Goal: Transaction & Acquisition: Book appointment/travel/reservation

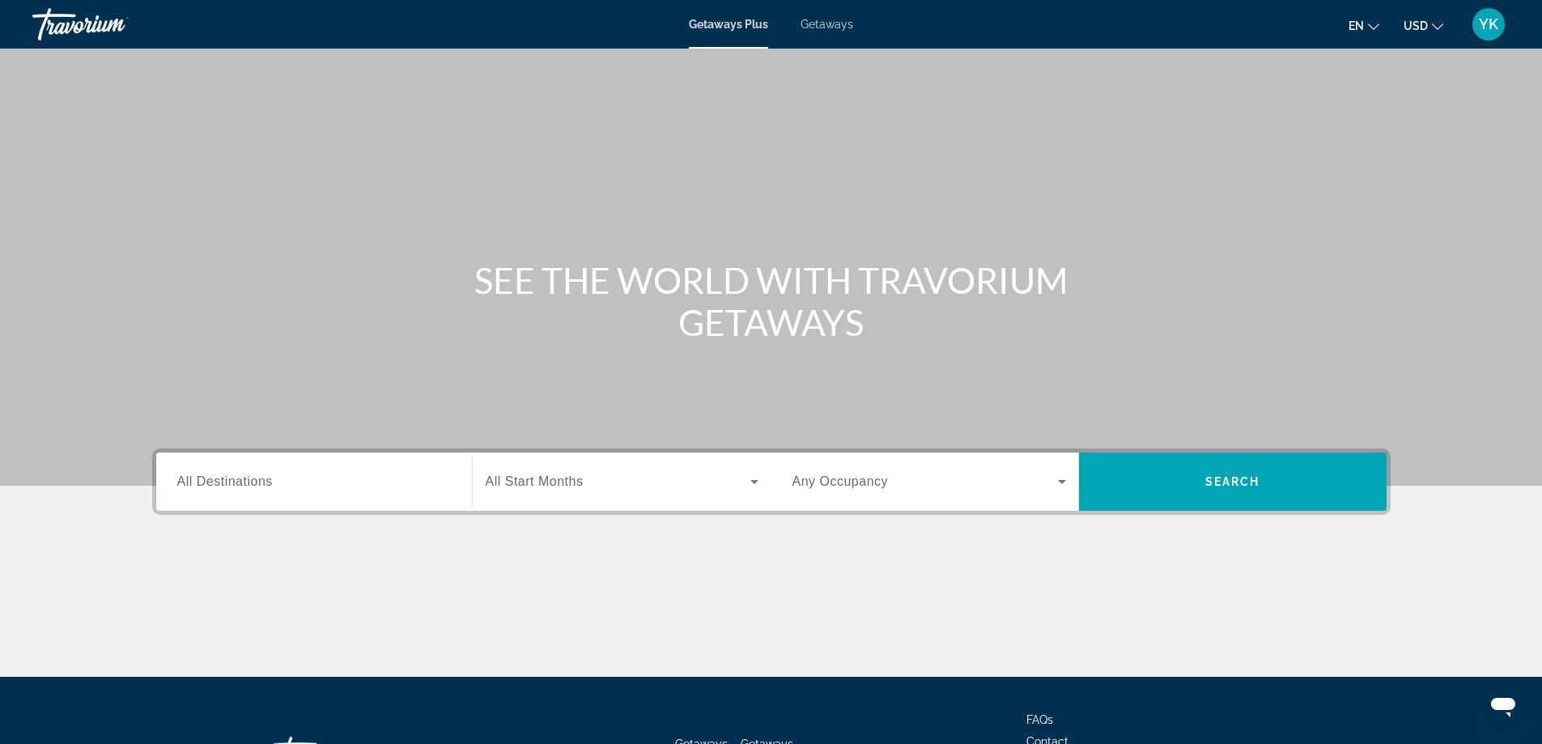
click at [372, 482] on input "Destination All Destinations" at bounding box center [314, 482] width 274 height 19
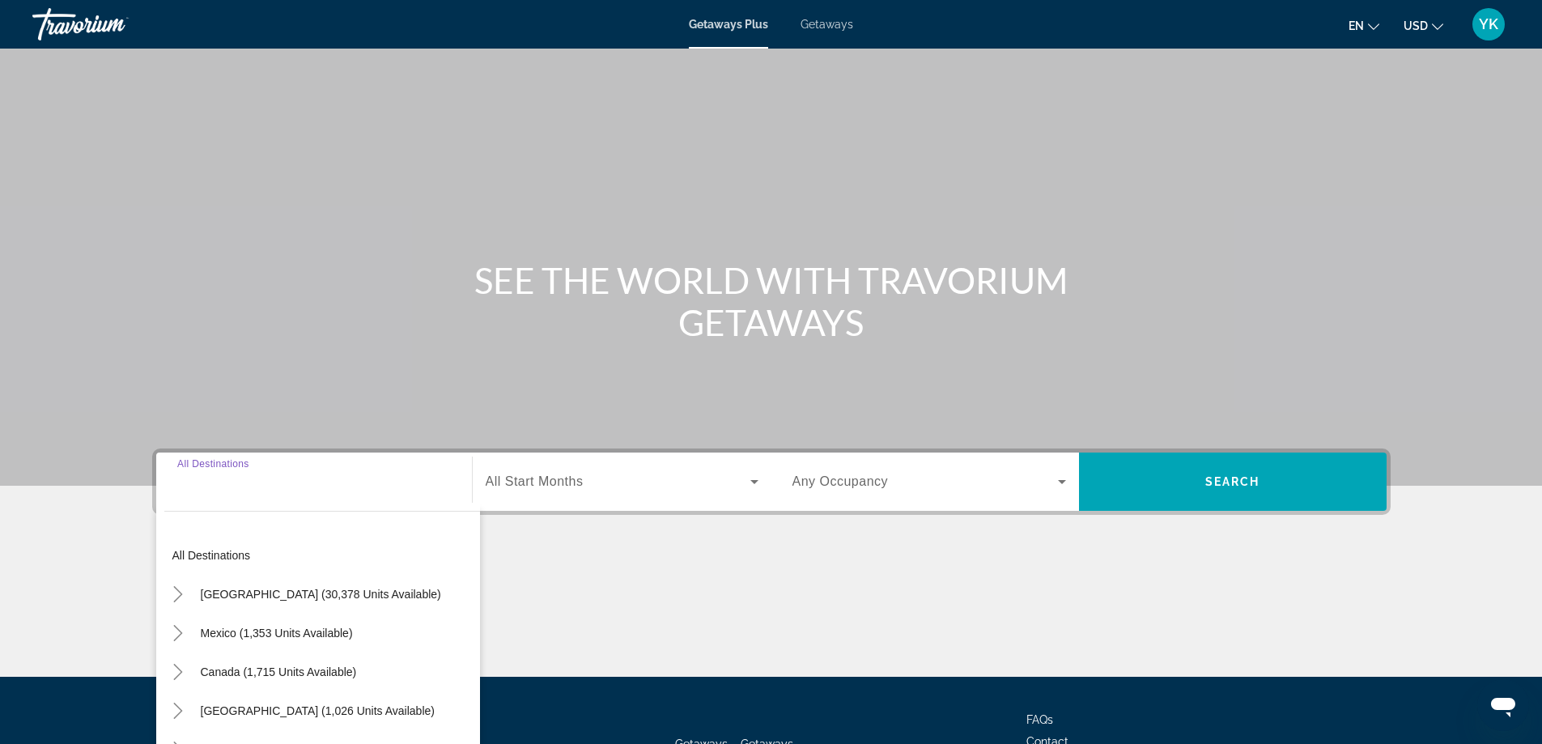
scroll to position [131, 0]
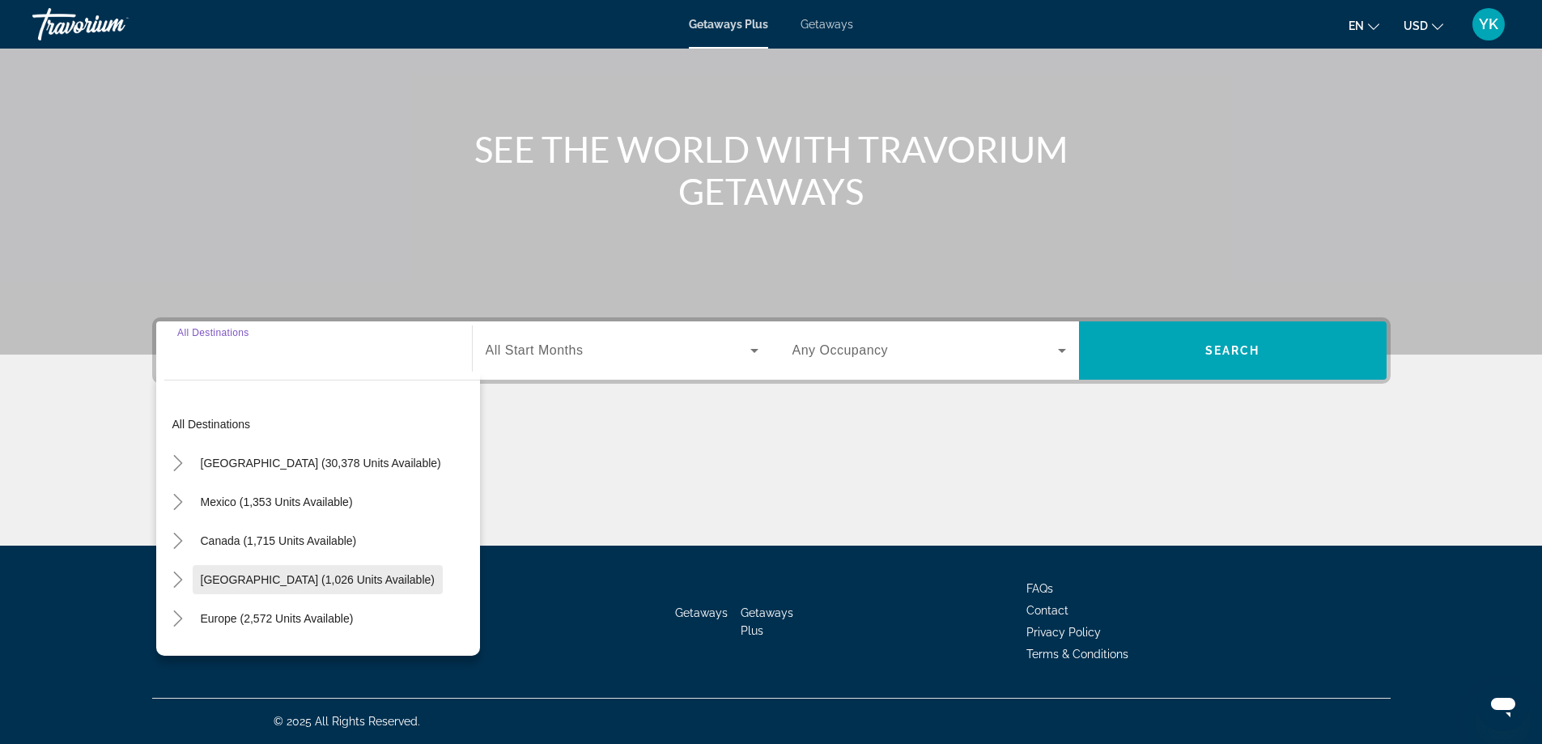
click at [252, 581] on span "[GEOGRAPHIC_DATA] (1,026 units available)" at bounding box center [318, 579] width 234 height 13
type input "**********"
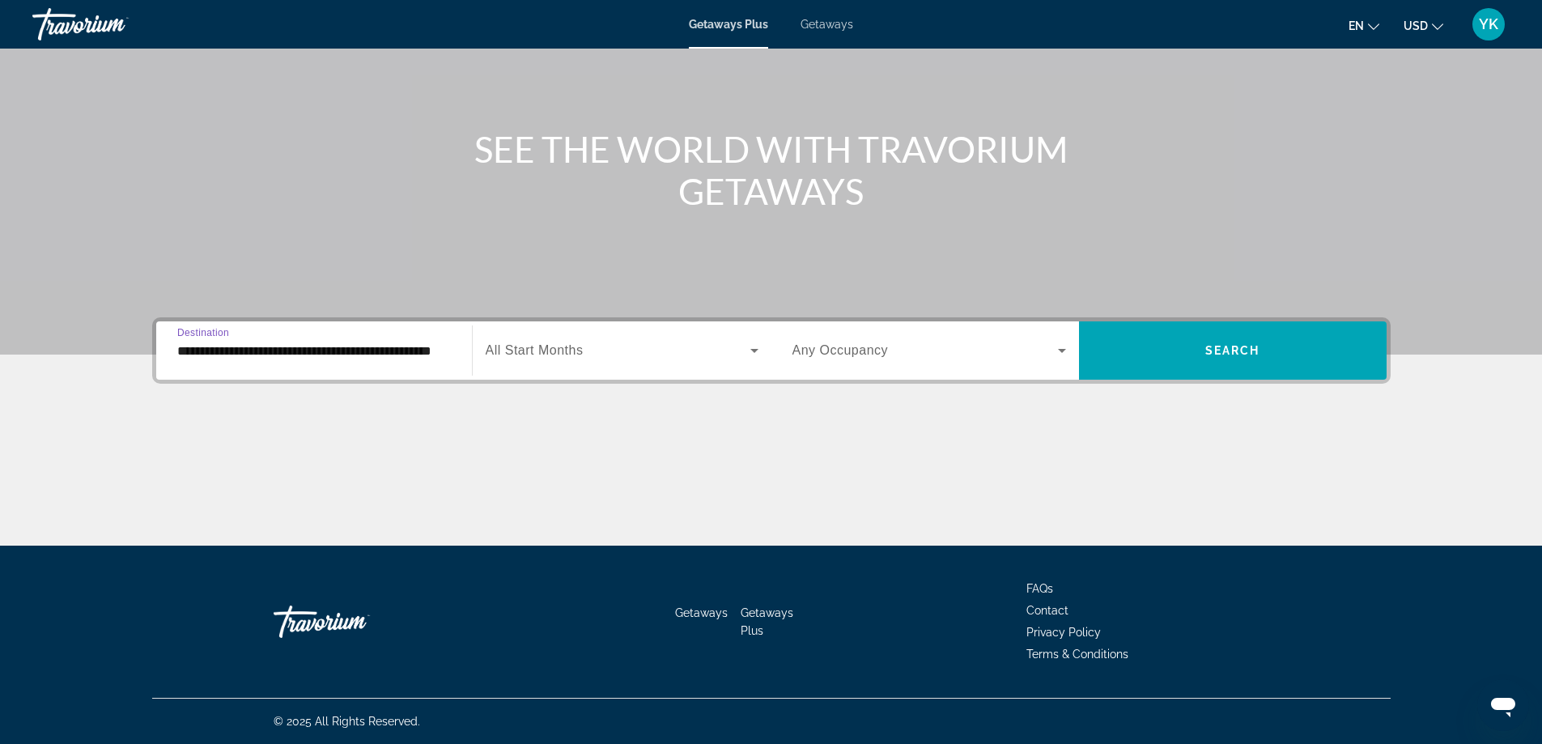
click at [745, 353] on icon "Search widget" at bounding box center [754, 350] width 19 height 19
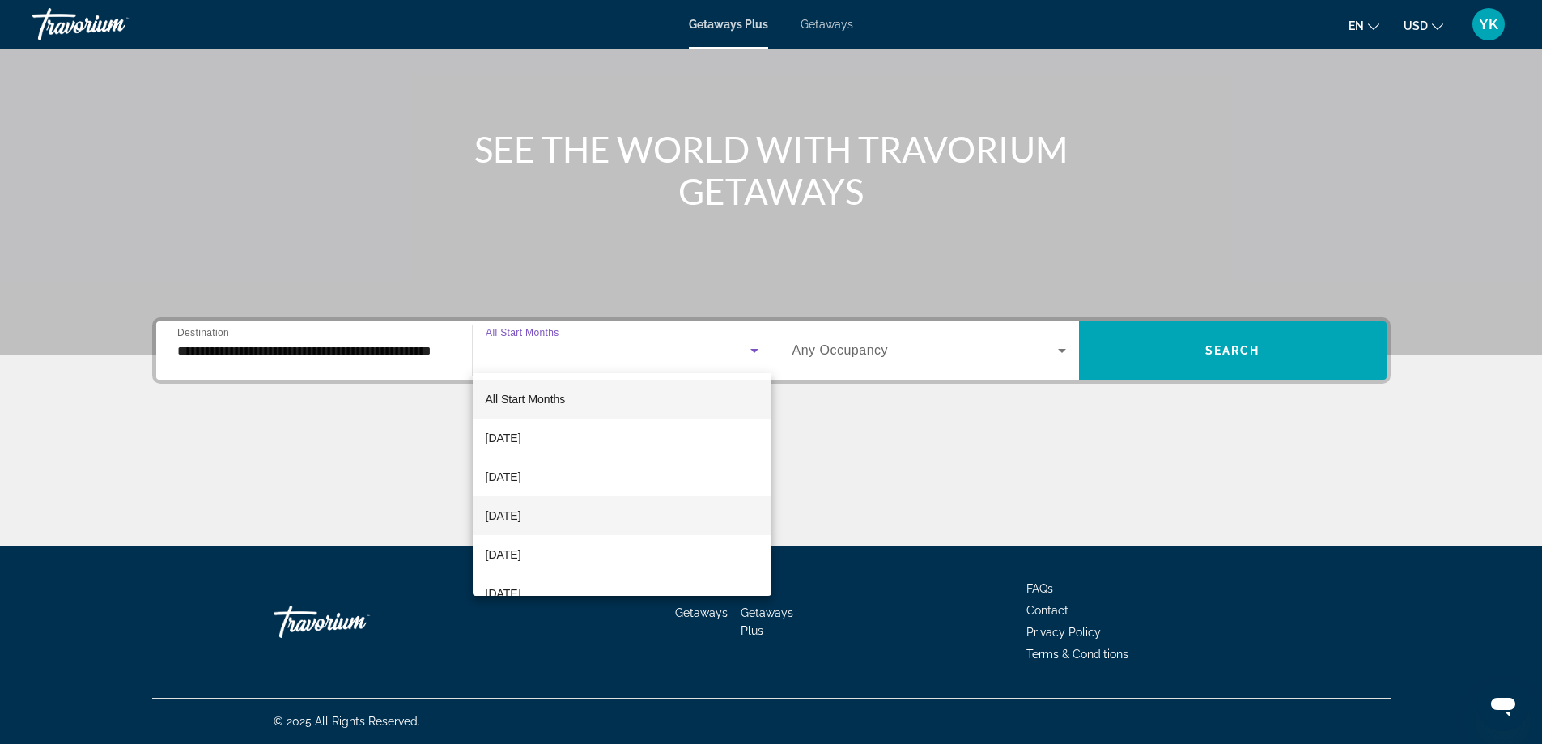
click at [521, 516] on span "[DATE]" at bounding box center [504, 515] width 36 height 19
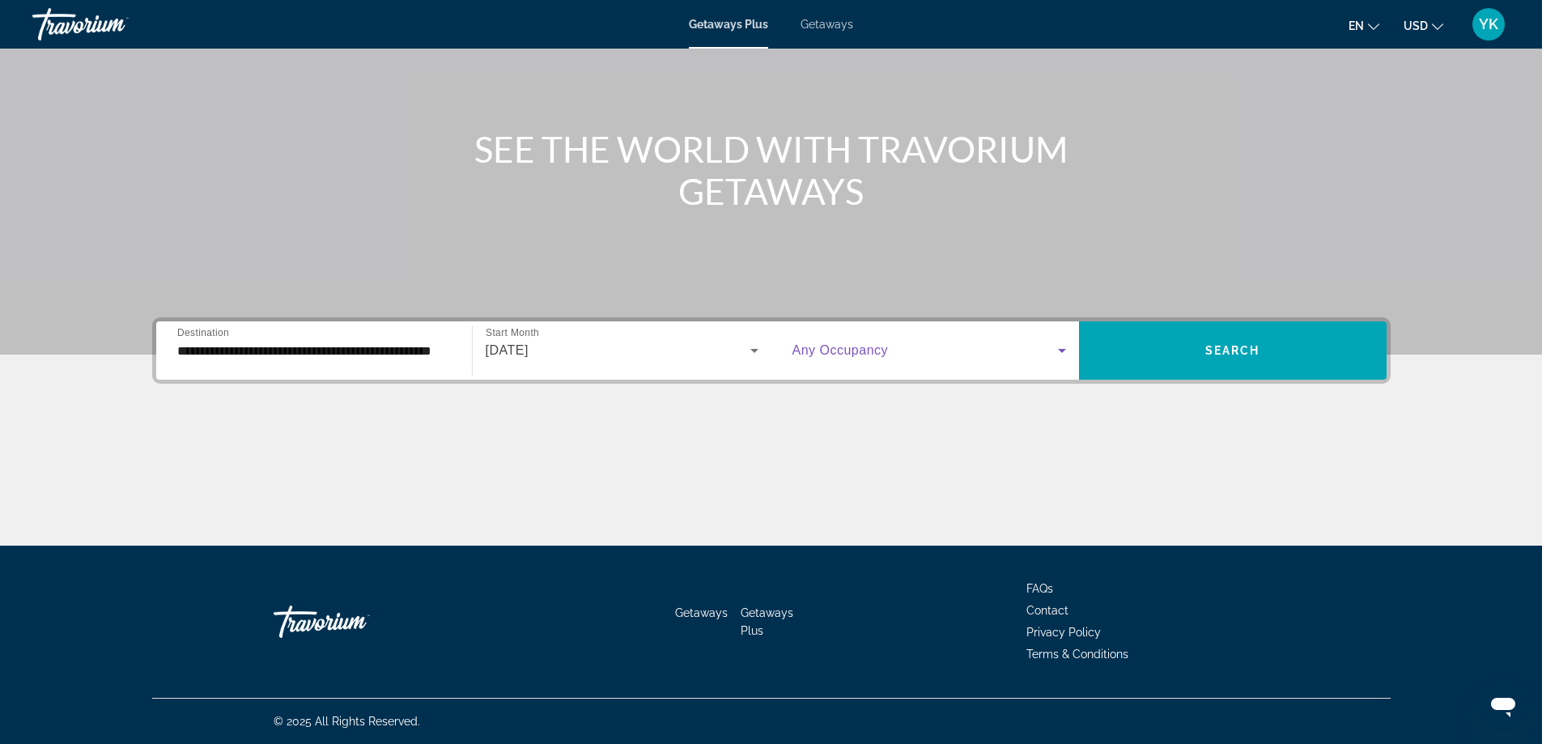
click at [1059, 357] on icon "Search widget" at bounding box center [1061, 350] width 19 height 19
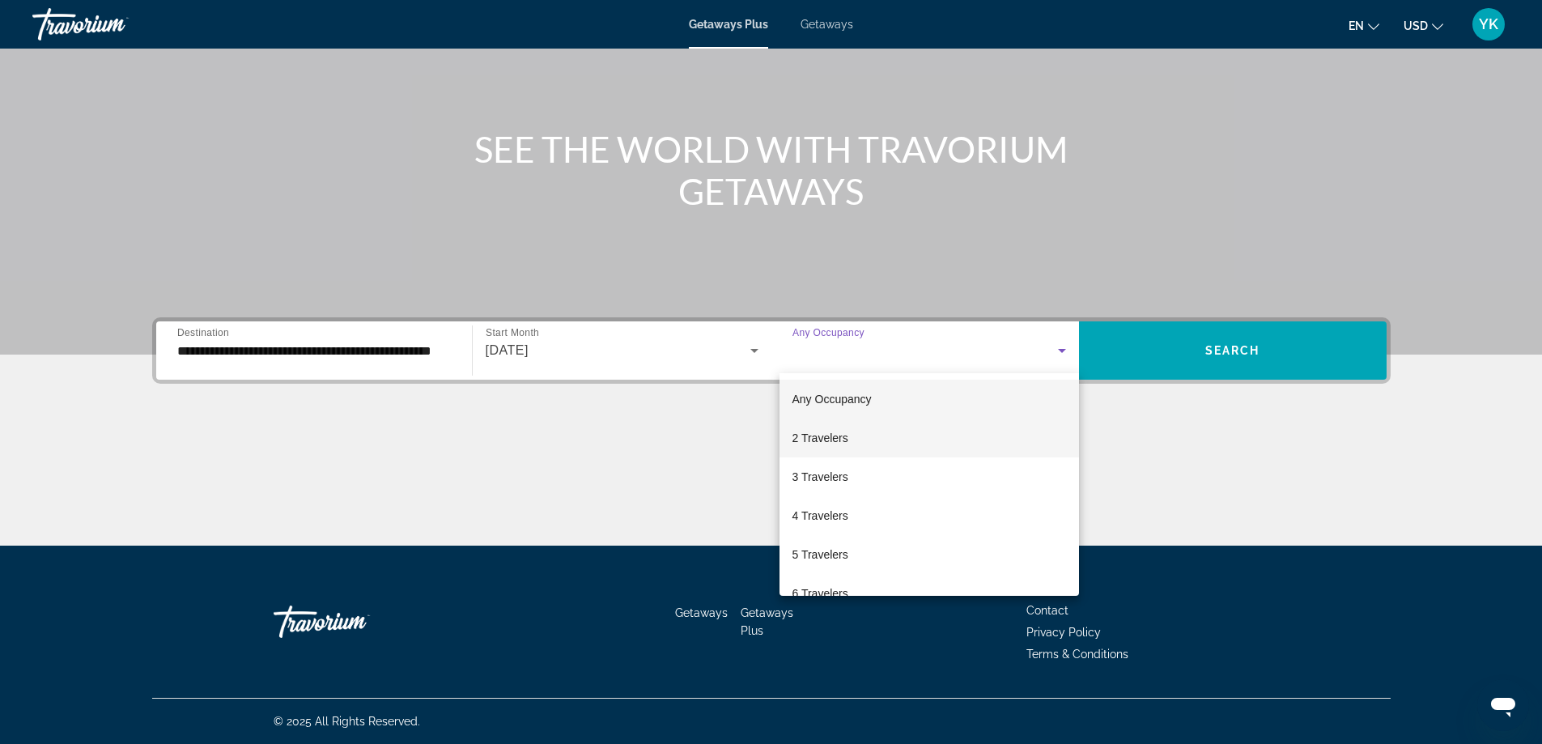
click at [850, 439] on mat-option "2 Travelers" at bounding box center [930, 438] width 300 height 39
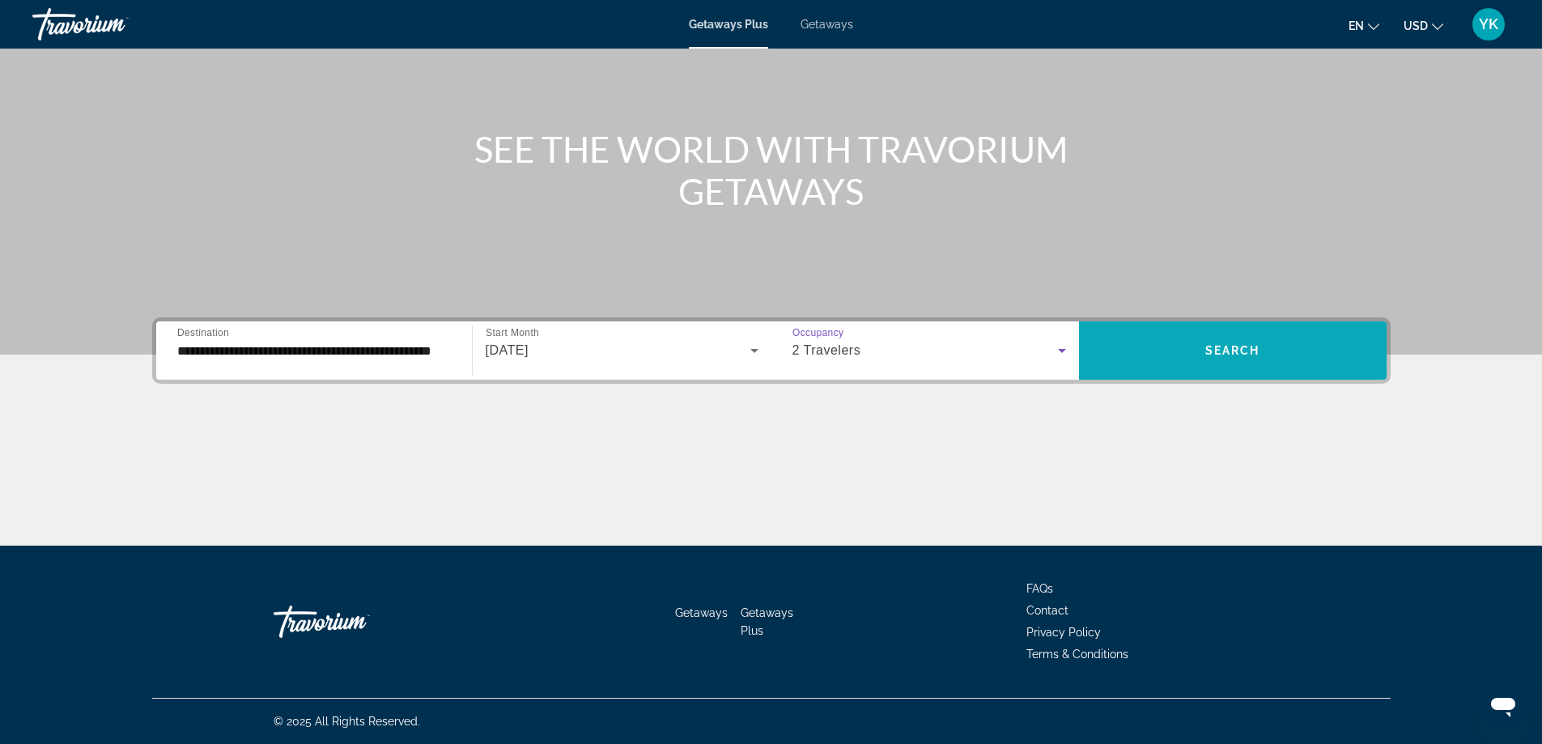
click at [1246, 359] on span "Search widget" at bounding box center [1233, 350] width 308 height 39
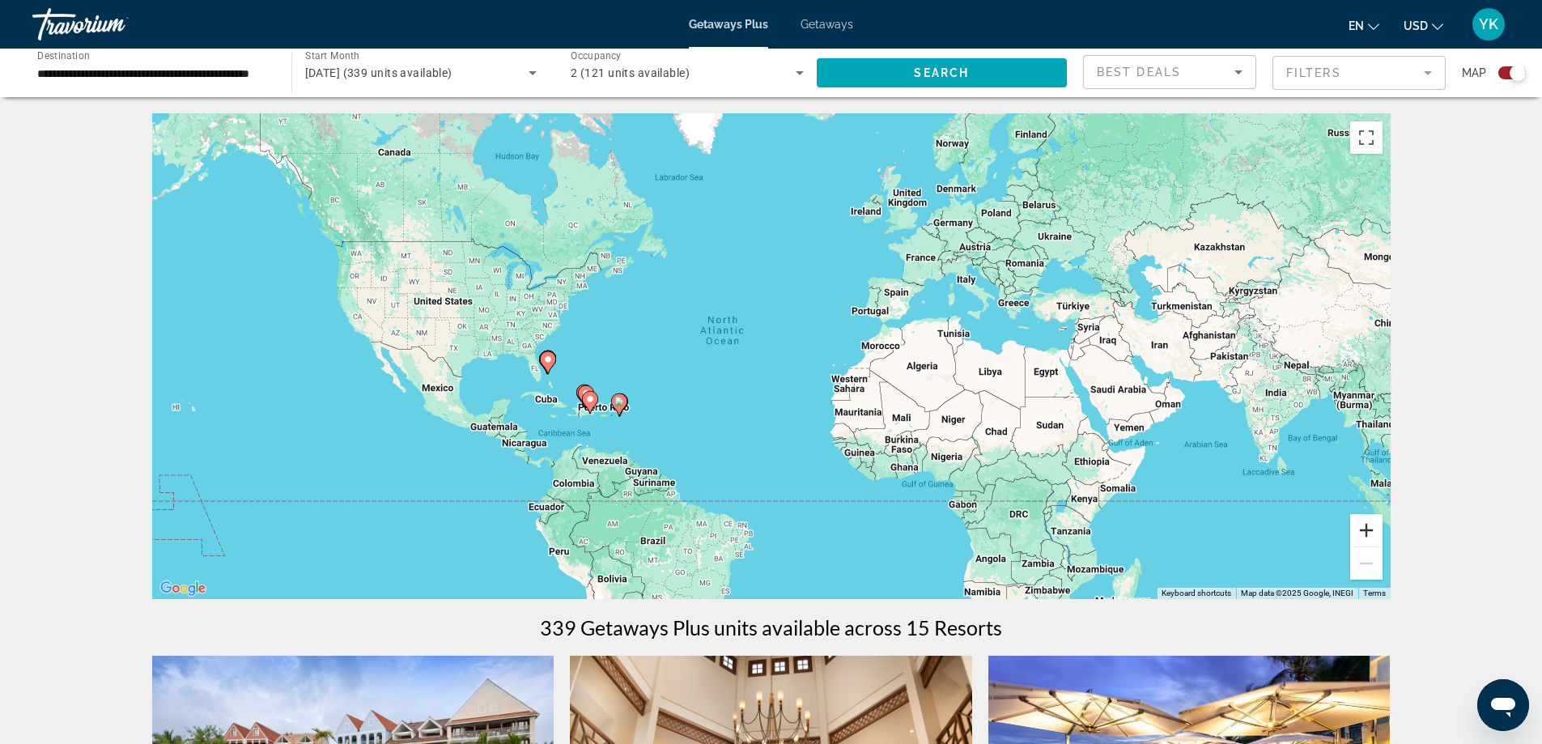
click at [1367, 527] on button "Zoom in" at bounding box center [1366, 530] width 32 height 32
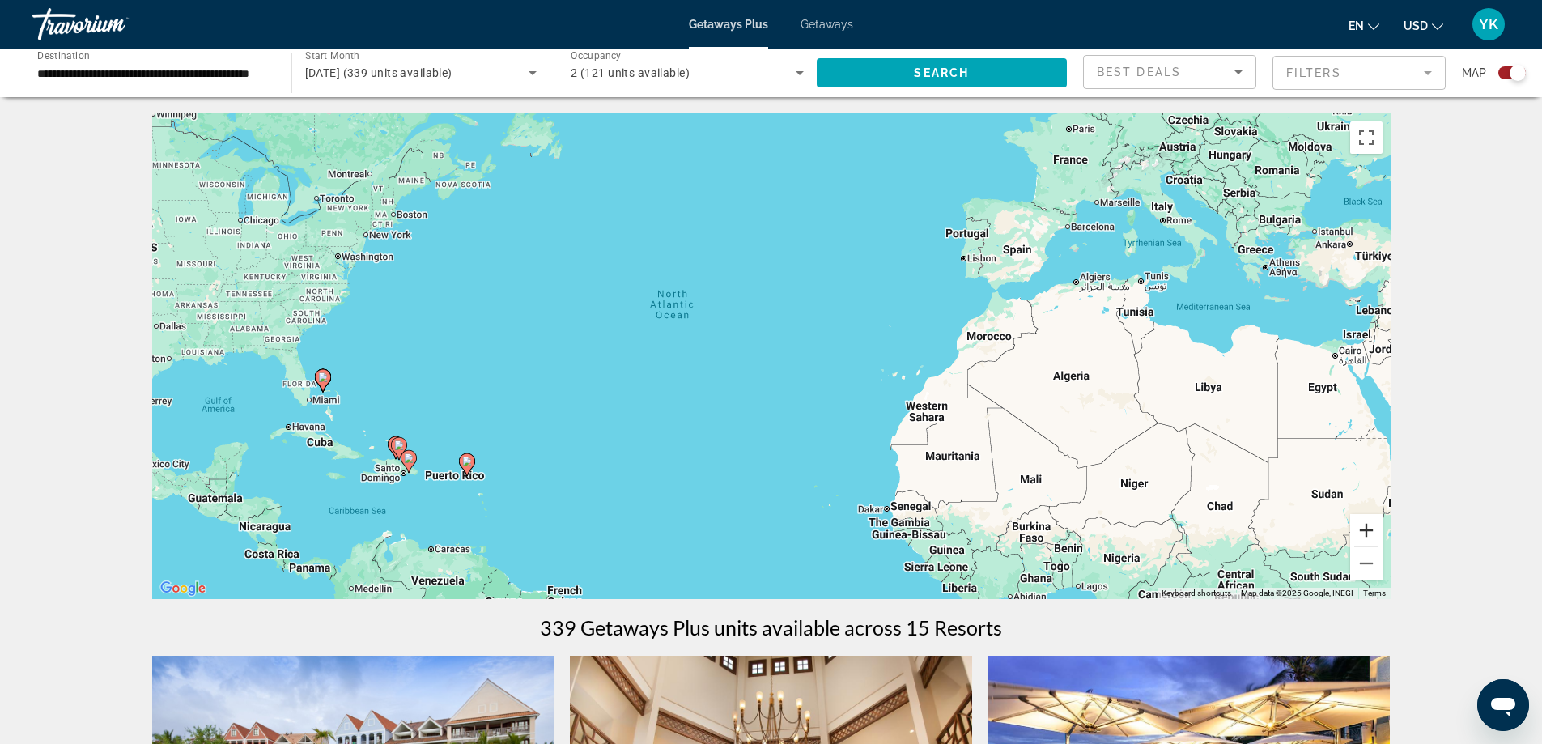
click at [1367, 527] on button "Zoom in" at bounding box center [1366, 530] width 32 height 32
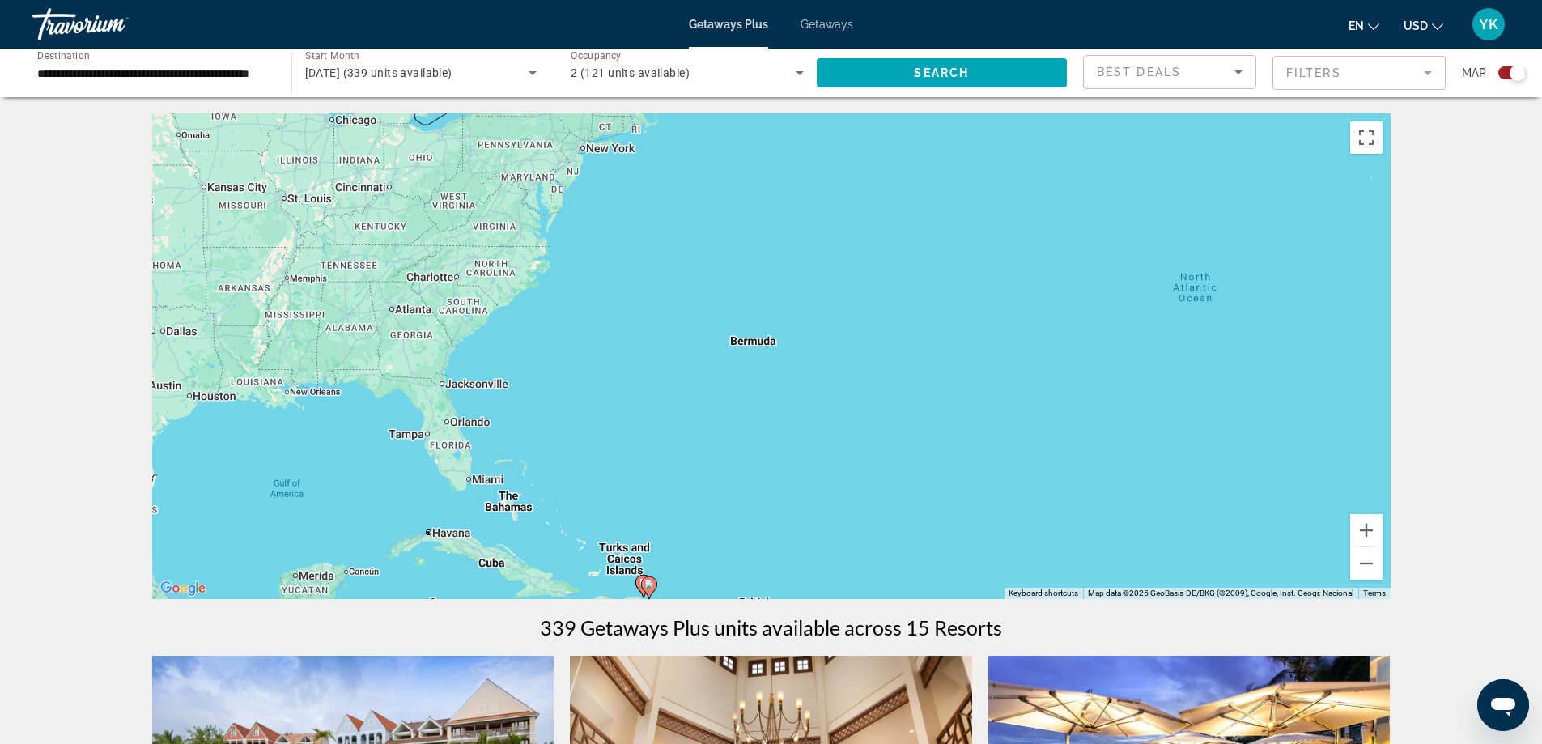
drag, startPoint x: 413, startPoint y: 426, endPoint x: 1041, endPoint y: 459, distance: 629.1
click at [1041, 459] on div "To activate drag with keyboard, press Alt + Enter. Once in keyboard drag state,…" at bounding box center [771, 356] width 1239 height 486
click at [1364, 530] on button "Zoom in" at bounding box center [1366, 530] width 32 height 32
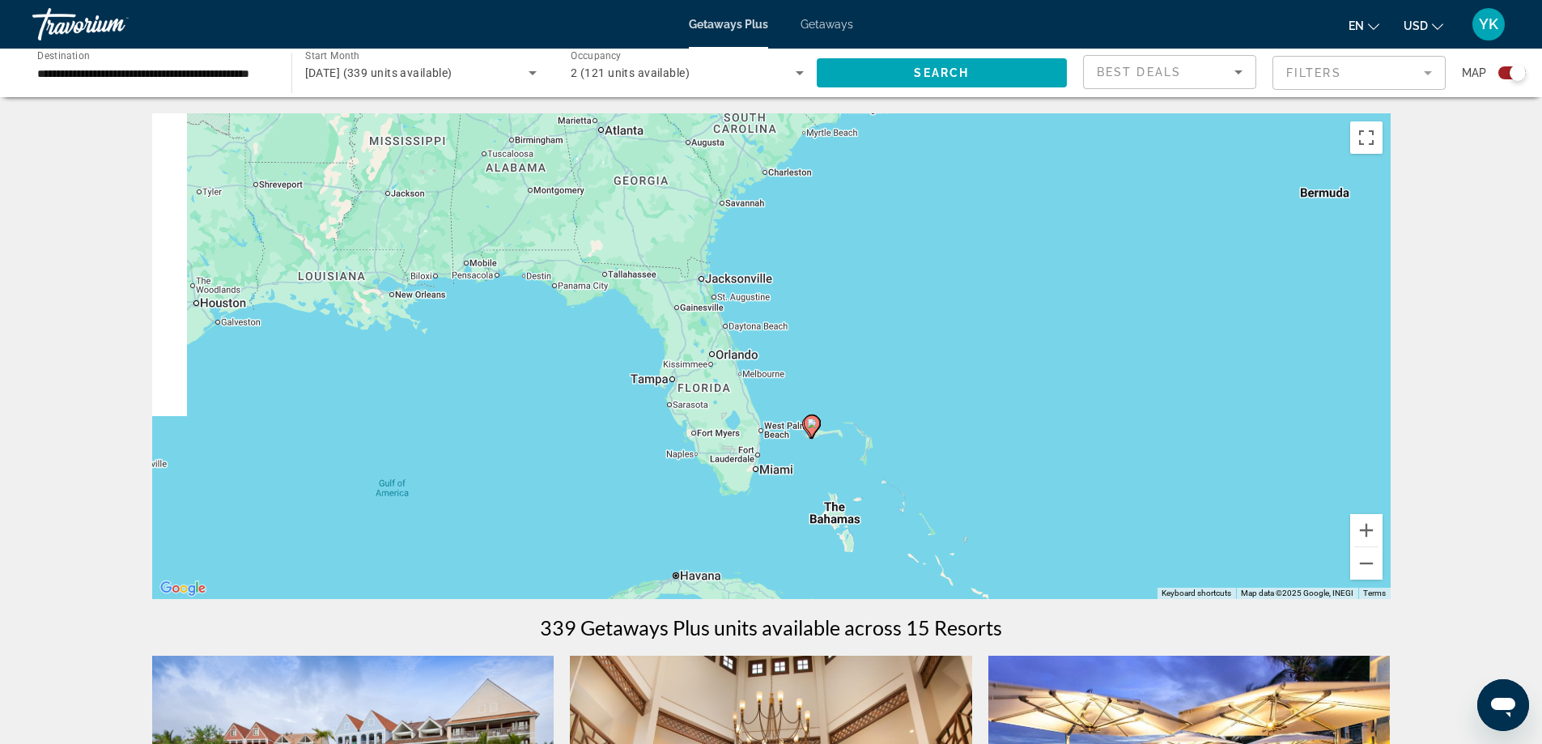
drag, startPoint x: 404, startPoint y: 488, endPoint x: 991, endPoint y: 358, distance: 601.2
click at [991, 358] on div "To activate drag with keyboard, press Alt + Enter. Once in keyboard drag state,…" at bounding box center [771, 356] width 1239 height 486
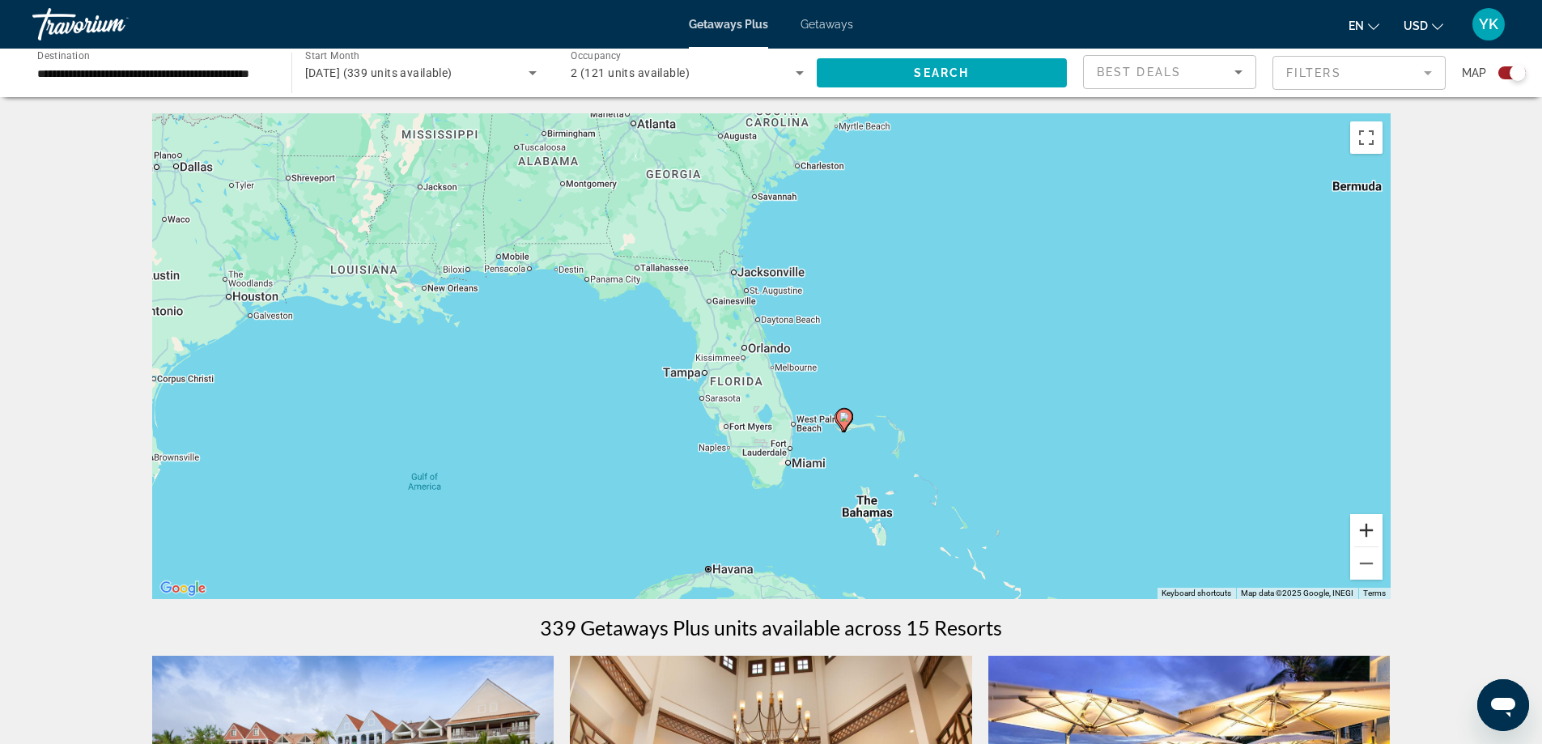
click at [1363, 531] on button "Zoom in" at bounding box center [1366, 530] width 32 height 32
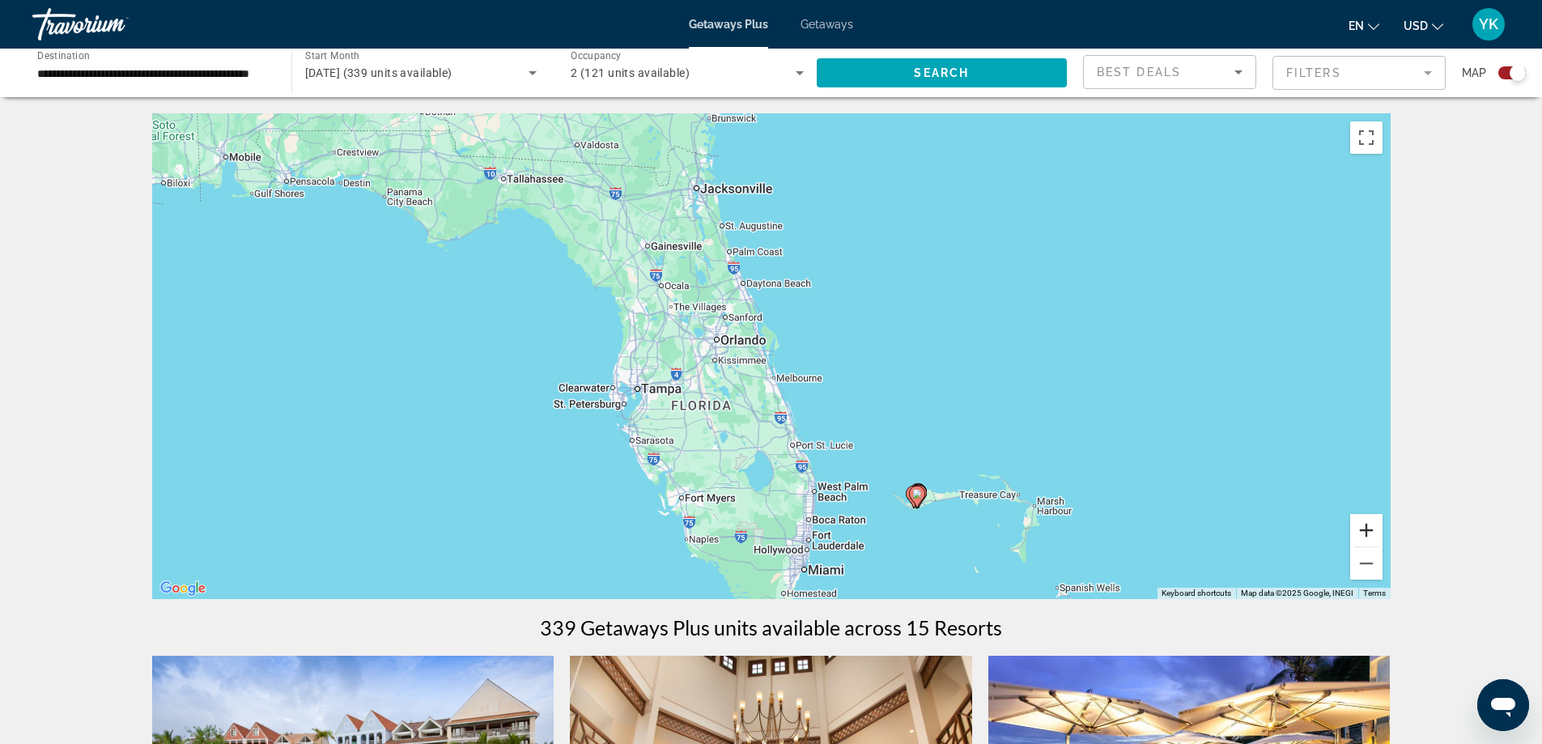
click at [1363, 531] on button "Zoom in" at bounding box center [1366, 530] width 32 height 32
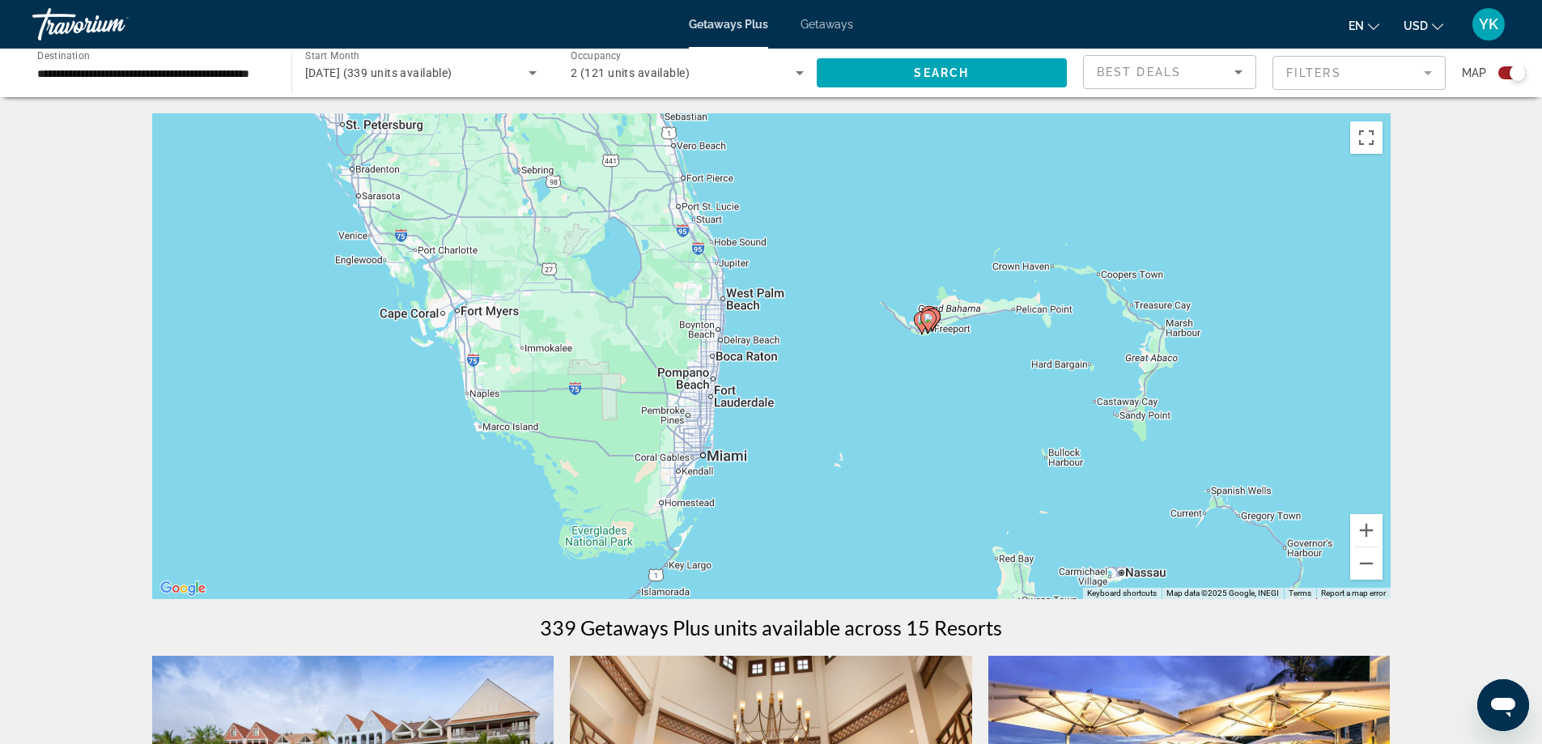
drag, startPoint x: 1135, startPoint y: 506, endPoint x: 998, endPoint y: 176, distance: 357.5
click at [998, 176] on div "To activate drag with keyboard, press Alt + Enter. Once in keyboard drag state,…" at bounding box center [771, 356] width 1239 height 486
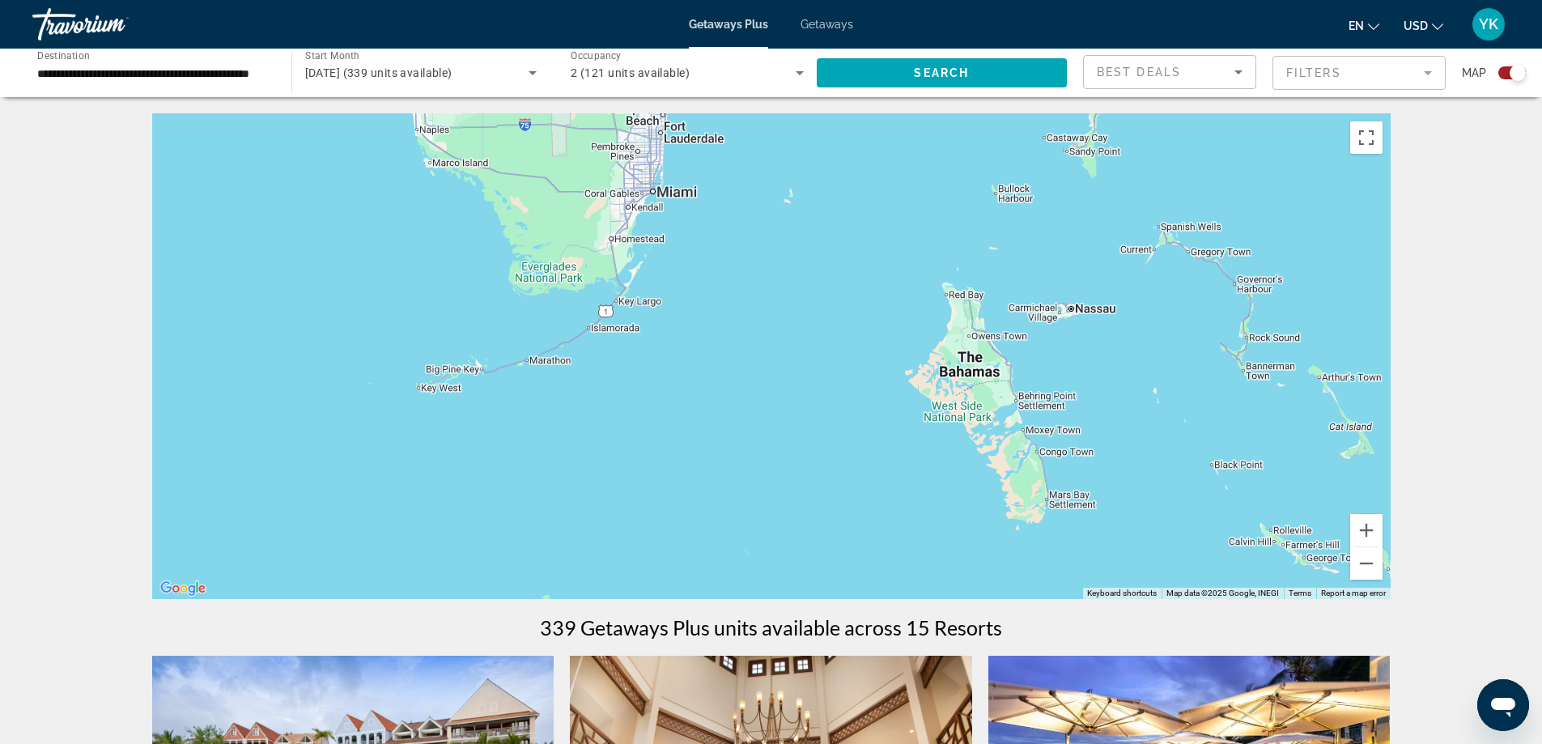
drag, startPoint x: 963, startPoint y: 426, endPoint x: 914, endPoint y: 166, distance: 264.4
click at [914, 166] on div "To activate drag with keyboard, press Alt + Enter. Once in keyboard drag state,…" at bounding box center [771, 356] width 1239 height 486
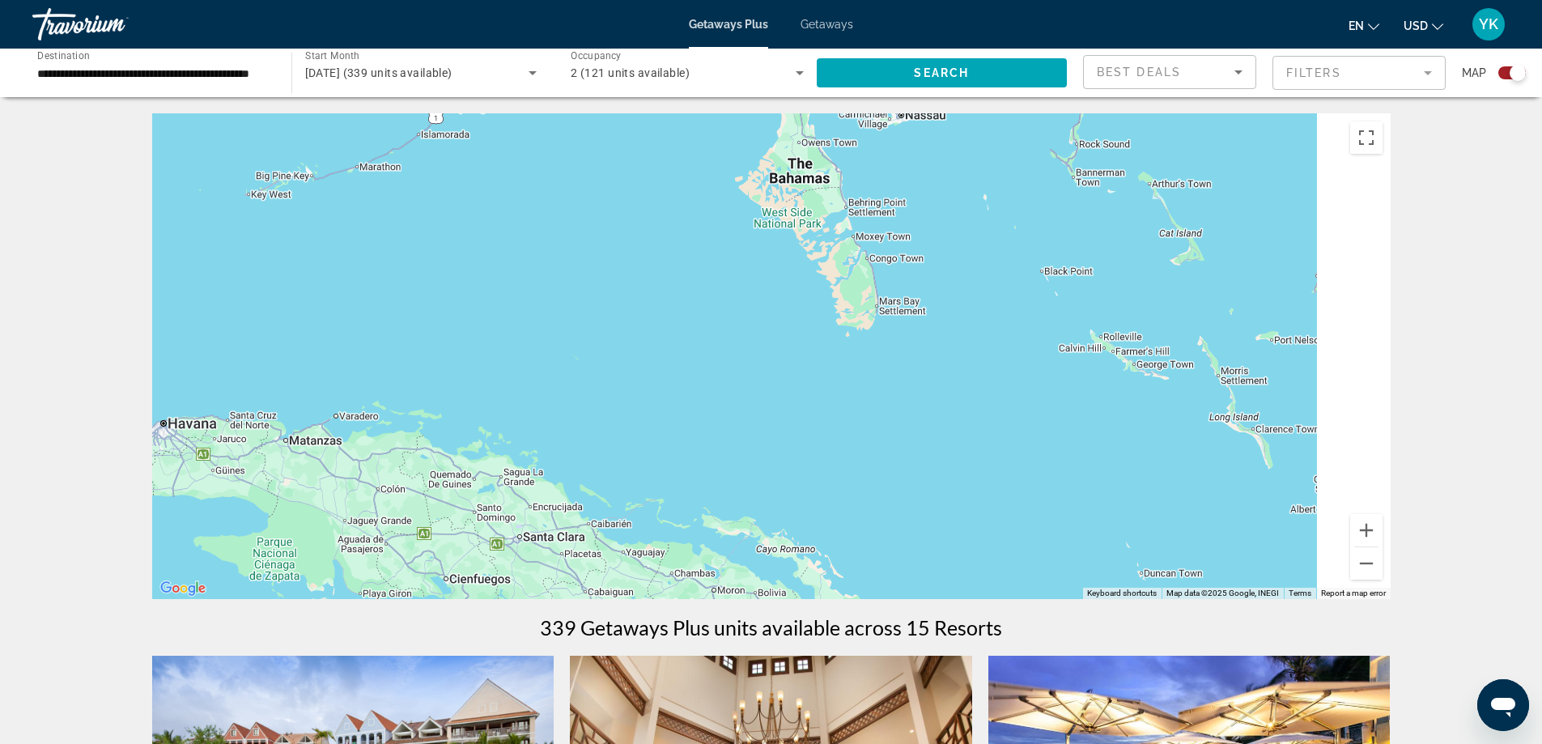
drag, startPoint x: 1138, startPoint y: 409, endPoint x: 897, endPoint y: 138, distance: 363.0
click at [897, 138] on div "To activate drag with keyboard, press Alt + Enter. Once in keyboard drag state,…" at bounding box center [771, 356] width 1239 height 486
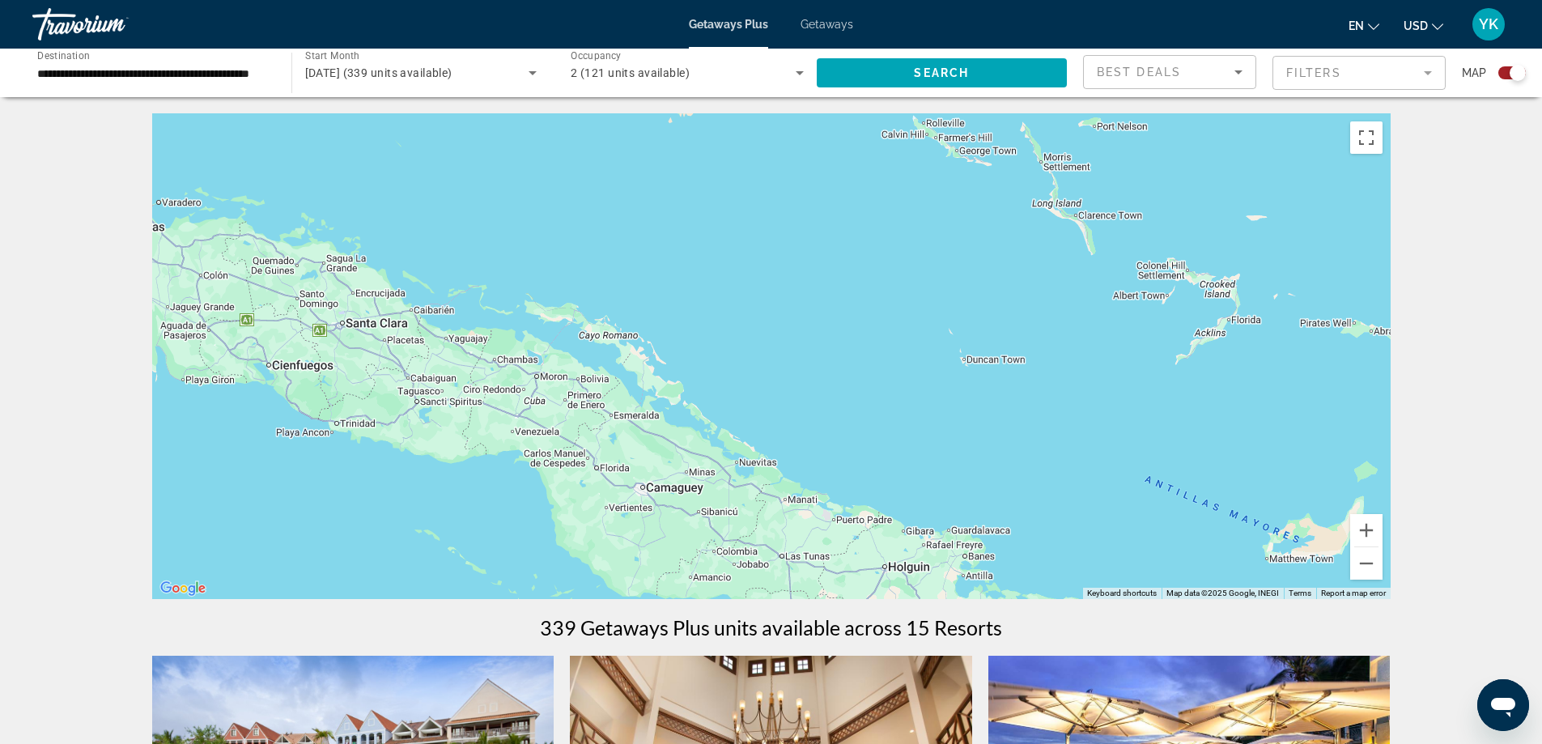
drag, startPoint x: 1107, startPoint y: 465, endPoint x: 907, endPoint y: 123, distance: 396.3
click at [916, 133] on div "Main content" at bounding box center [771, 356] width 1239 height 486
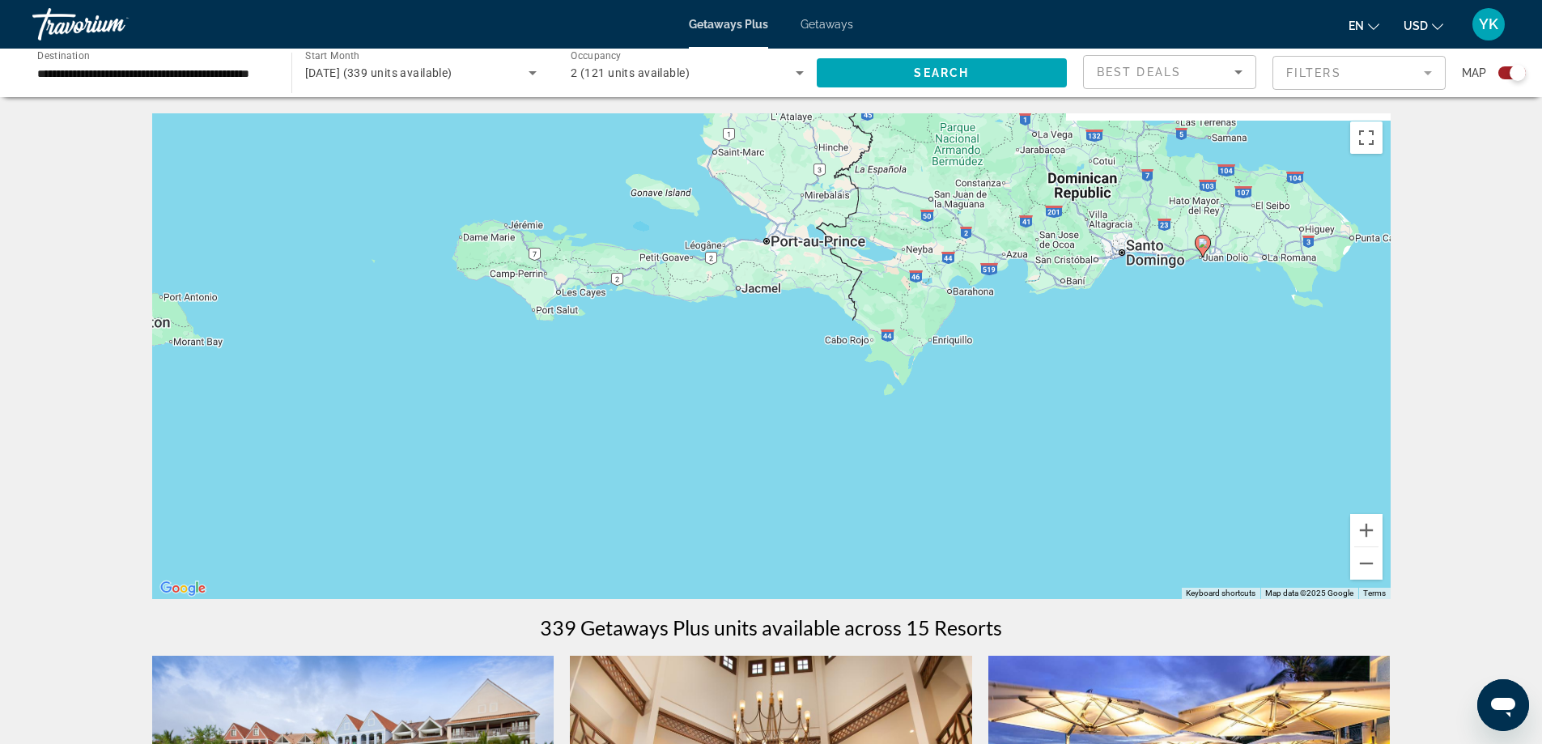
drag, startPoint x: 1115, startPoint y: 299, endPoint x: 812, endPoint y: 436, distance: 332.6
click at [812, 436] on div "To activate drag with keyboard, press Alt + Enter. Once in keyboard drag state,…" at bounding box center [771, 356] width 1239 height 486
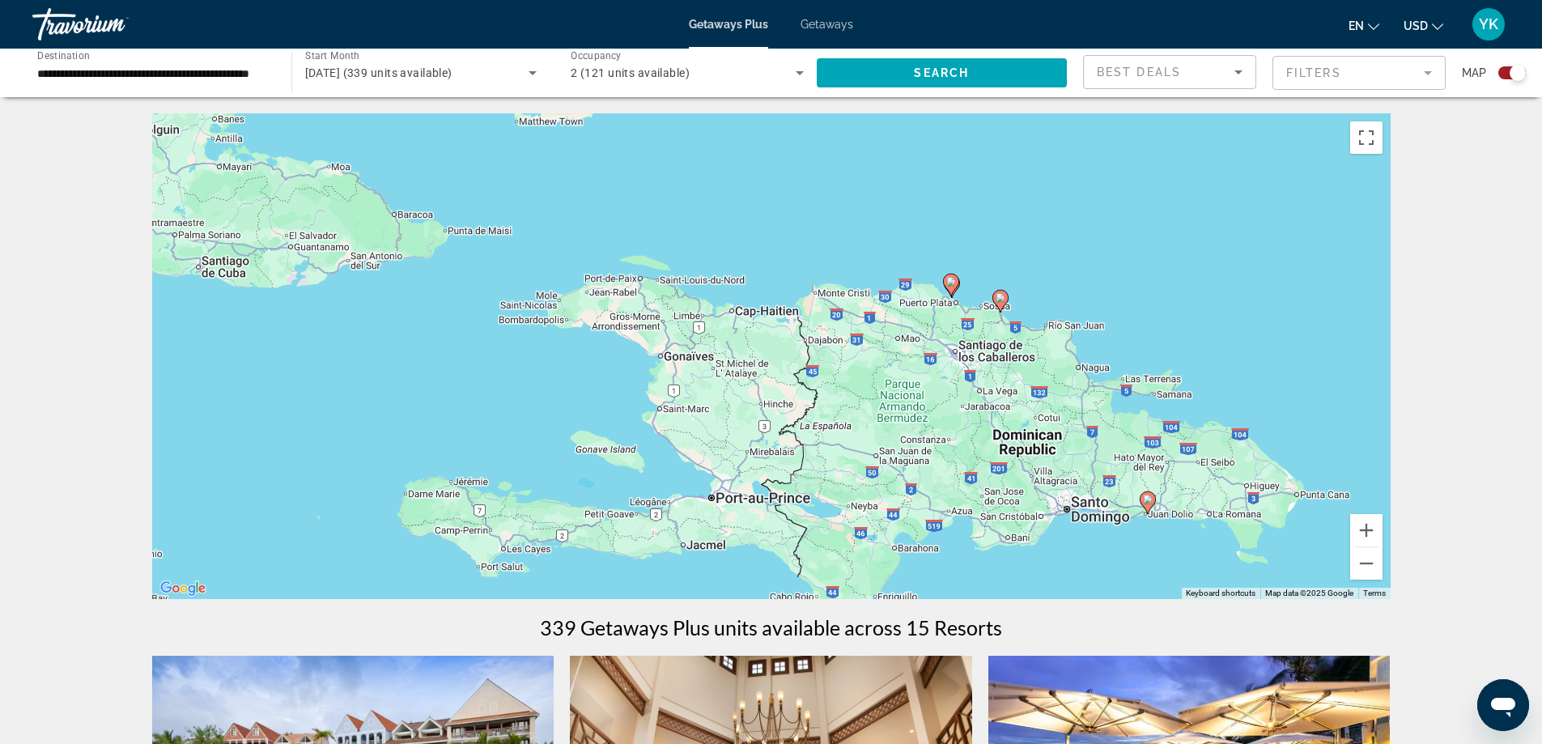
drag, startPoint x: 1073, startPoint y: 260, endPoint x: 1133, endPoint y: 428, distance: 178.5
click at [1131, 429] on div "To activate drag with keyboard, press Alt + Enter. Once in keyboard drag state,…" at bounding box center [771, 356] width 1239 height 486
click at [1371, 523] on button "Zoom in" at bounding box center [1366, 530] width 32 height 32
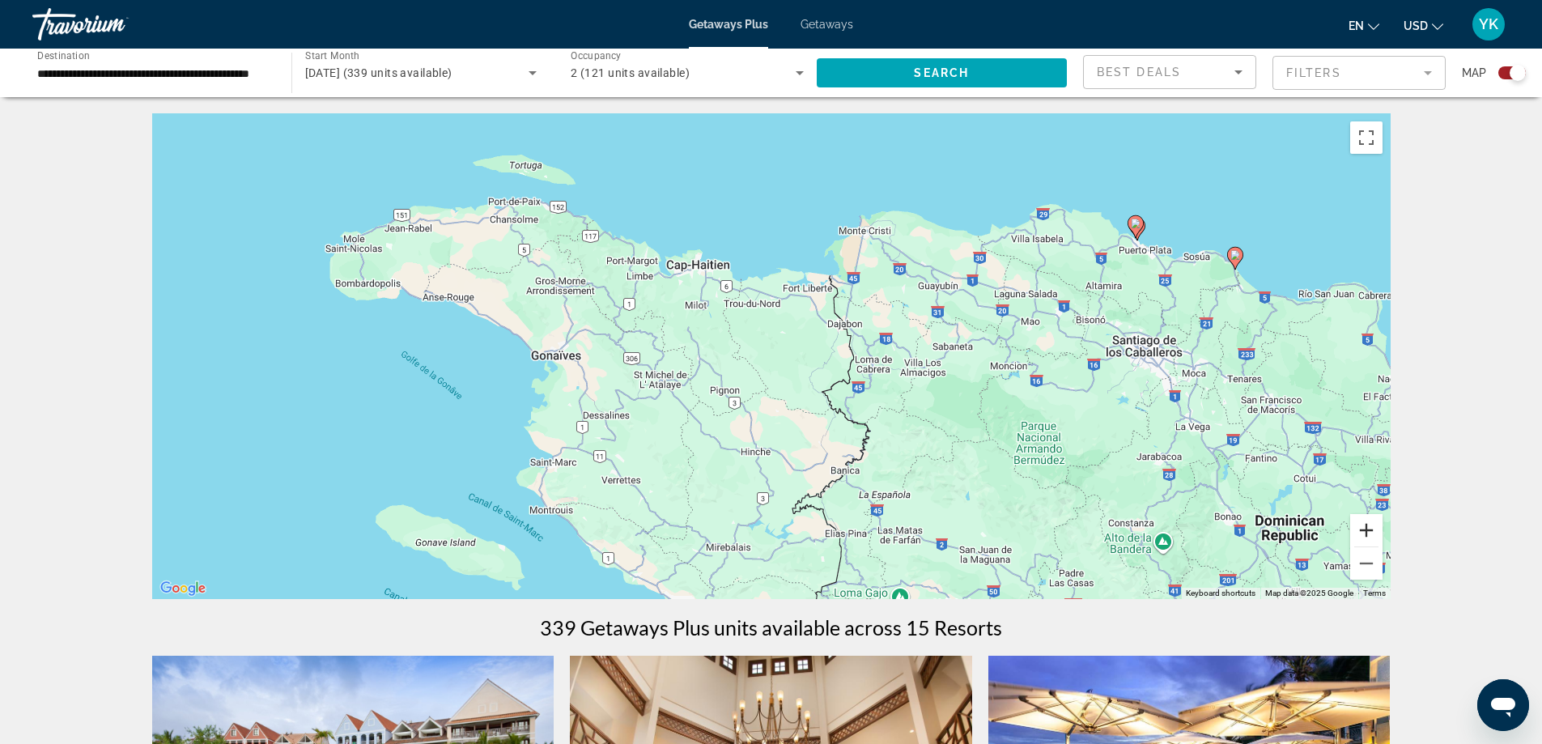
click at [1371, 533] on button "Zoom in" at bounding box center [1366, 530] width 32 height 32
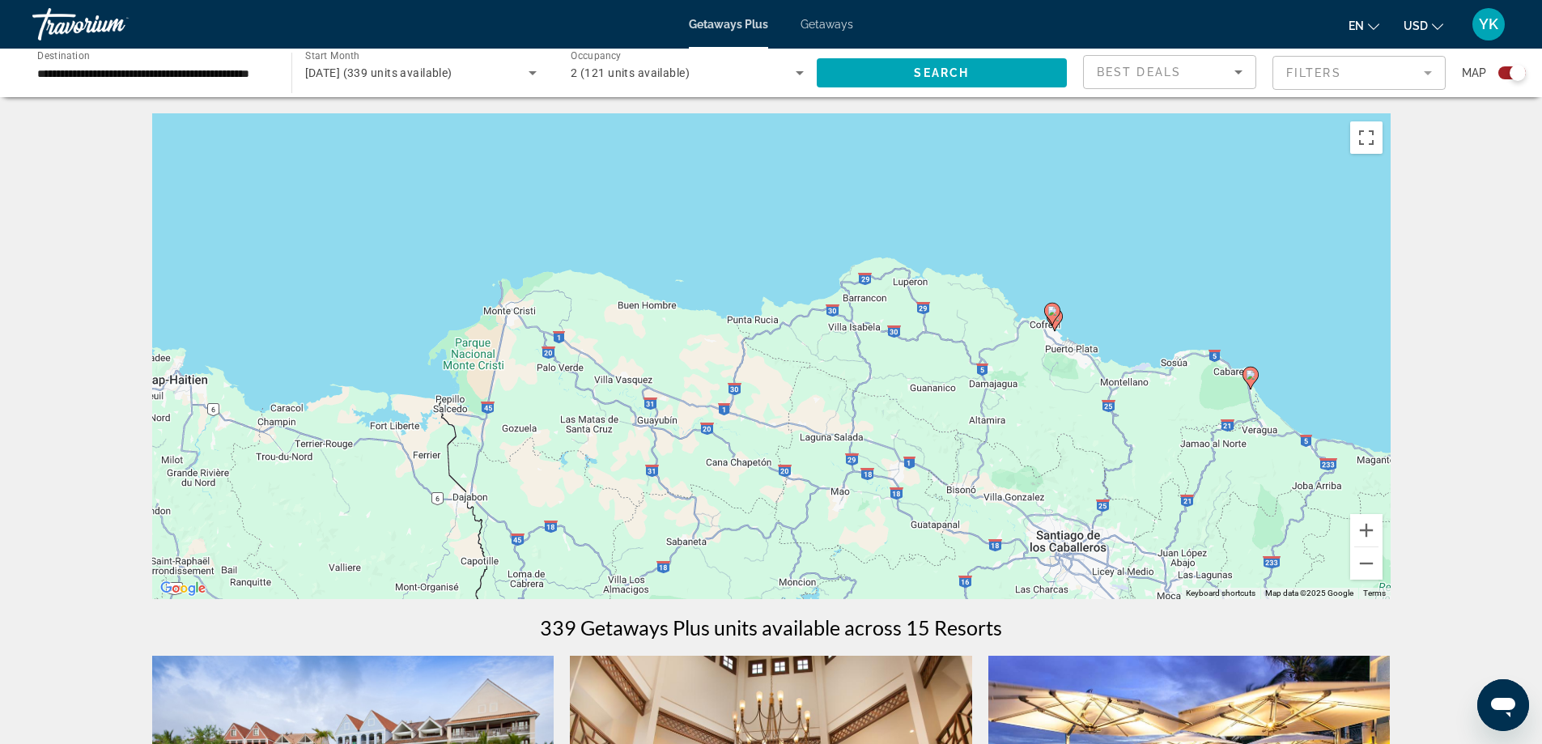
drag, startPoint x: 1290, startPoint y: 321, endPoint x: 840, endPoint y: 526, distance: 494.9
click at [840, 526] on div "To activate drag with keyboard, press Alt + Enter. Once in keyboard drag state,…" at bounding box center [771, 356] width 1239 height 486
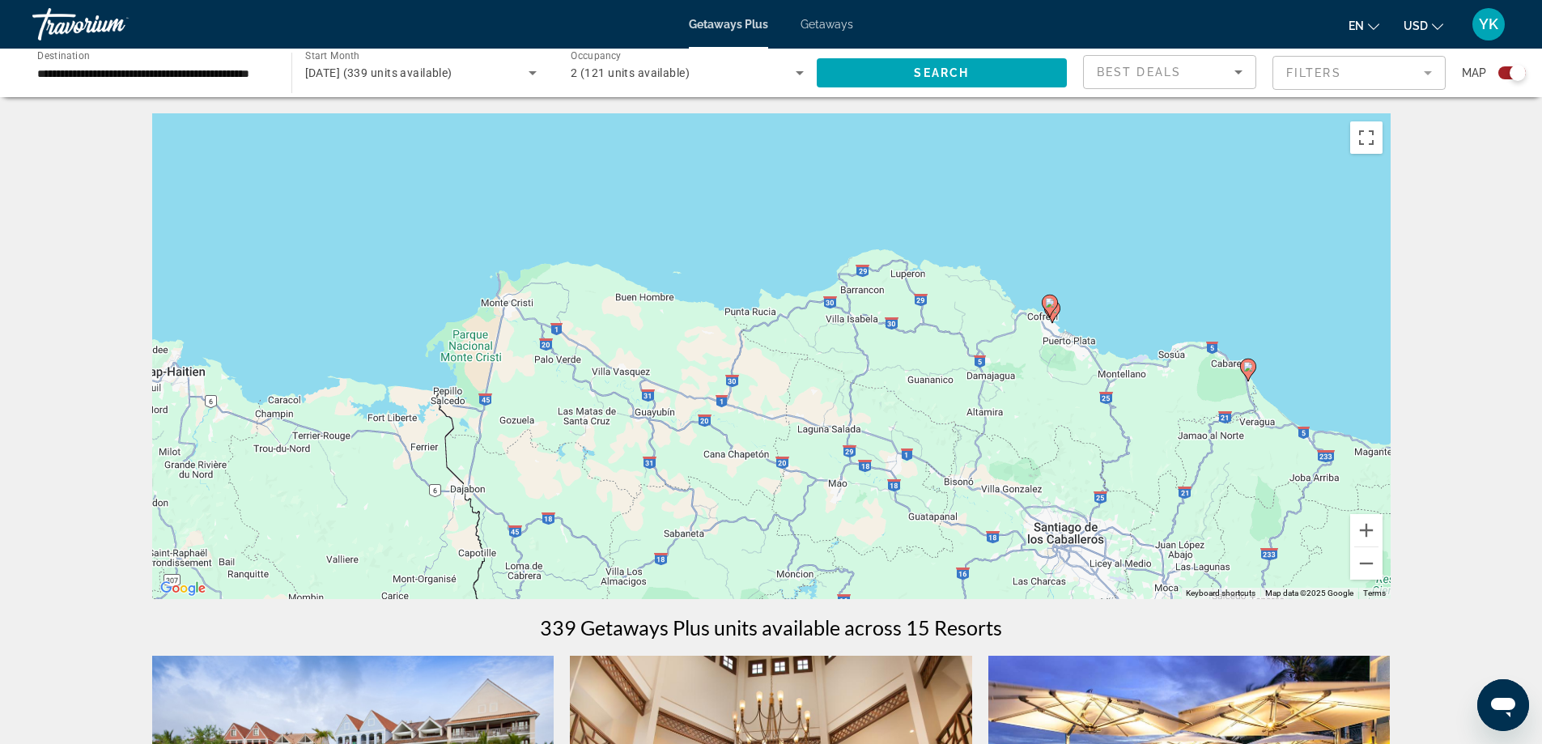
drag, startPoint x: 1133, startPoint y: 512, endPoint x: 1085, endPoint y: 175, distance: 340.3
click at [1086, 192] on div "To activate drag with keyboard, press Alt + Enter. Once in keyboard drag state,…" at bounding box center [771, 356] width 1239 height 486
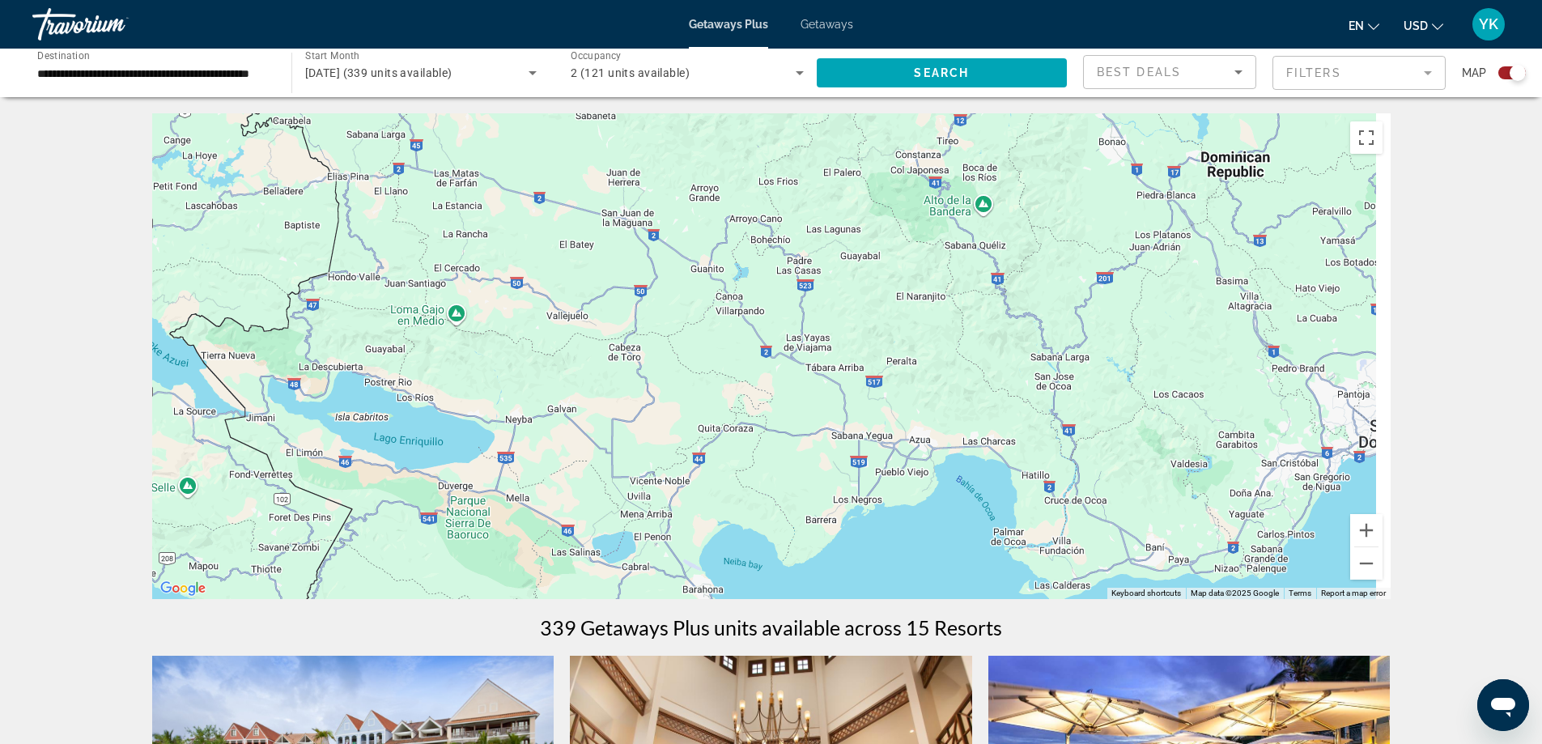
drag, startPoint x: 1222, startPoint y: 443, endPoint x: 1061, endPoint y: 201, distance: 290.8
click at [1065, 211] on div "To activate drag with keyboard, press Alt + Enter. Once in keyboard drag state,…" at bounding box center [771, 356] width 1239 height 486
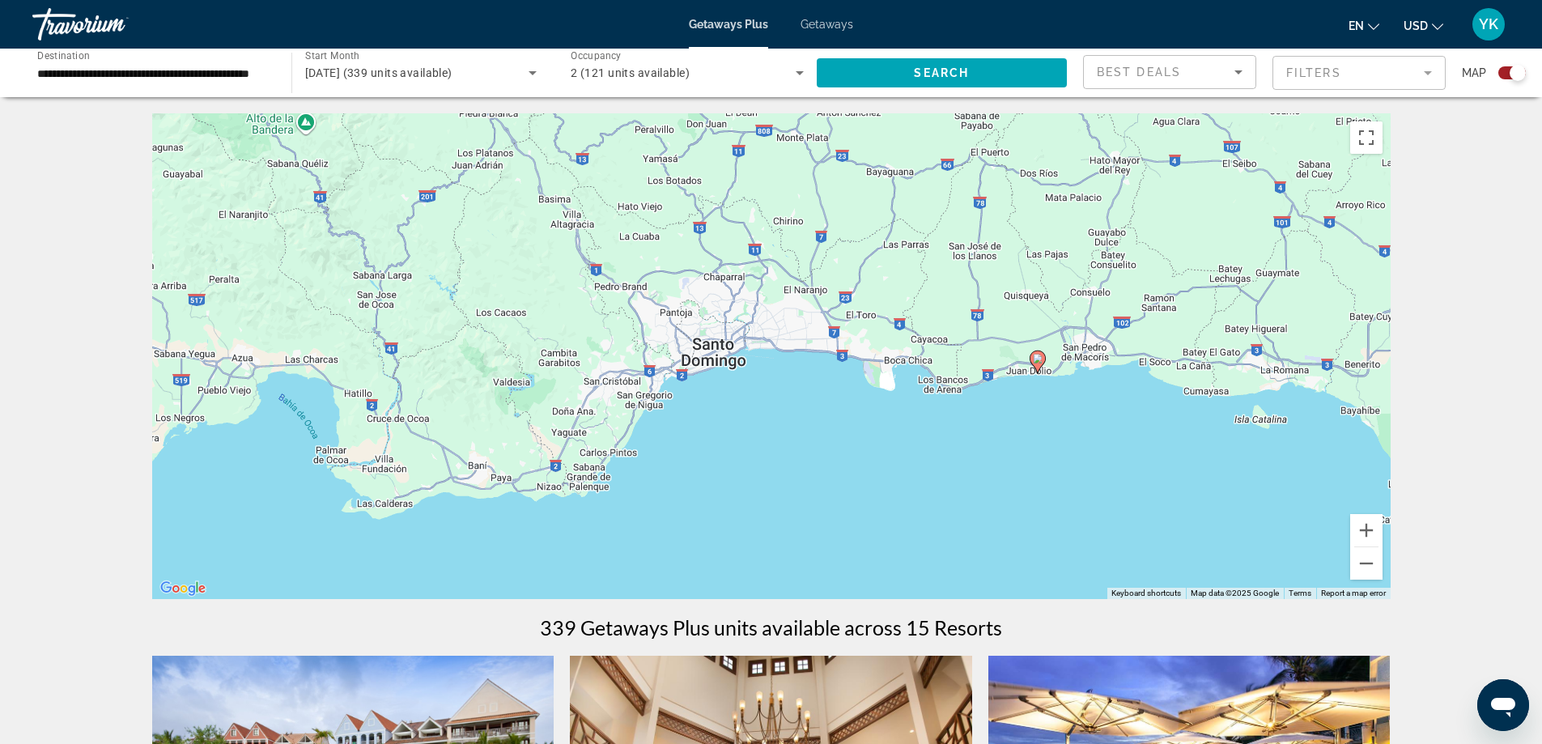
drag, startPoint x: 1168, startPoint y: 236, endPoint x: 728, endPoint y: 512, distance: 519.8
click at [728, 512] on div "To activate drag with keyboard, press Alt + Enter. Once in keyboard drag state,…" at bounding box center [771, 356] width 1239 height 486
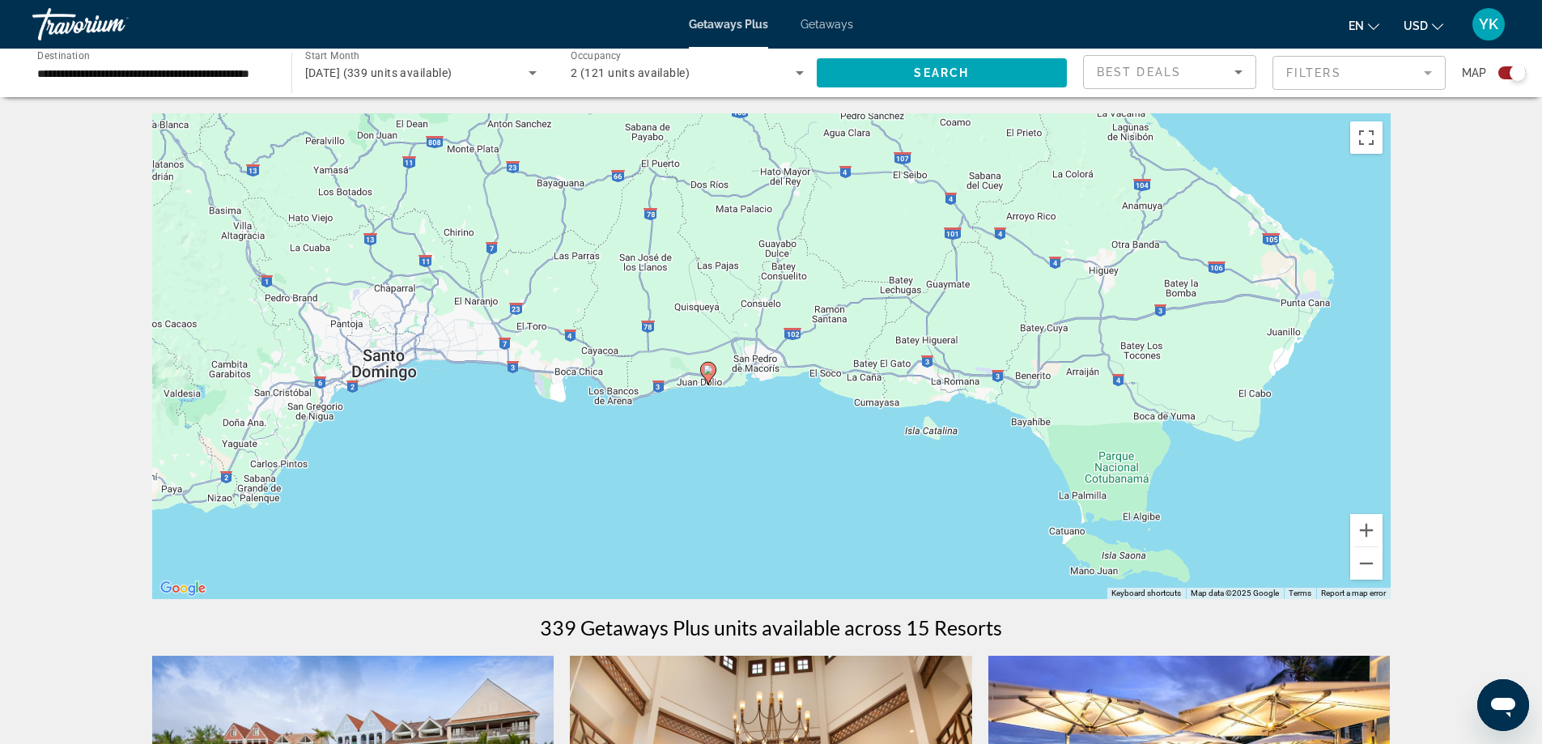
drag, startPoint x: 1217, startPoint y: 332, endPoint x: 914, endPoint y: 341, distance: 302.9
click at [914, 341] on div "To activate drag with keyboard, press Alt + Enter. Once in keyboard drag state,…" at bounding box center [771, 356] width 1239 height 486
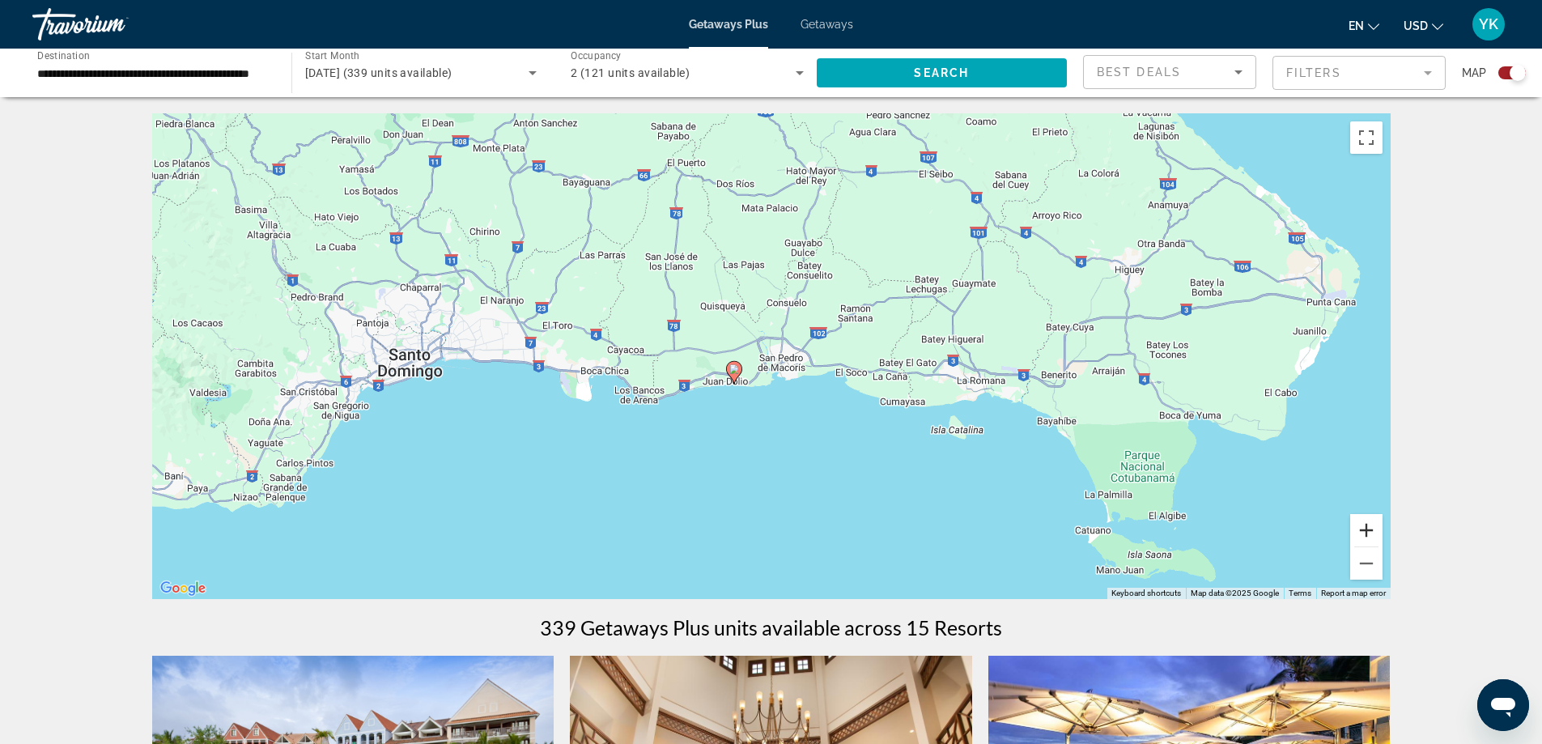
click at [1368, 530] on button "Zoom in" at bounding box center [1366, 530] width 32 height 32
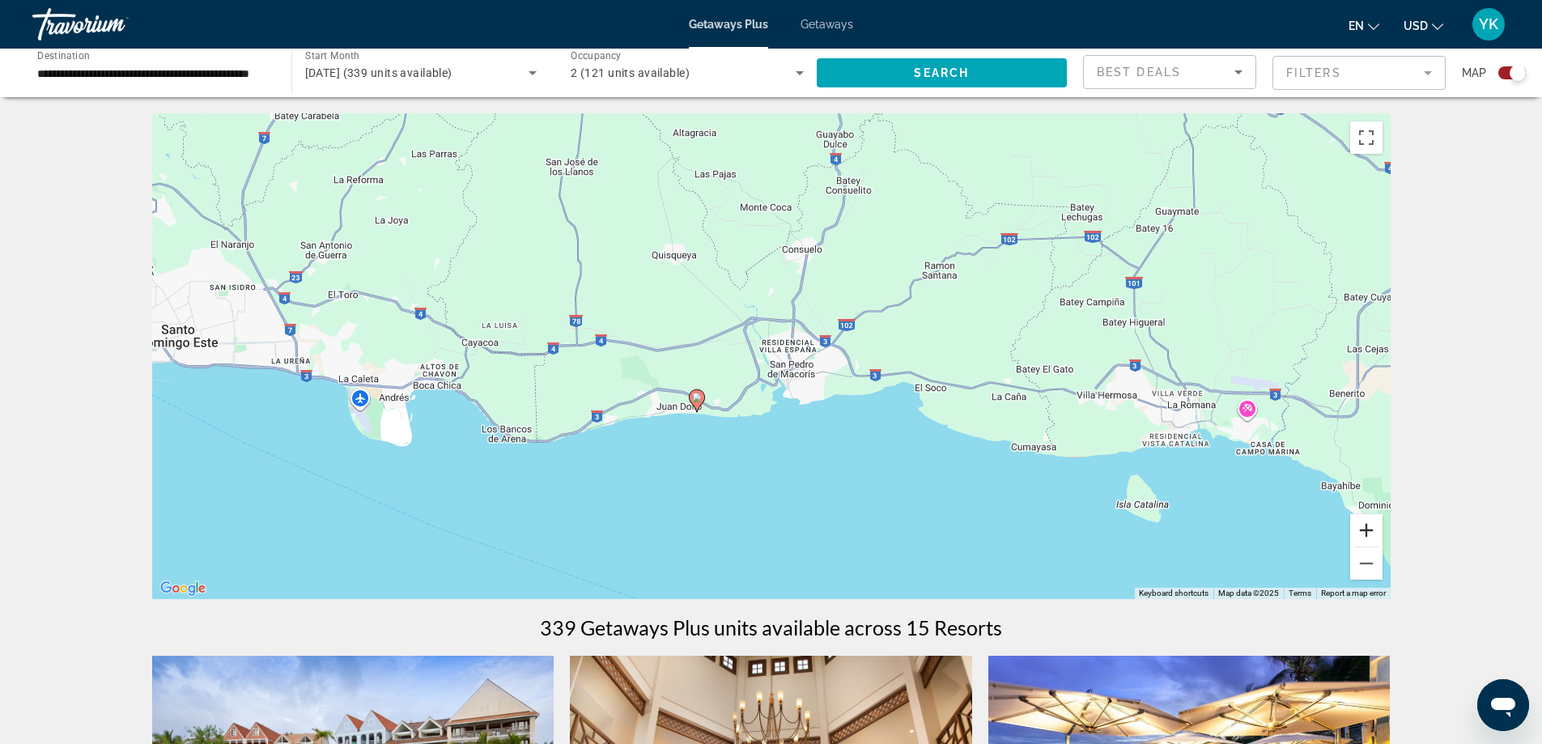
click at [1368, 530] on button "Zoom in" at bounding box center [1366, 530] width 32 height 32
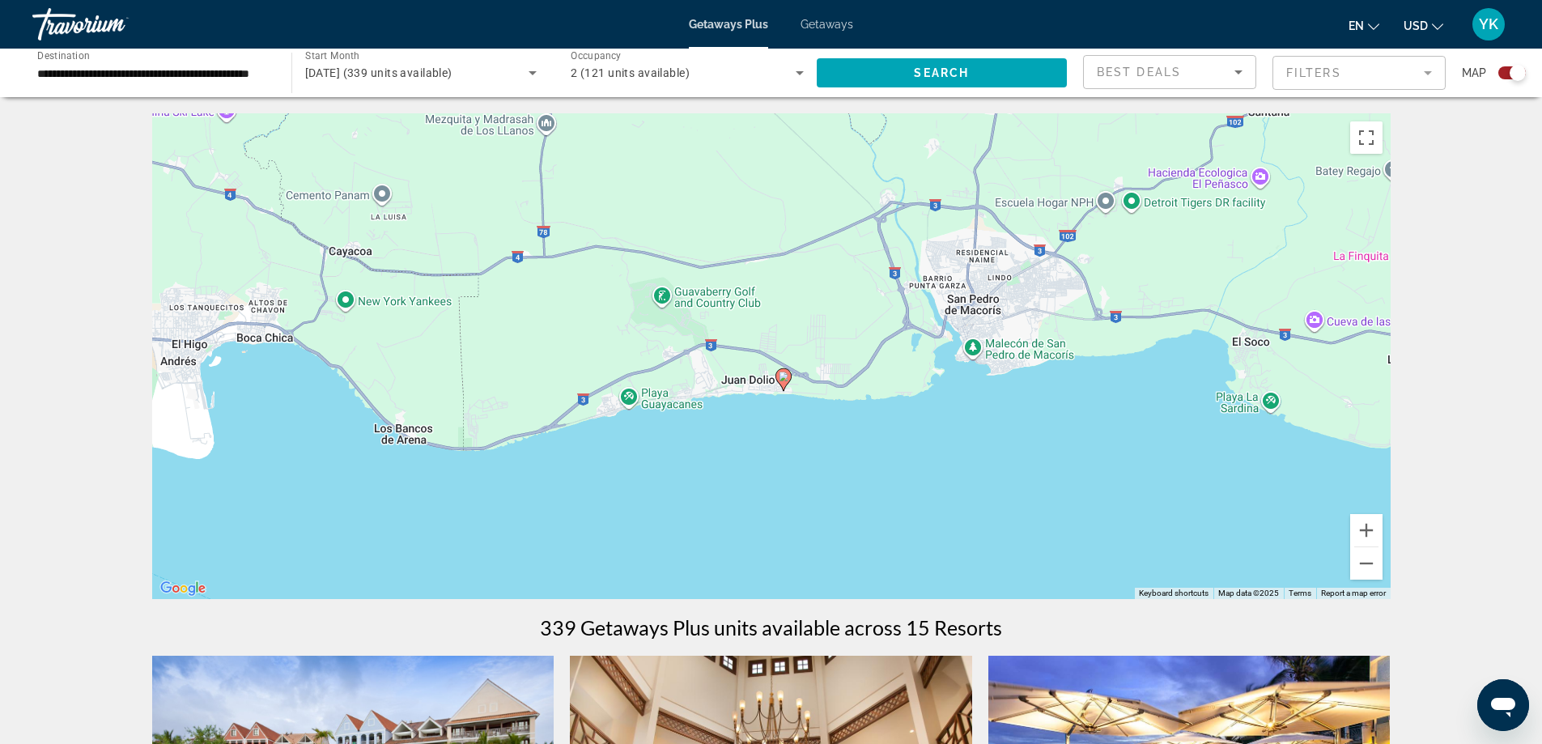
drag, startPoint x: 663, startPoint y: 516, endPoint x: 862, endPoint y: 401, distance: 229.9
click at [857, 404] on div "To activate drag with keyboard, press Alt + Enter. Once in keyboard drag state,…" at bounding box center [771, 356] width 1239 height 486
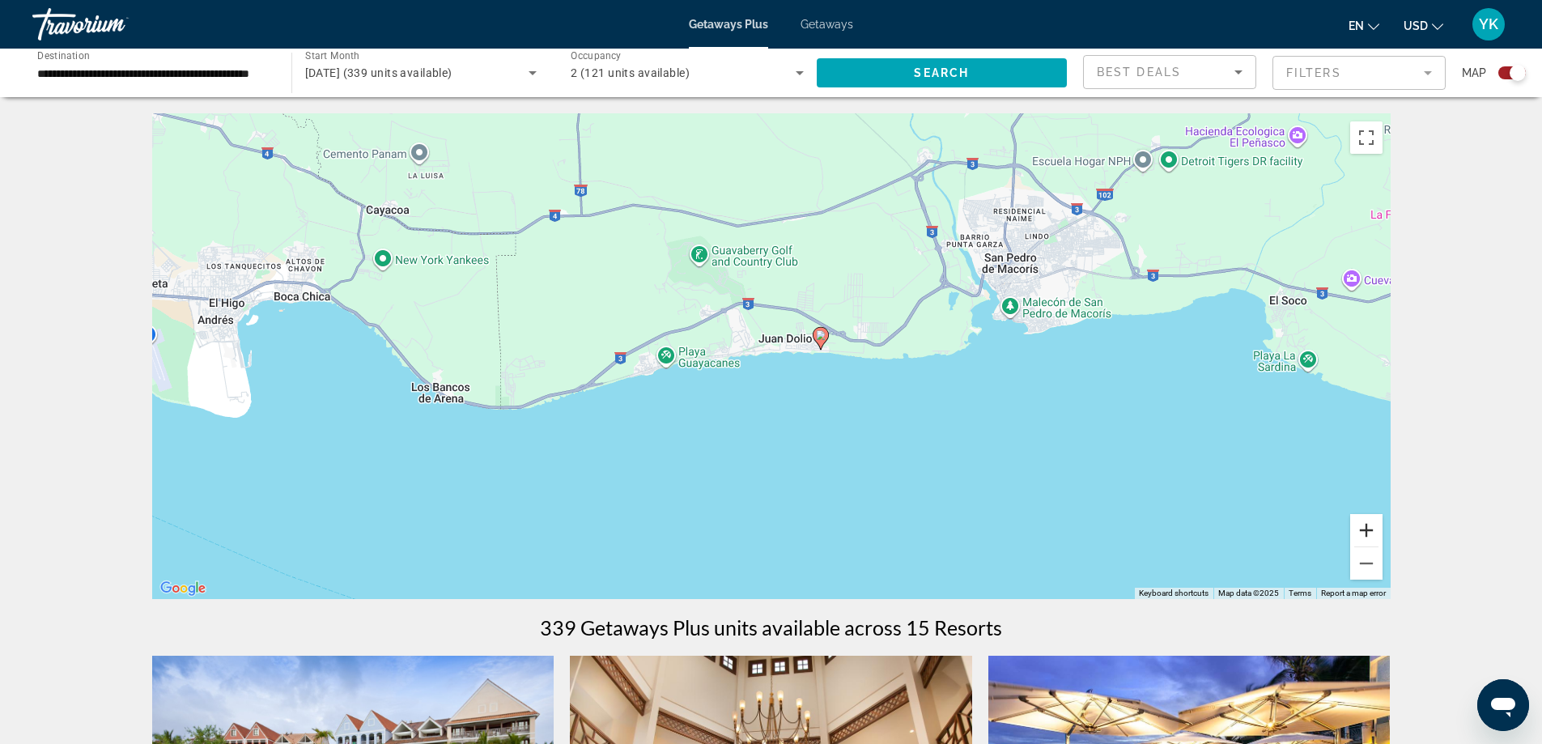
click at [1368, 539] on button "Zoom in" at bounding box center [1366, 530] width 32 height 32
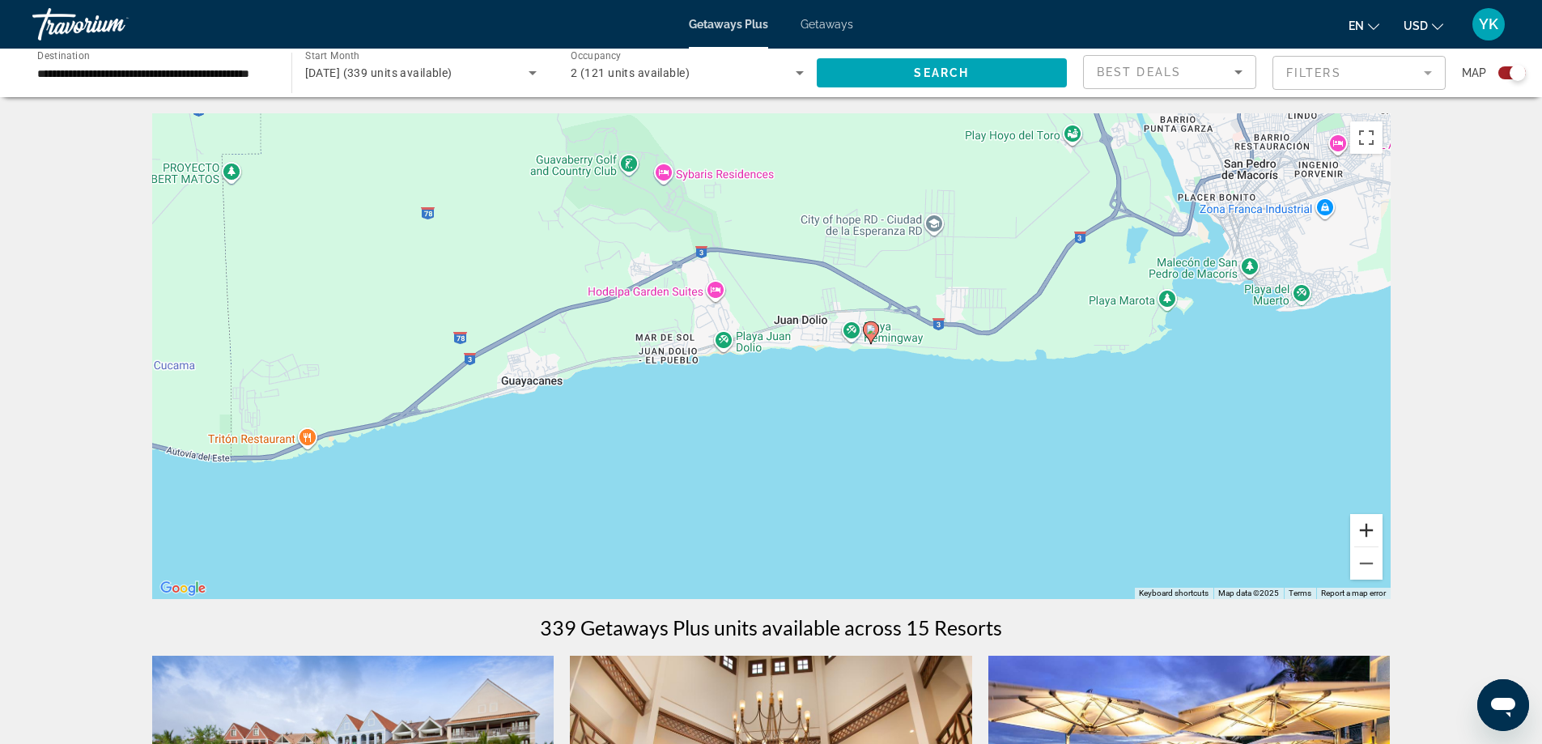
click at [1369, 521] on button "Zoom in" at bounding box center [1366, 530] width 32 height 32
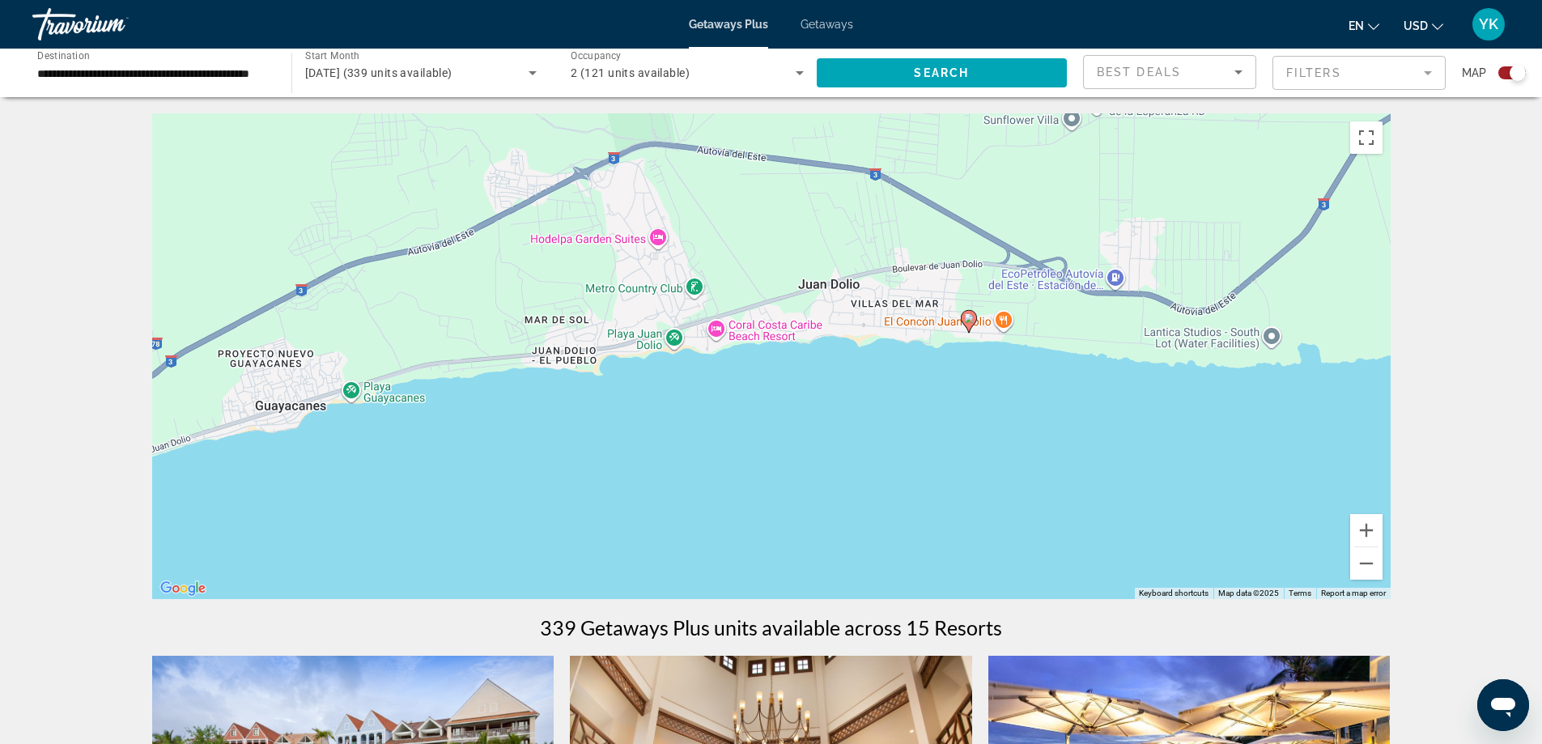
click at [1236, 66] on icon "Sort by" at bounding box center [1238, 71] width 19 height 19
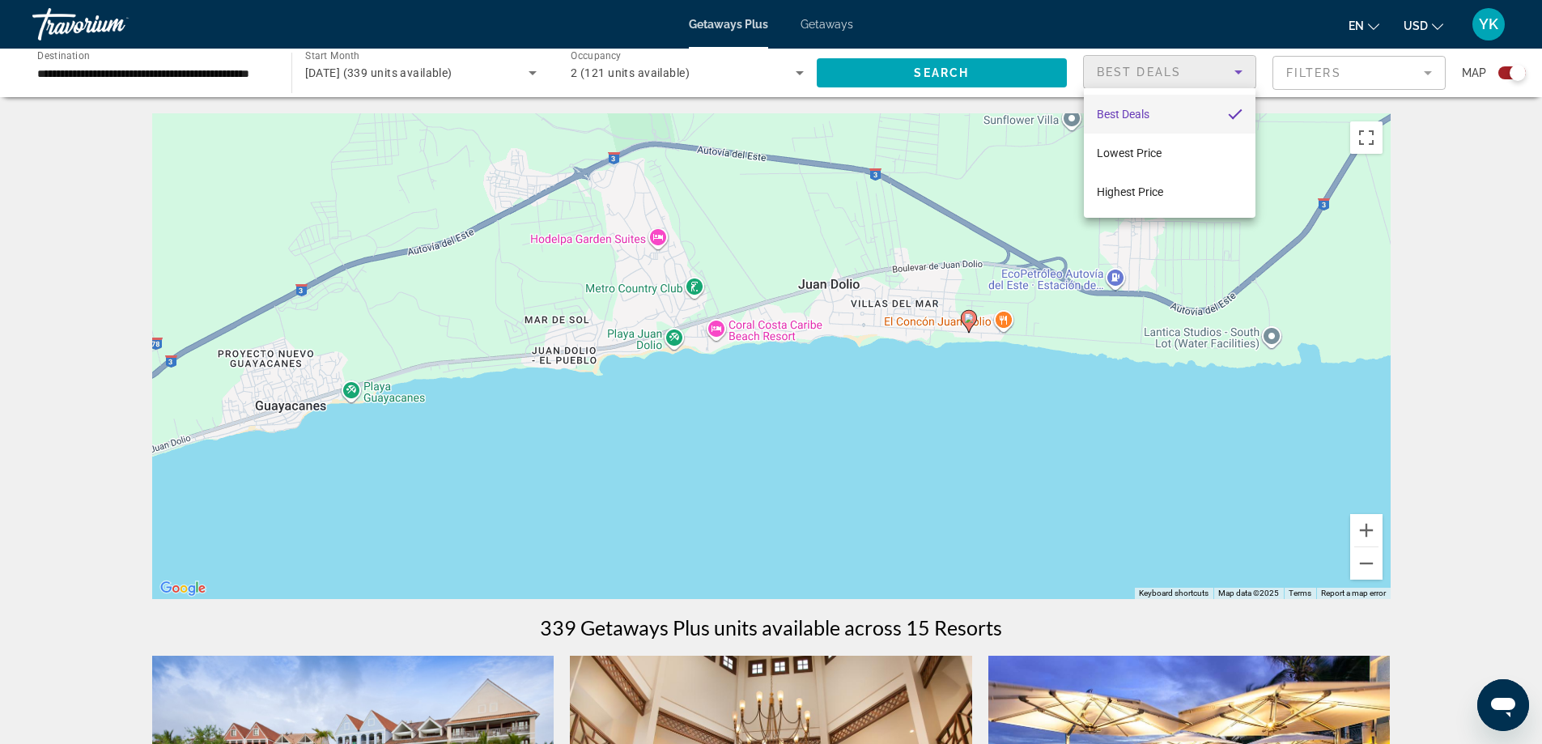
click at [1455, 228] on div at bounding box center [771, 372] width 1542 height 744
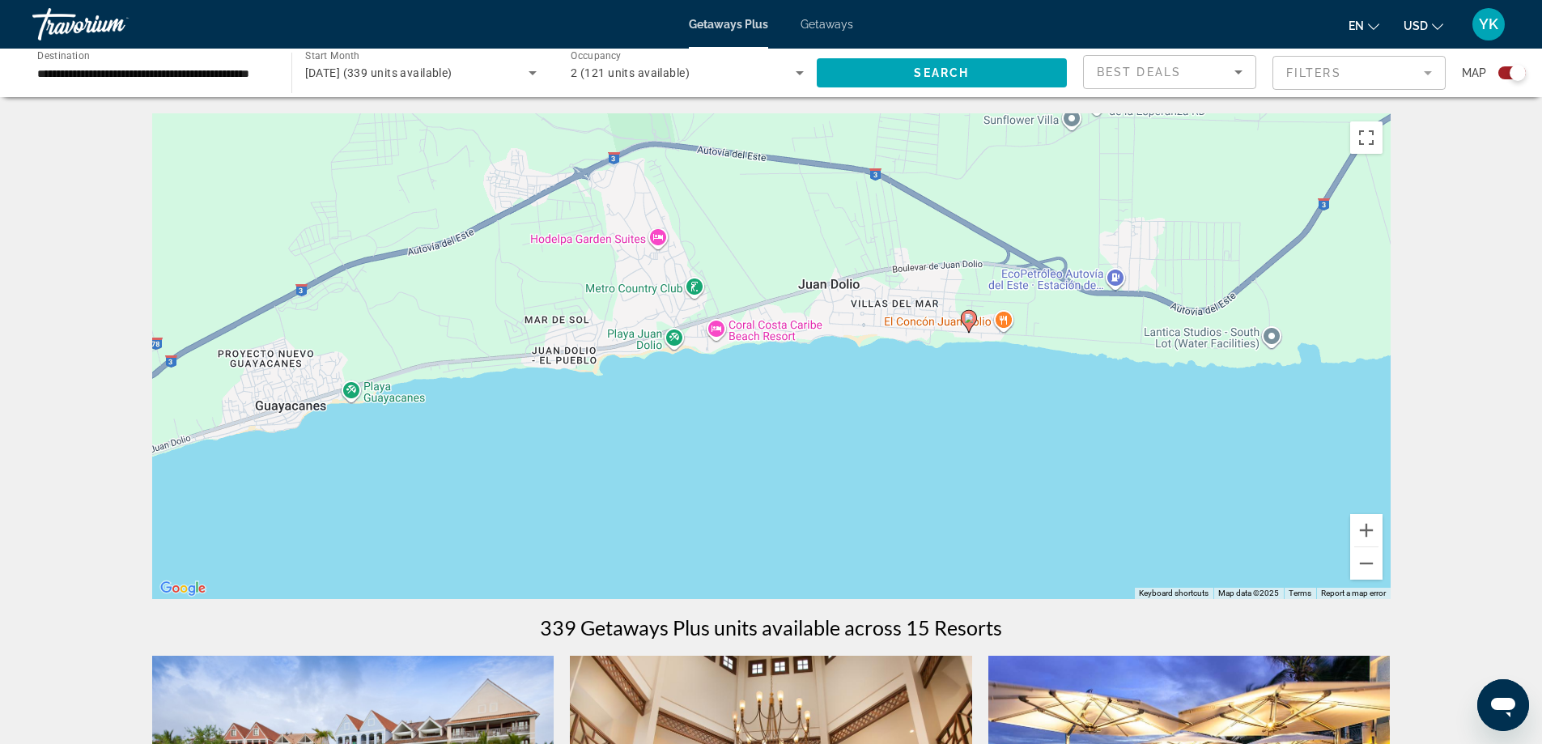
click at [1429, 68] on mat-form-field "Filters" at bounding box center [1359, 73] width 173 height 34
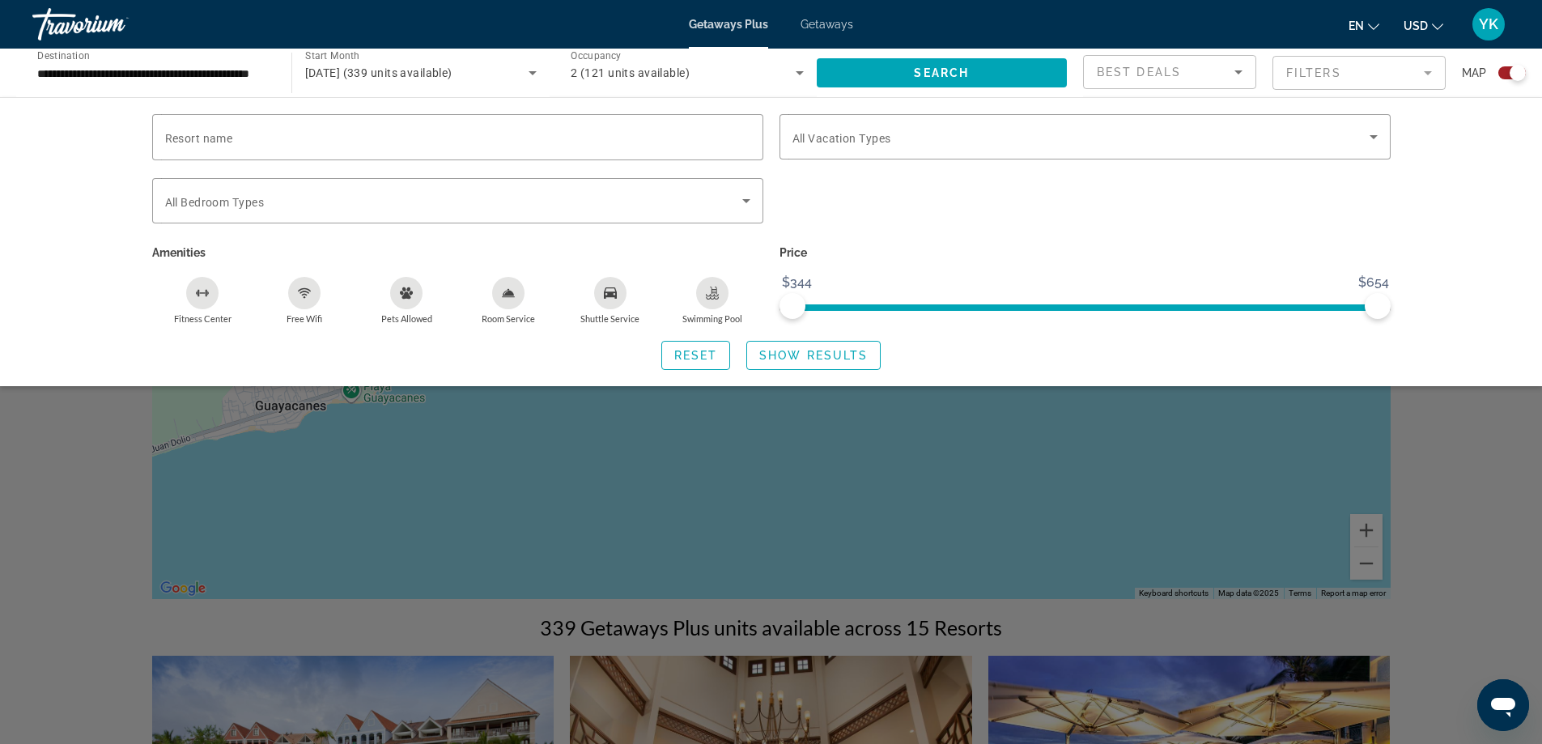
click at [1439, 483] on div "Search widget" at bounding box center [771, 493] width 1542 height 501
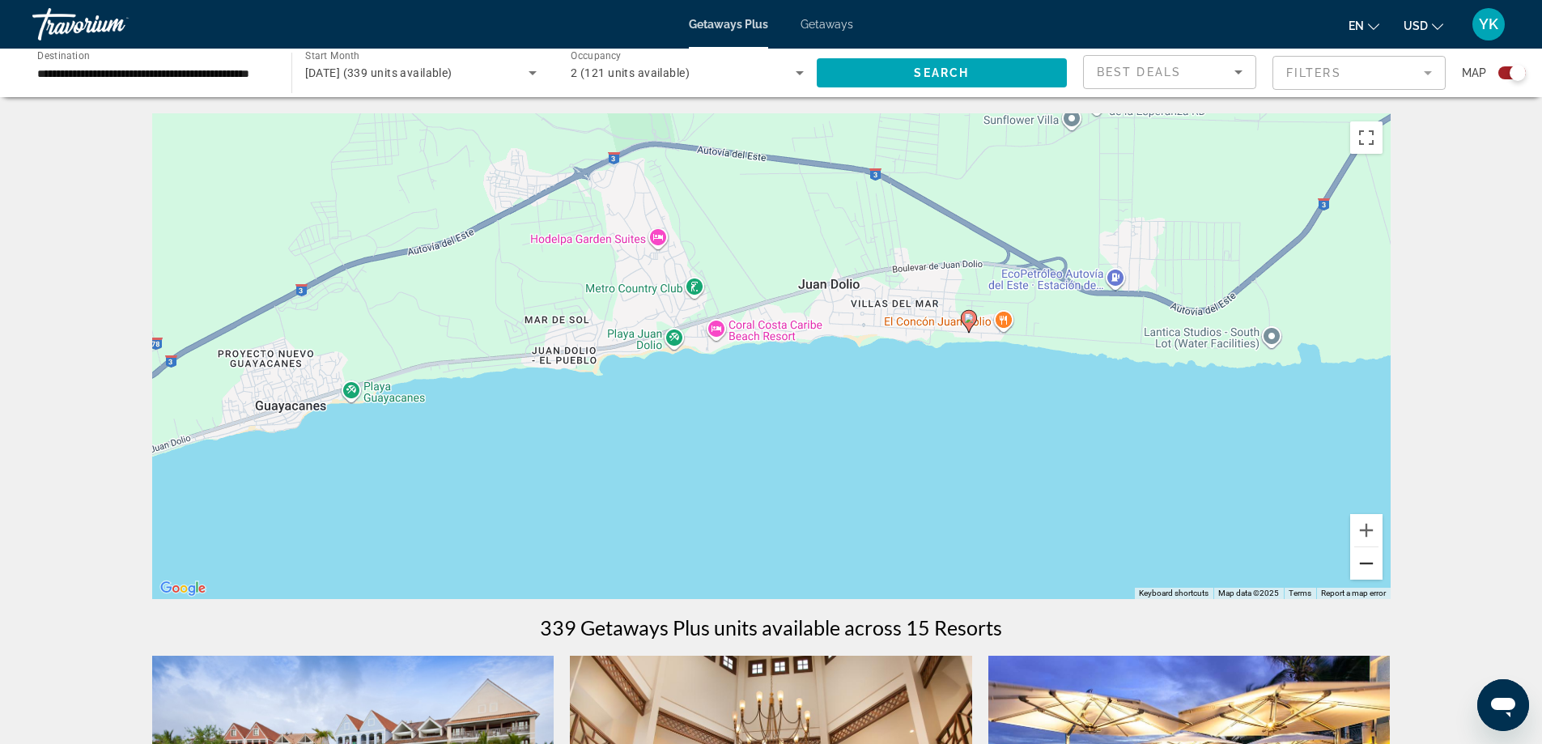
click at [1365, 572] on button "Zoom out" at bounding box center [1366, 563] width 32 height 32
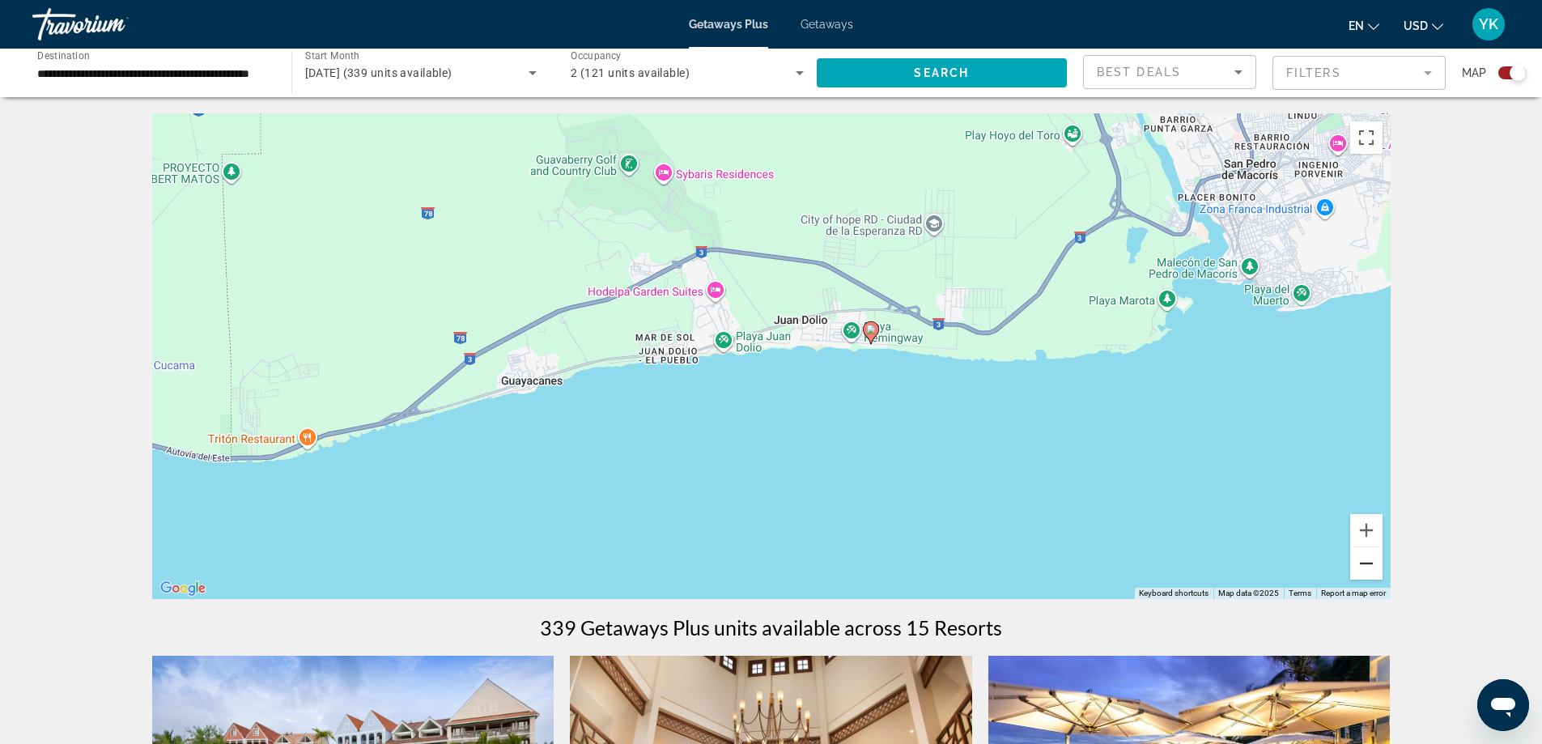
click at [1365, 567] on button "Zoom out" at bounding box center [1366, 563] width 32 height 32
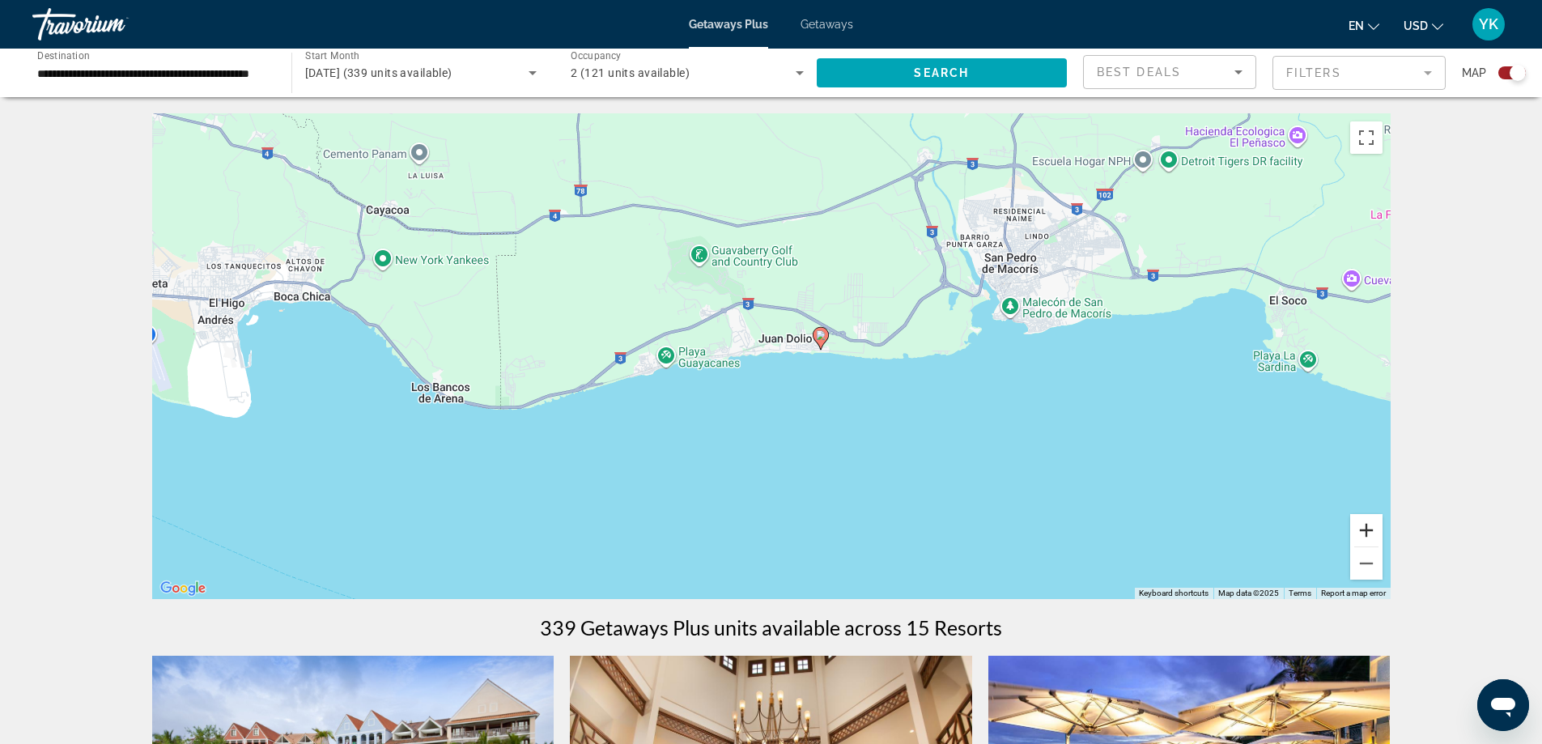
click at [1369, 522] on button "Zoom in" at bounding box center [1366, 530] width 32 height 32
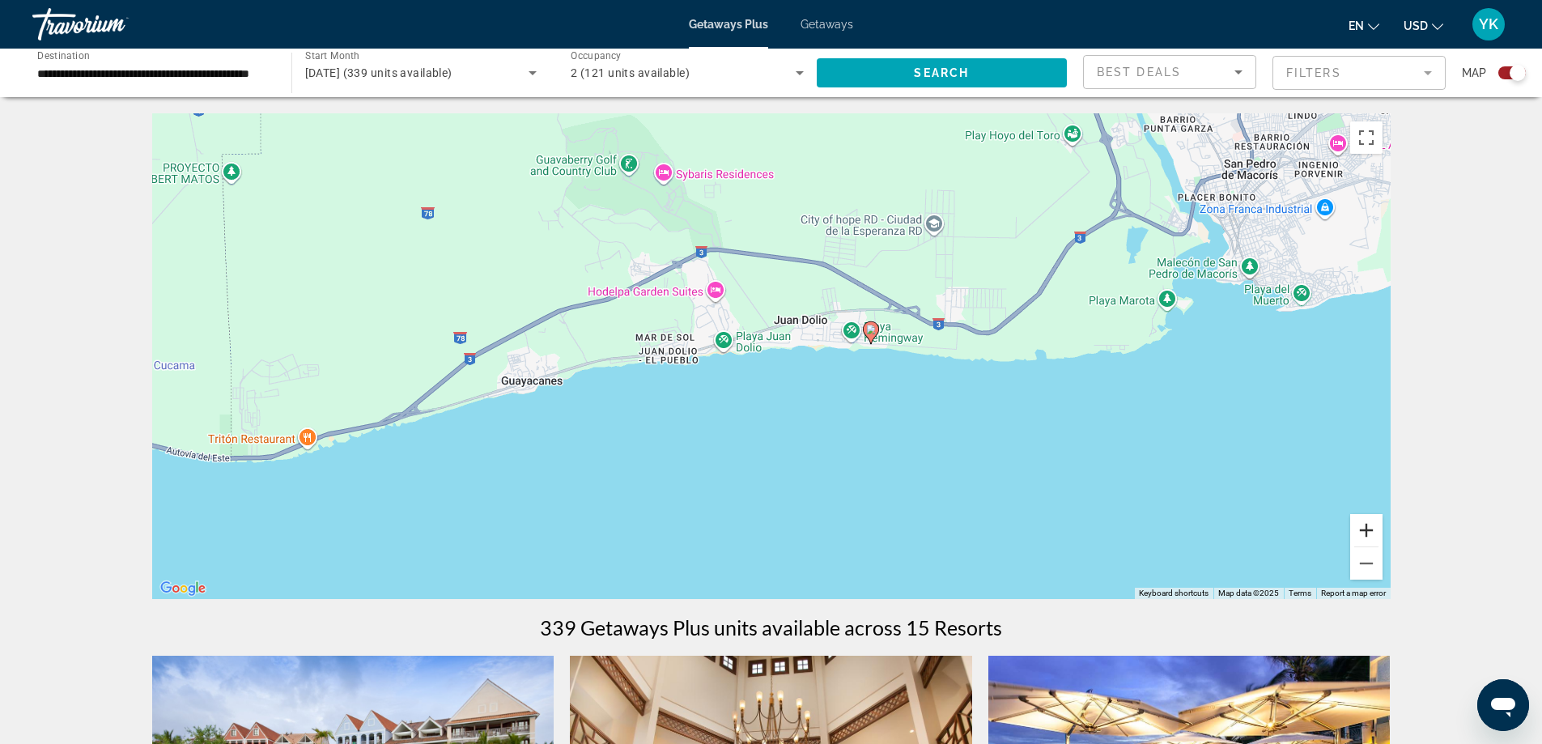
click at [1369, 522] on button "Zoom in" at bounding box center [1366, 530] width 32 height 32
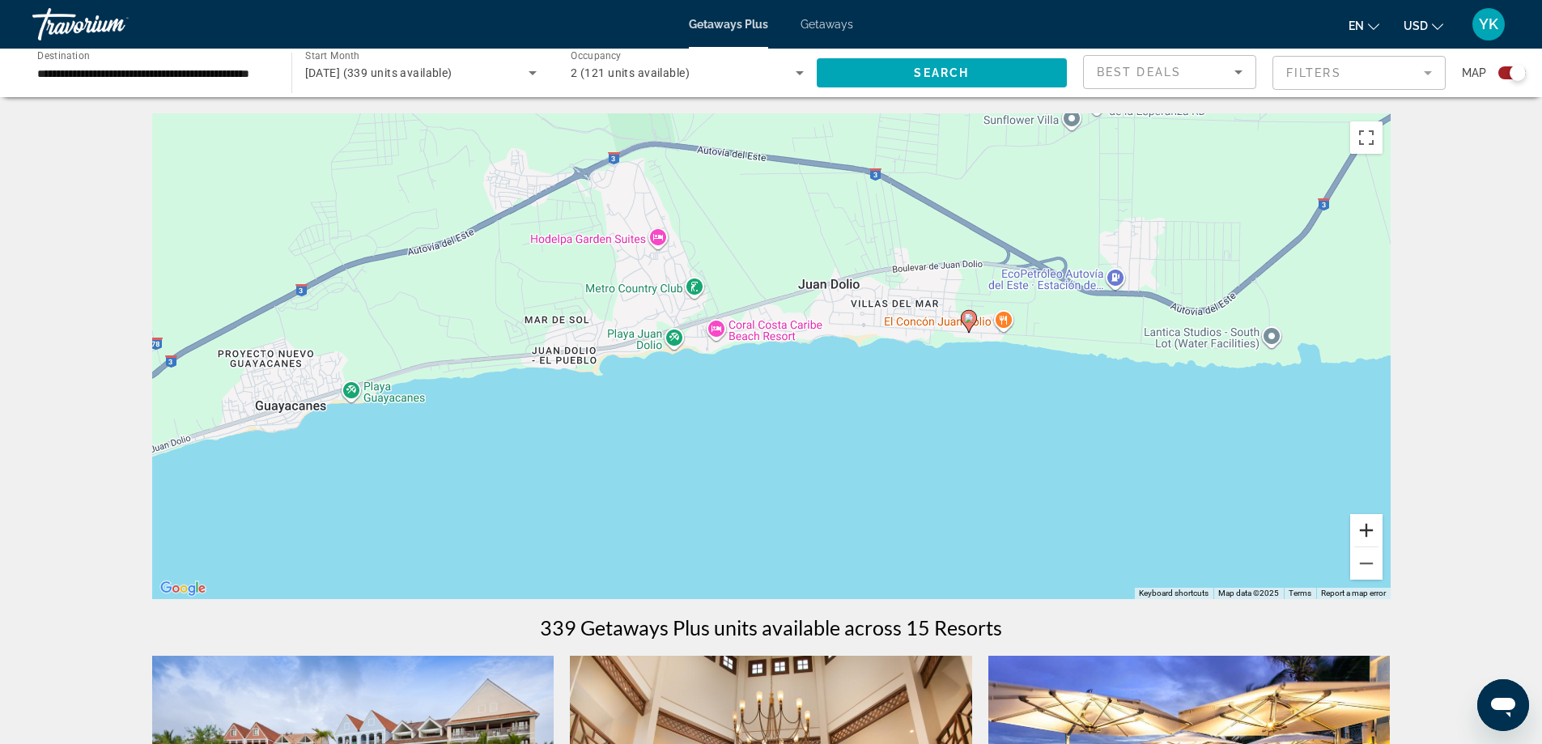
click at [1369, 522] on button "Zoom in" at bounding box center [1366, 530] width 32 height 32
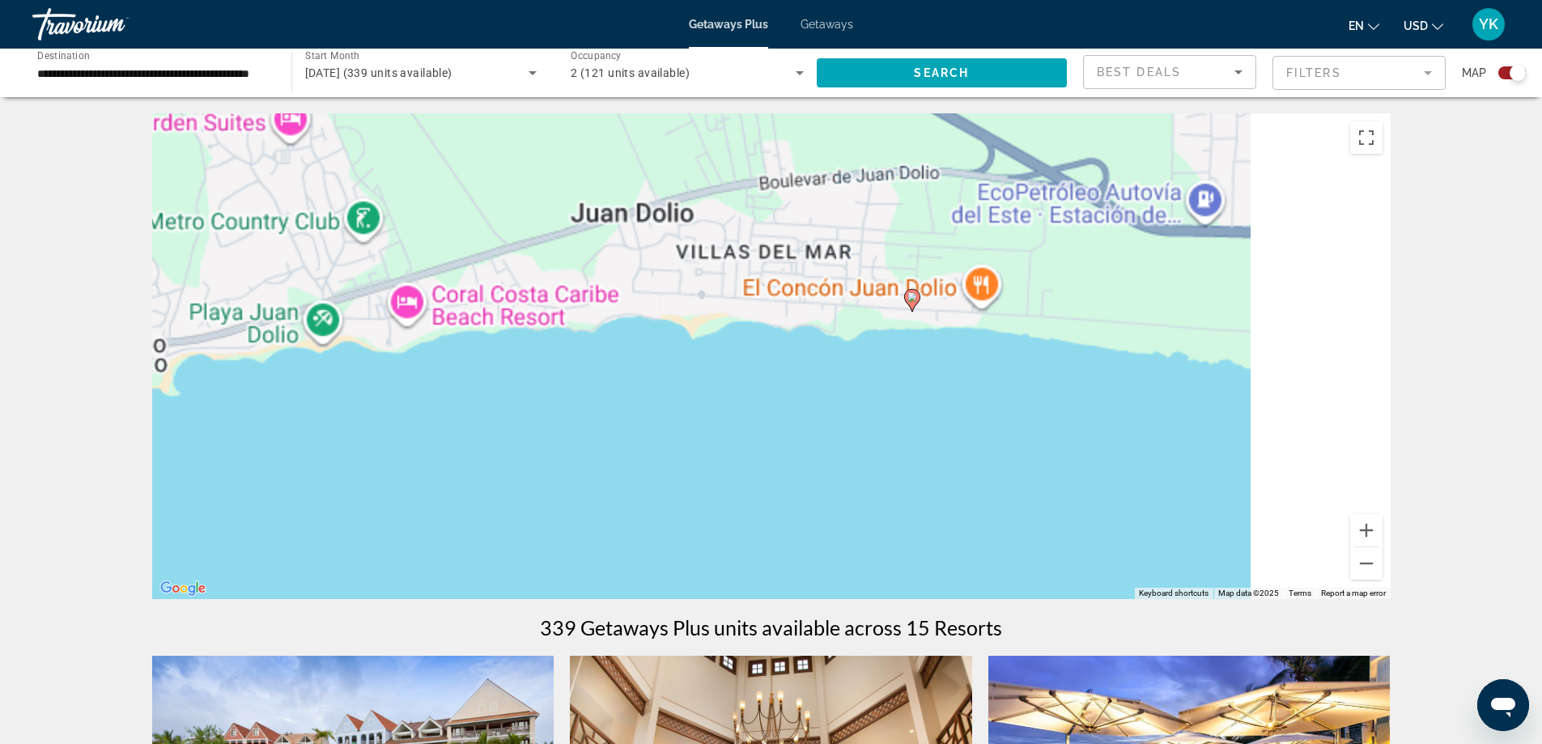
drag, startPoint x: 1232, startPoint y: 465, endPoint x: 1001, endPoint y: 467, distance: 231.5
click at [998, 466] on div "To activate drag with keyboard, press Alt + Enter. Once in keyboard drag state,…" at bounding box center [771, 356] width 1239 height 486
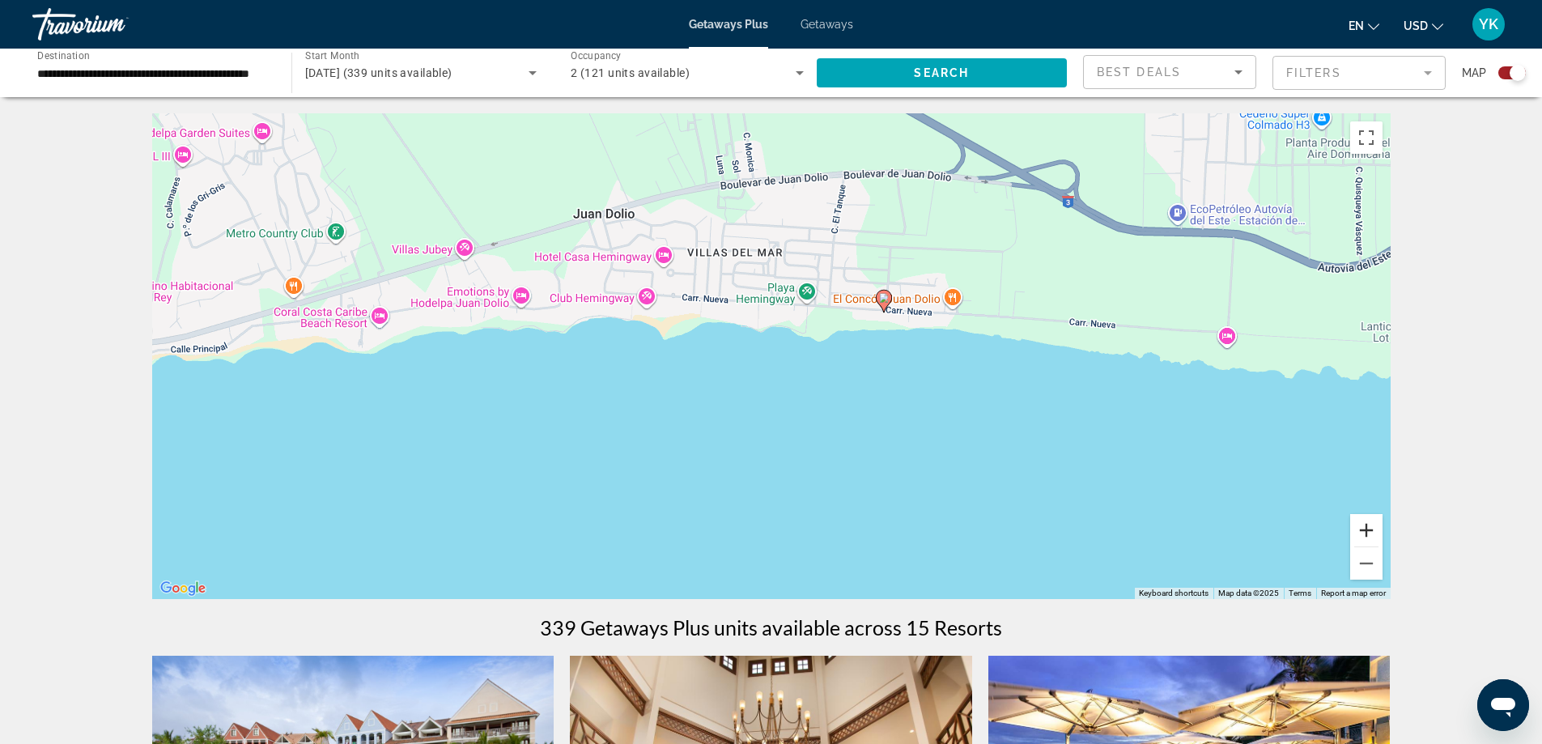
click at [1368, 526] on button "Zoom in" at bounding box center [1366, 530] width 32 height 32
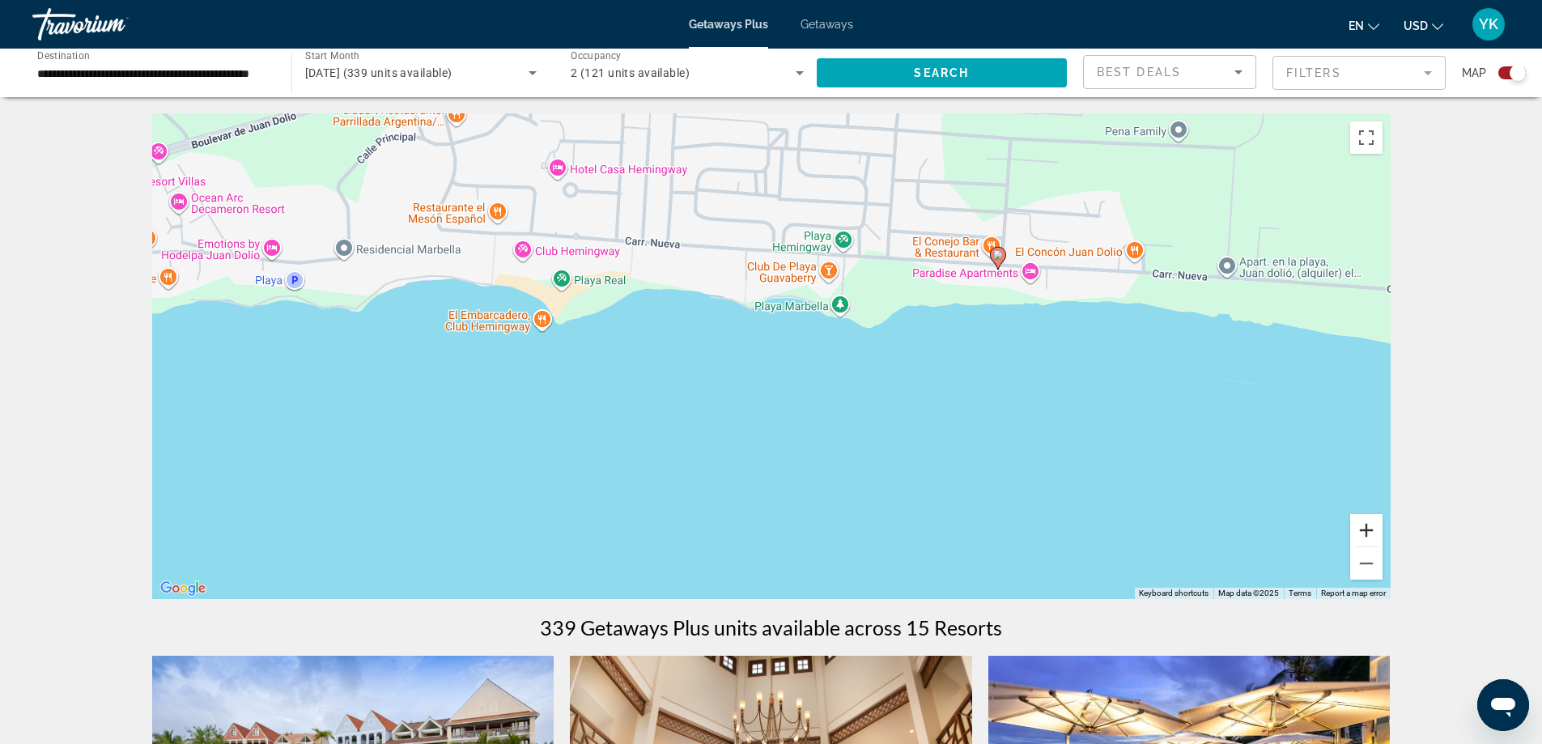
click at [1368, 526] on button "Zoom in" at bounding box center [1366, 530] width 32 height 32
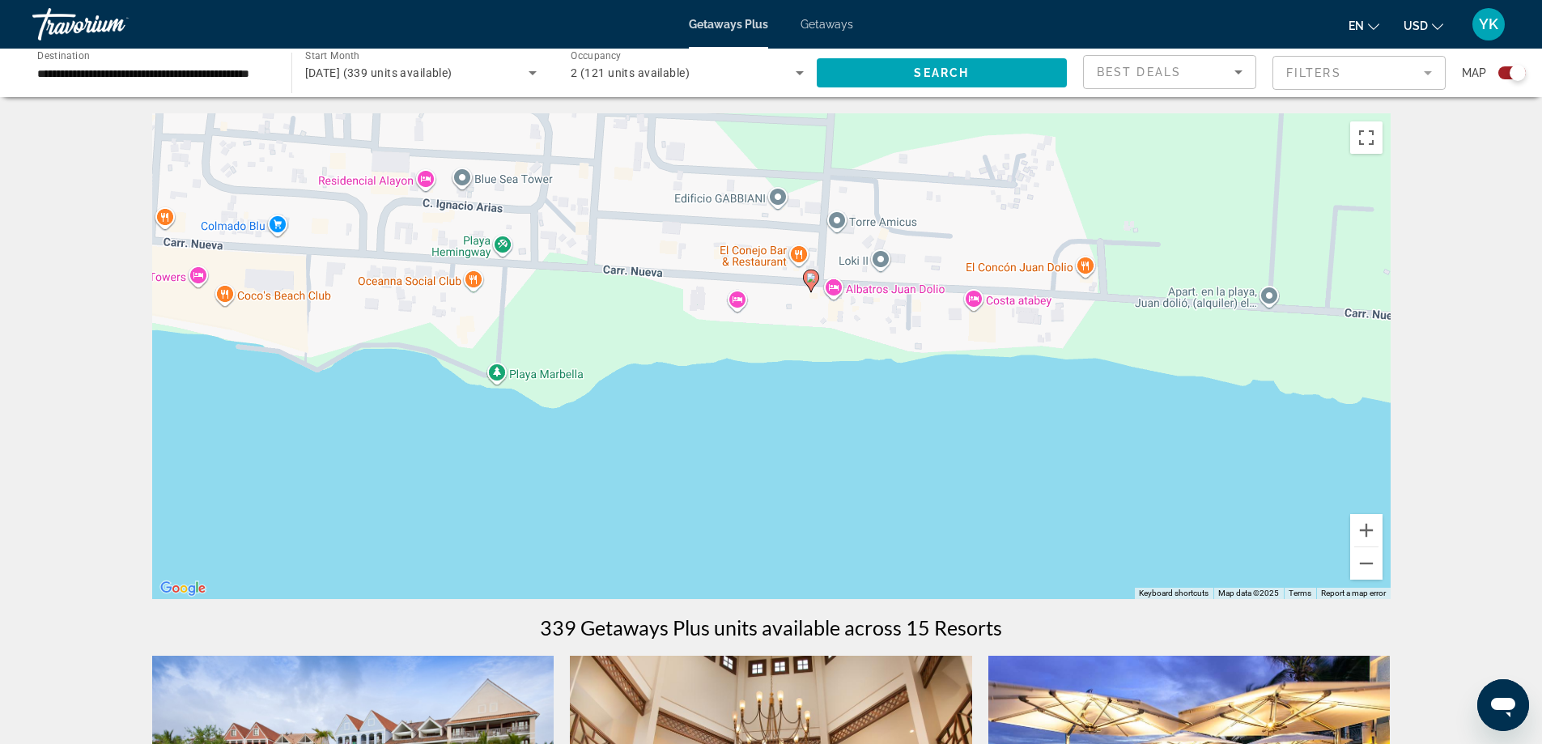
drag, startPoint x: 1220, startPoint y: 406, endPoint x: 845, endPoint y: 514, distance: 390.2
click at [845, 514] on div "To activate drag with keyboard, press Alt + Enter. Once in keyboard drag state,…" at bounding box center [771, 356] width 1239 height 486
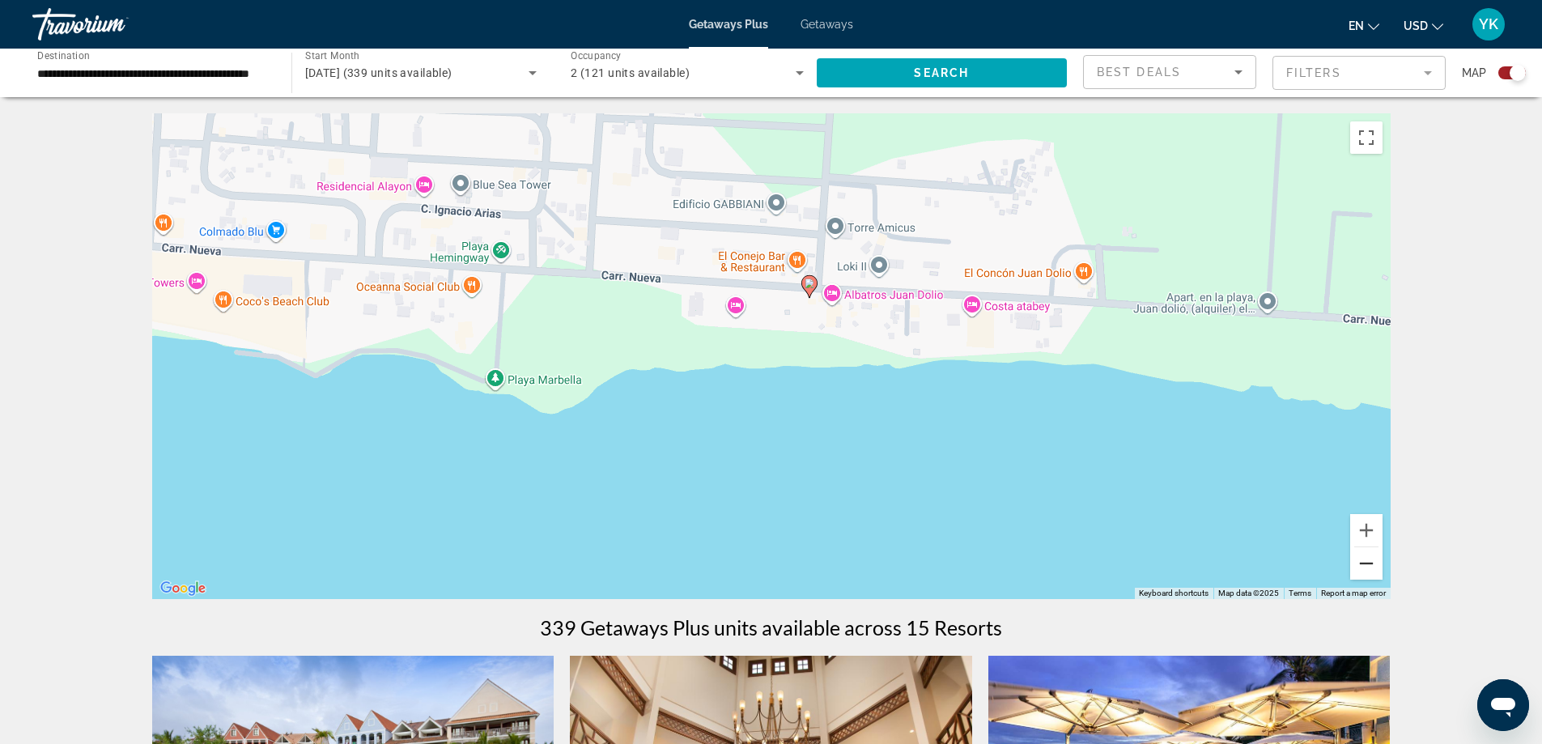
click at [1370, 565] on button "Zoom out" at bounding box center [1366, 563] width 32 height 32
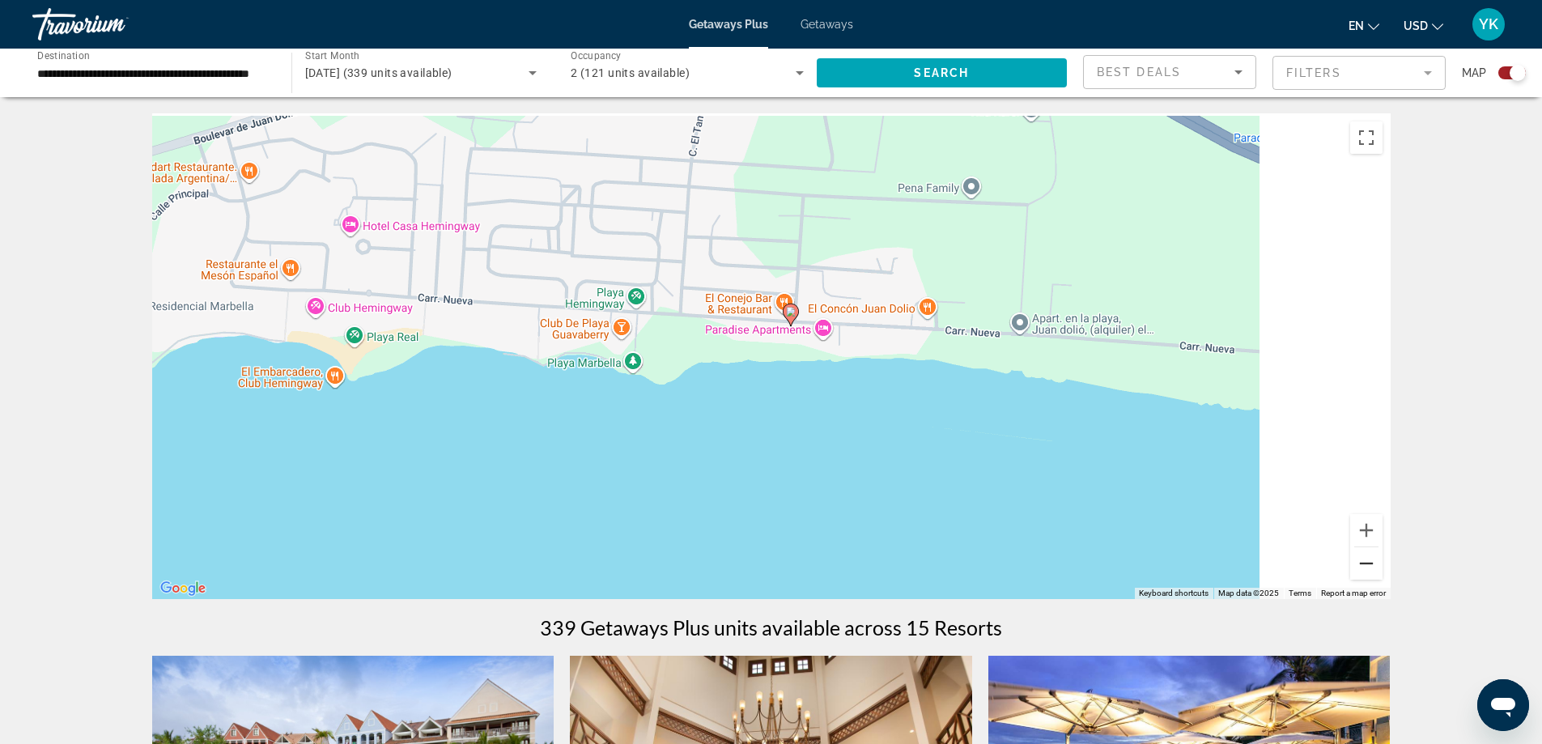
click at [1370, 565] on button "Zoom out" at bounding box center [1366, 563] width 32 height 32
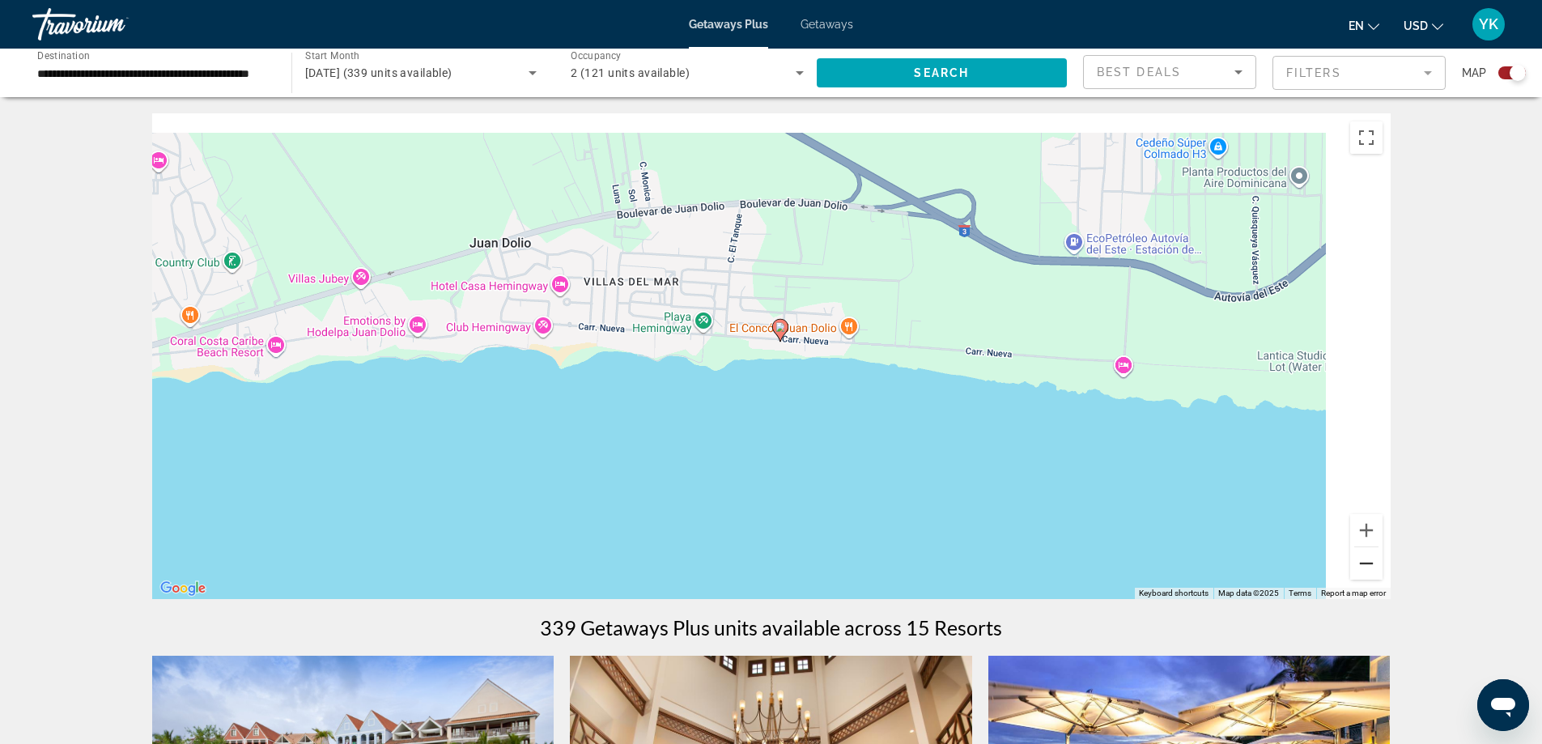
click at [1370, 565] on button "Zoom out" at bounding box center [1366, 563] width 32 height 32
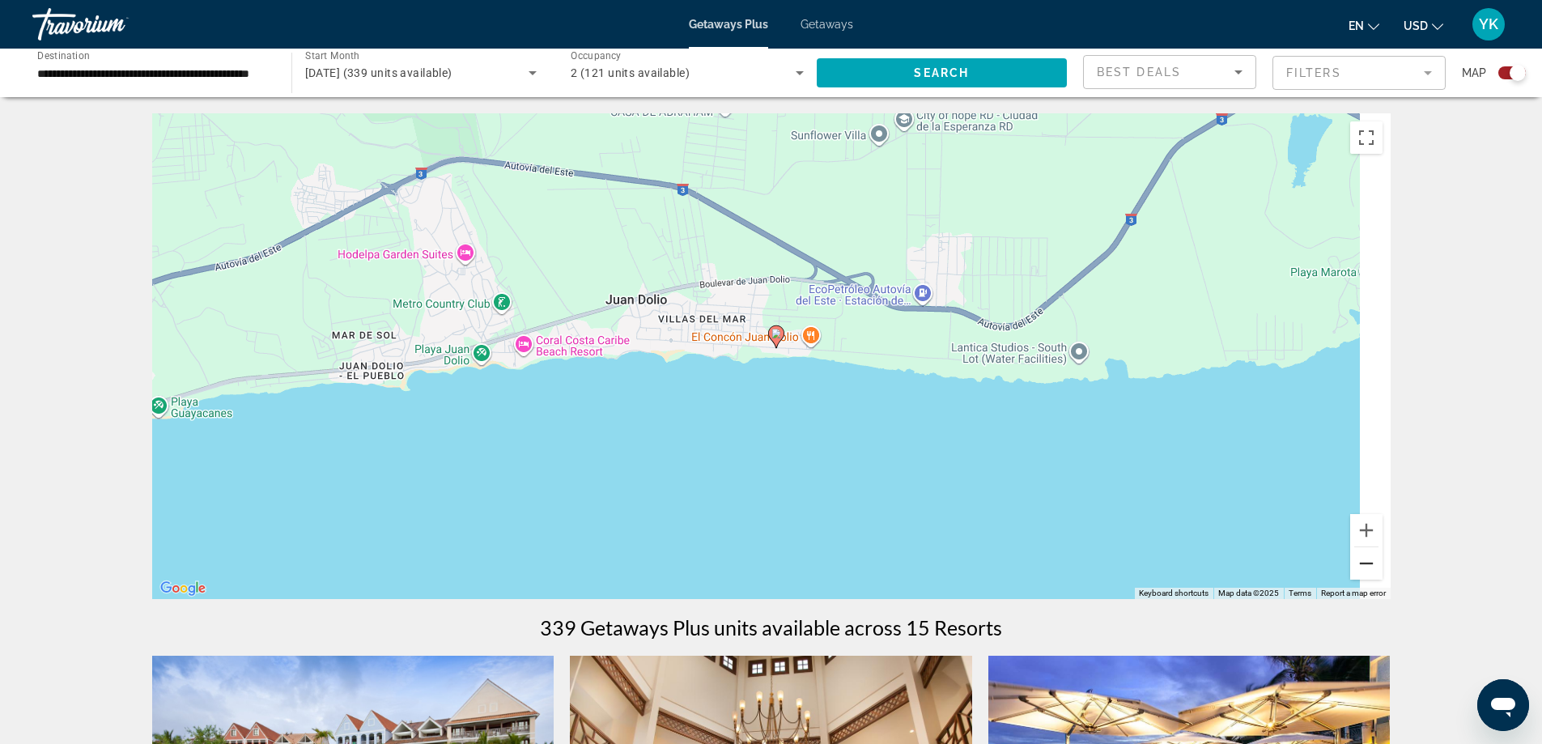
click at [1370, 565] on button "Zoom out" at bounding box center [1366, 563] width 32 height 32
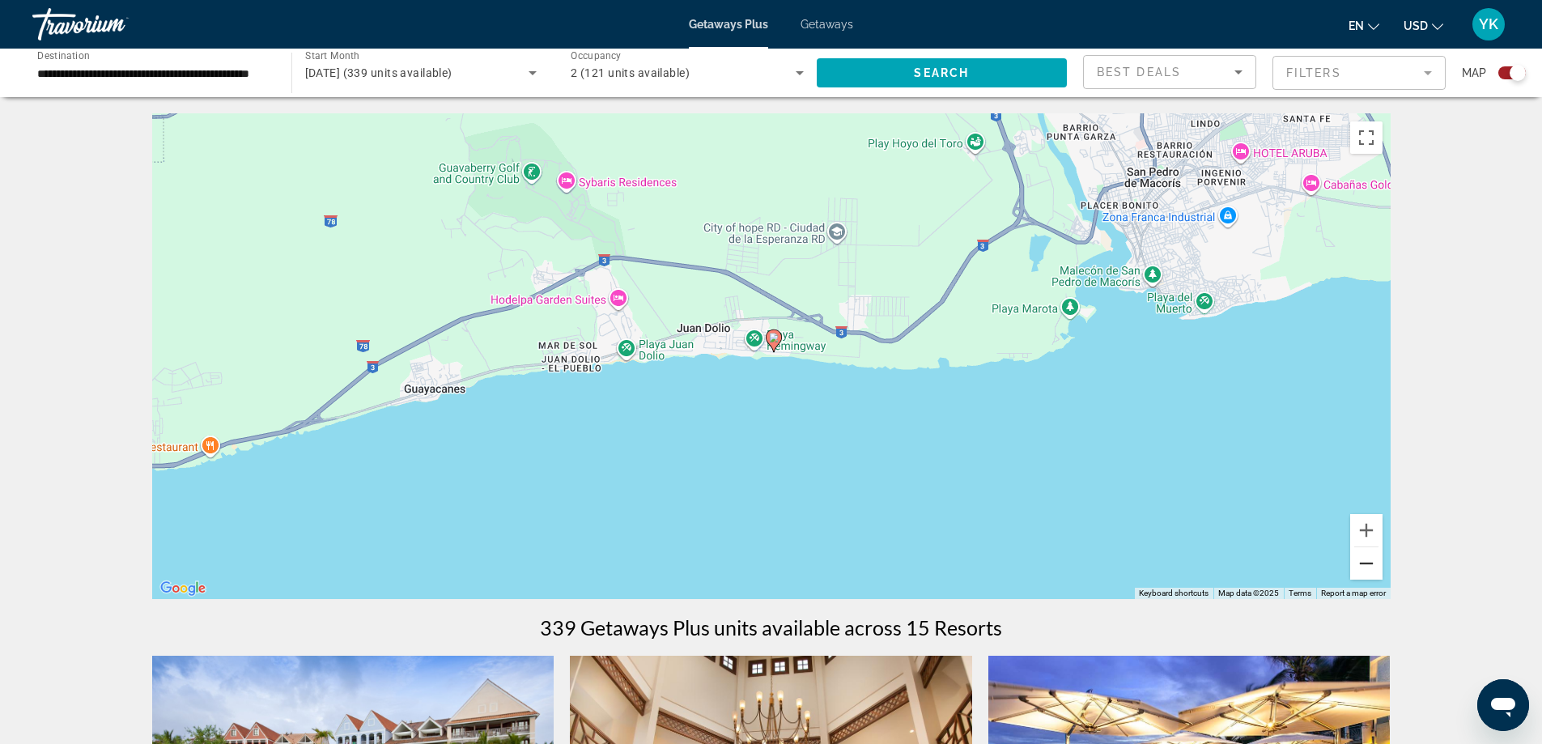
click at [1370, 565] on button "Zoom out" at bounding box center [1366, 563] width 32 height 32
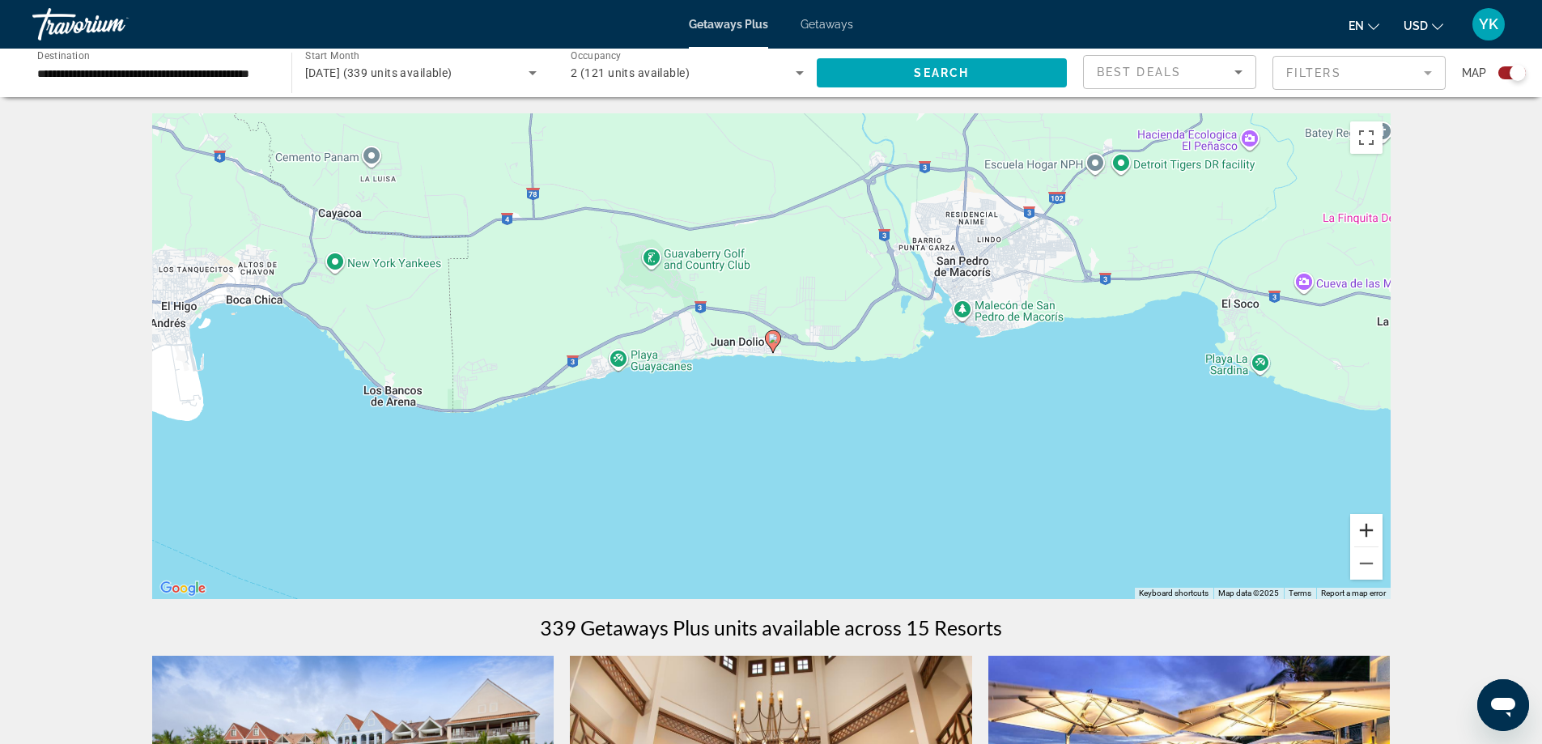
click at [1367, 529] on button "Zoom in" at bounding box center [1366, 530] width 32 height 32
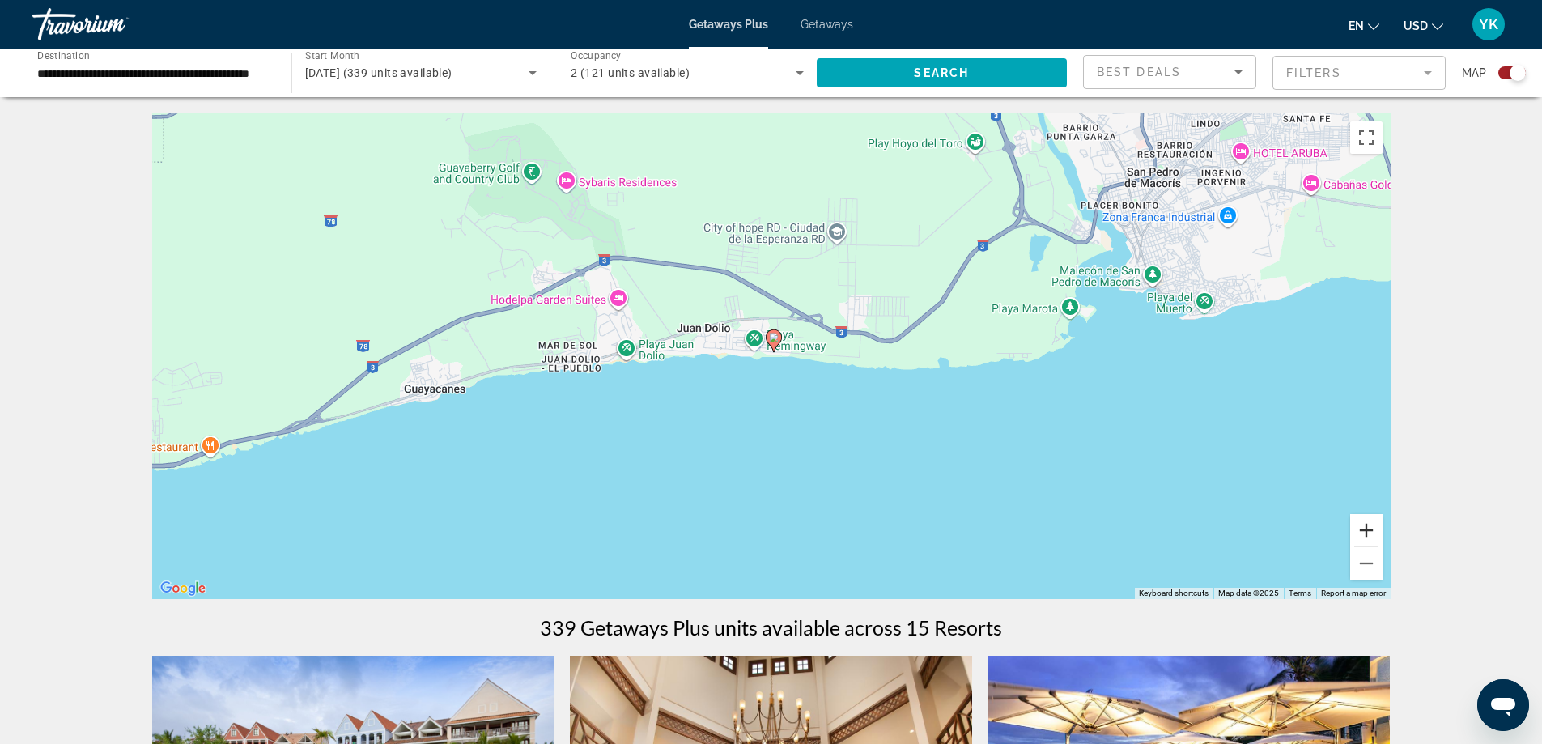
click at [1367, 529] on button "Zoom in" at bounding box center [1366, 530] width 32 height 32
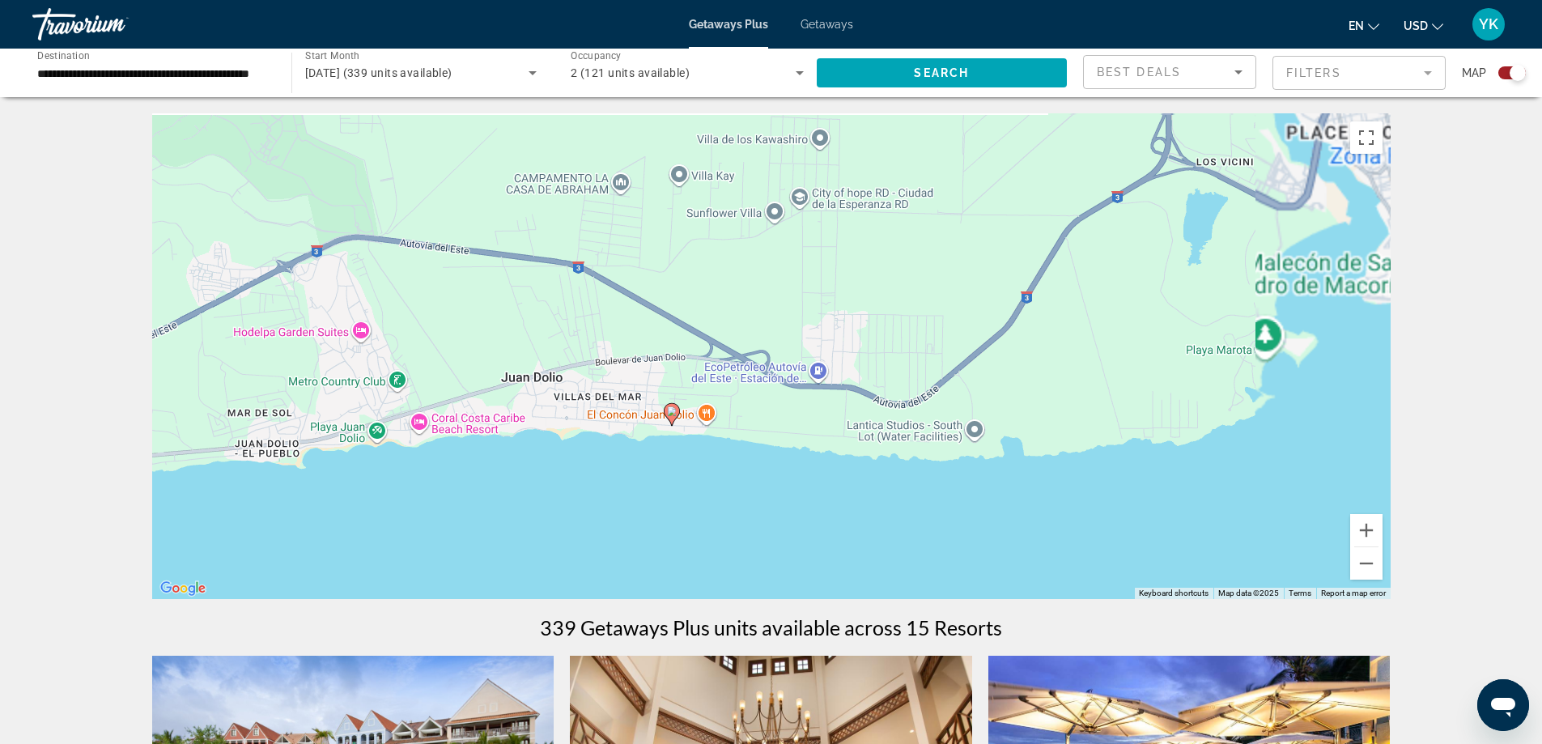
drag, startPoint x: 918, startPoint y: 446, endPoint x: 830, endPoint y: 507, distance: 107.1
click at [830, 507] on div "To activate drag with keyboard, press Alt + Enter. Once in keyboard drag state,…" at bounding box center [771, 356] width 1239 height 486
click at [1362, 527] on button "Zoom in" at bounding box center [1366, 530] width 32 height 32
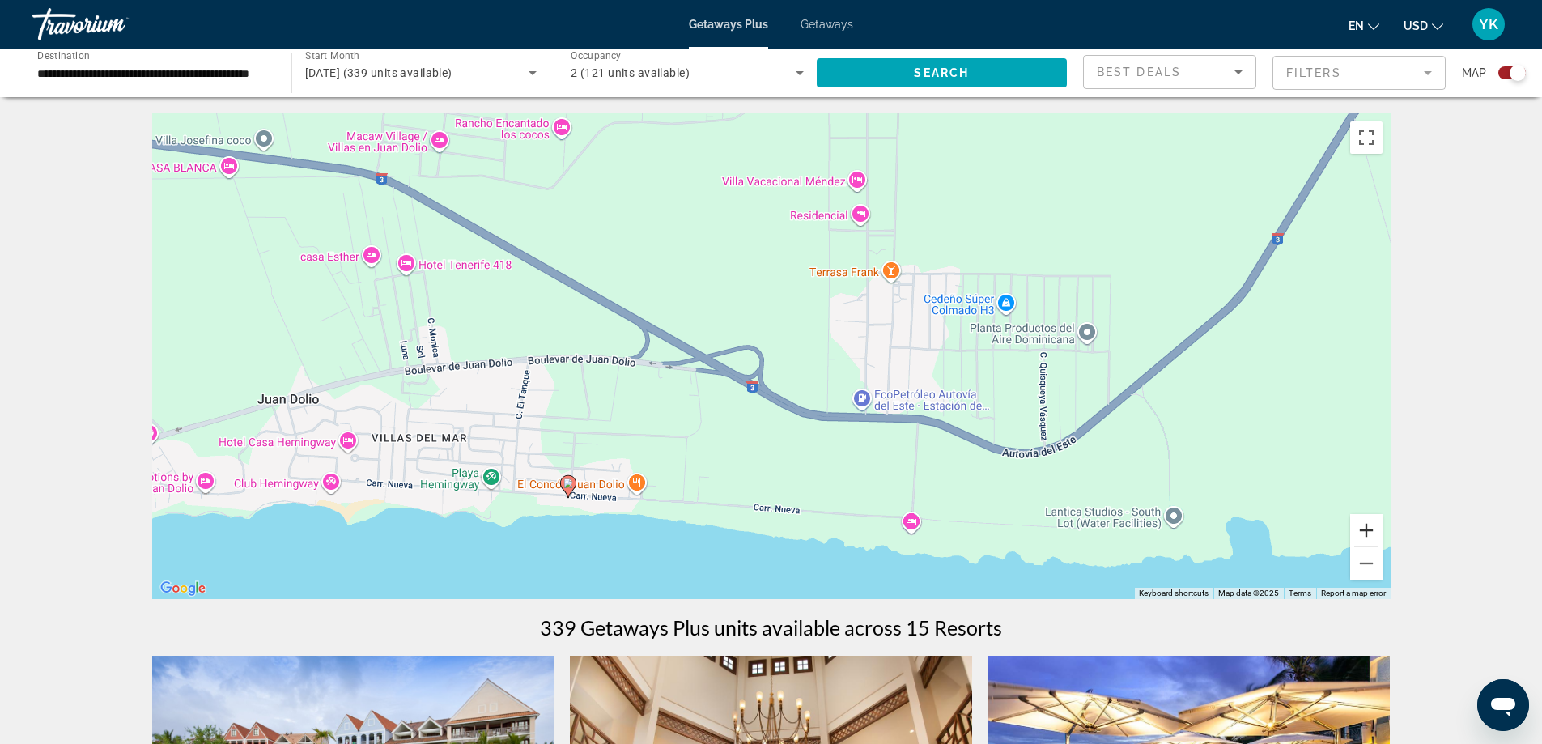
click at [1362, 527] on button "Zoom in" at bounding box center [1366, 530] width 32 height 32
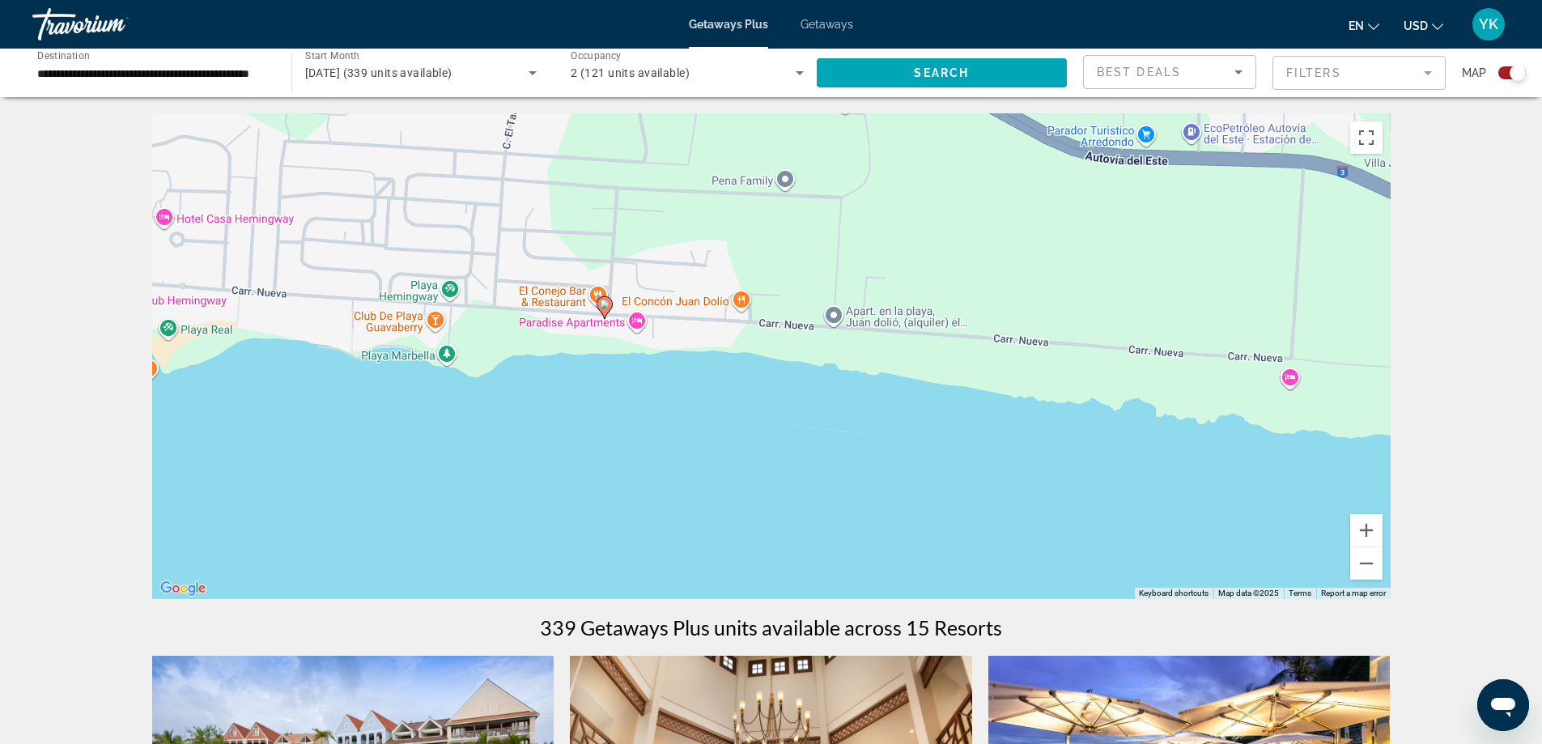
drag, startPoint x: 766, startPoint y: 497, endPoint x: 1009, endPoint y: 172, distance: 406.1
click at [1009, 172] on div "To activate drag with keyboard, press Alt + Enter. Once in keyboard drag state,…" at bounding box center [771, 356] width 1239 height 486
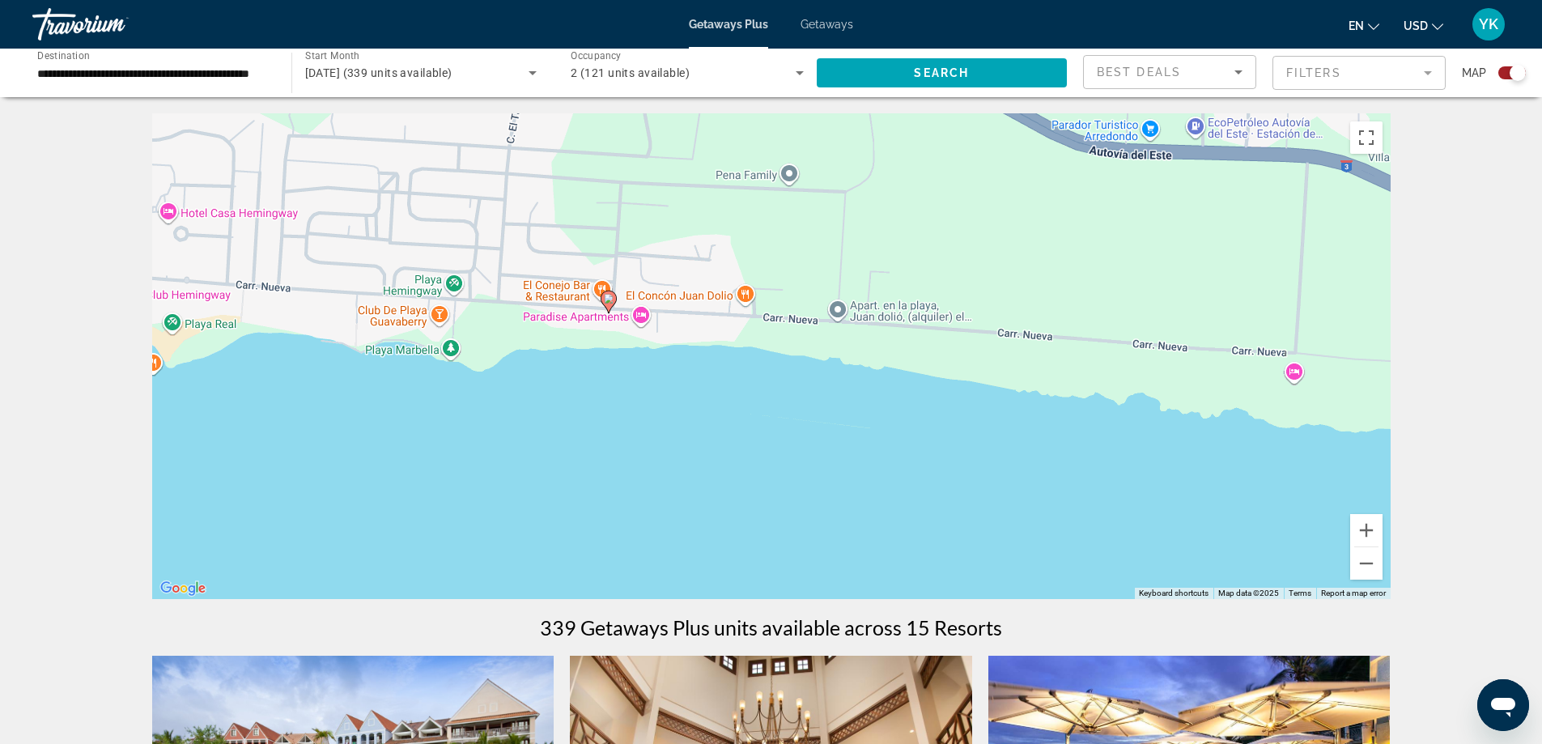
click at [1426, 70] on mat-form-field "Filters" at bounding box center [1359, 73] width 173 height 34
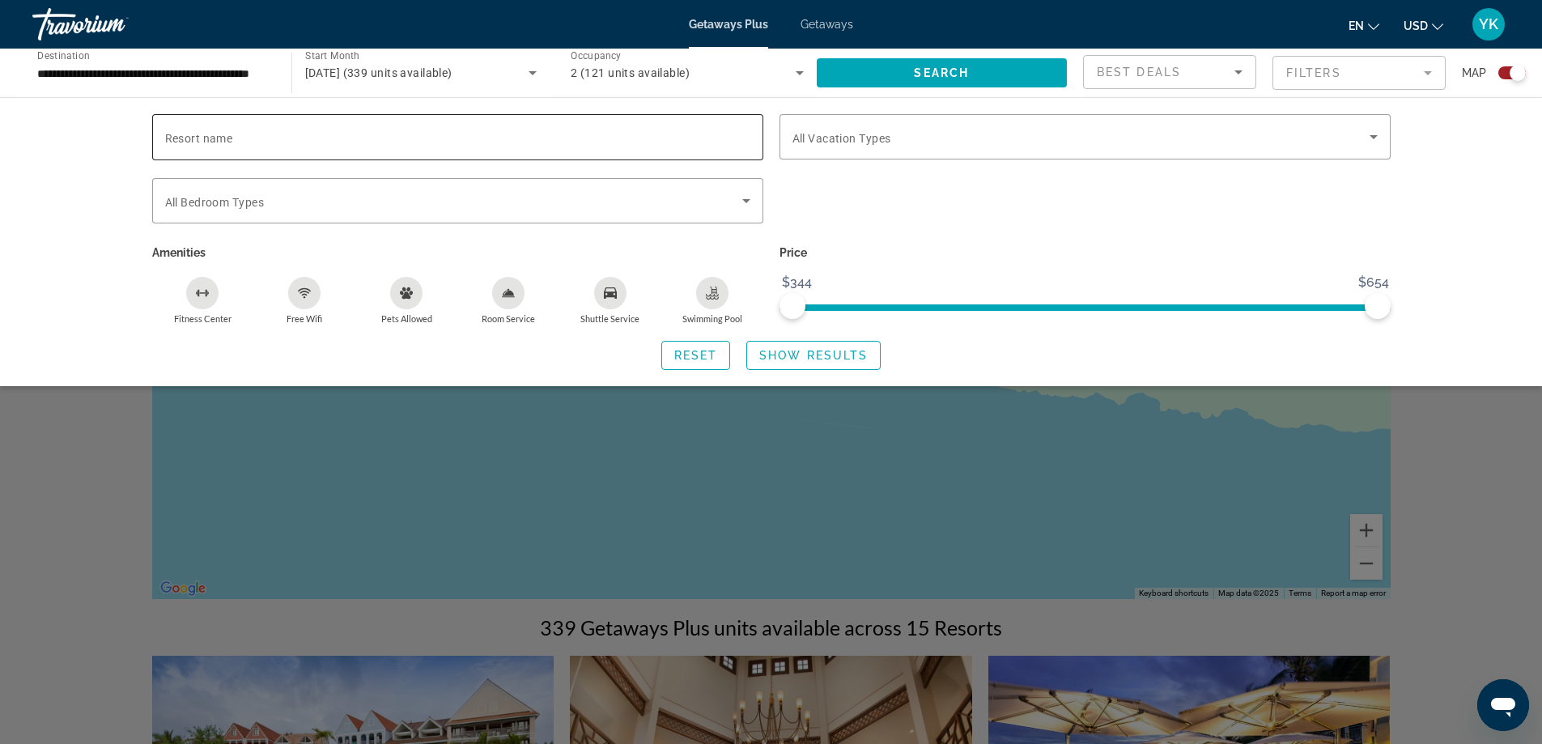
click at [264, 139] on input "Resort name" at bounding box center [457, 137] width 585 height 19
paste input "**********"
type input "**********"
click at [753, 203] on icon "Search widget" at bounding box center [746, 200] width 19 height 19
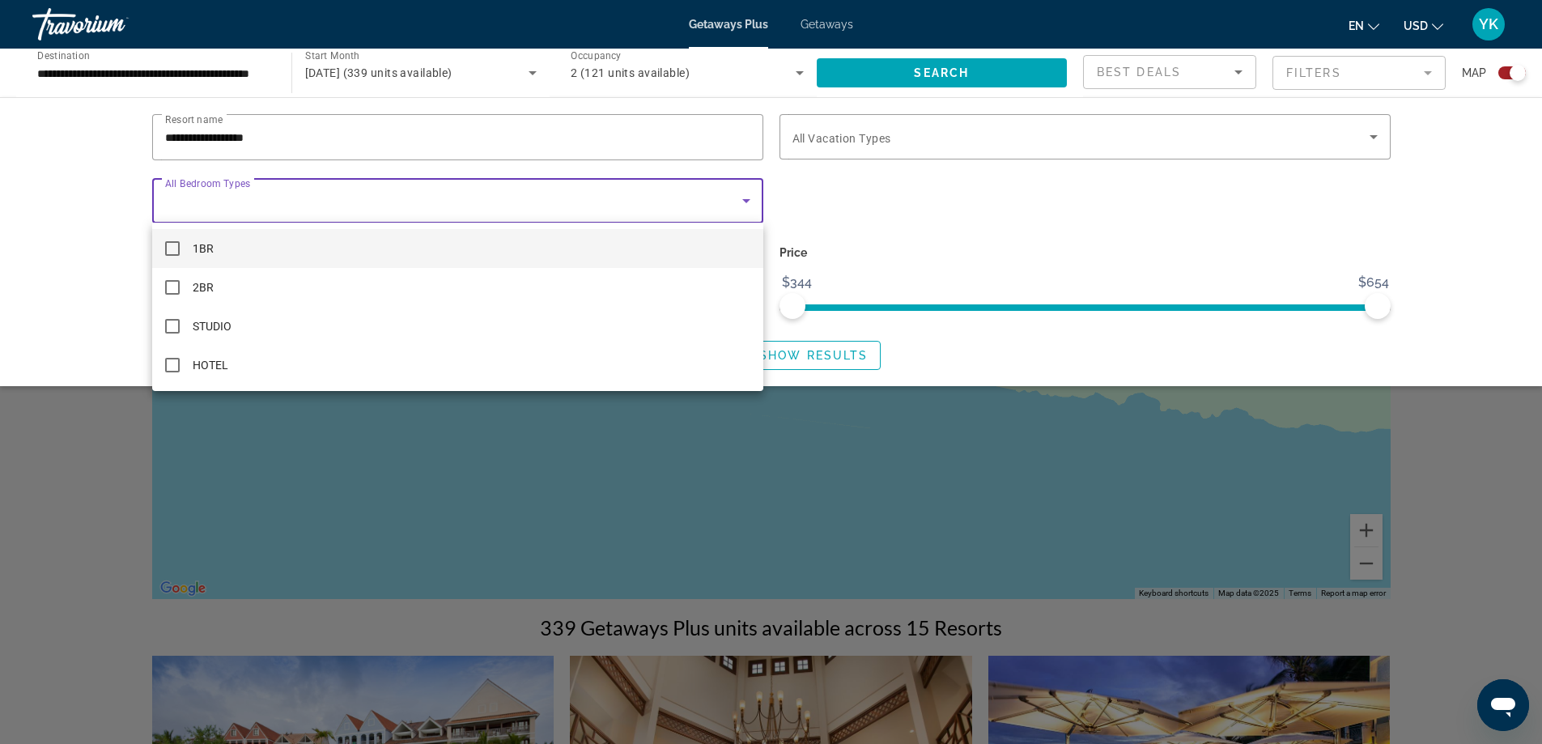
click at [169, 246] on mat-pseudo-checkbox at bounding box center [172, 248] width 15 height 15
click at [172, 247] on mat-pseudo-checkbox at bounding box center [172, 248] width 15 height 15
click at [1418, 220] on div at bounding box center [771, 372] width 1542 height 744
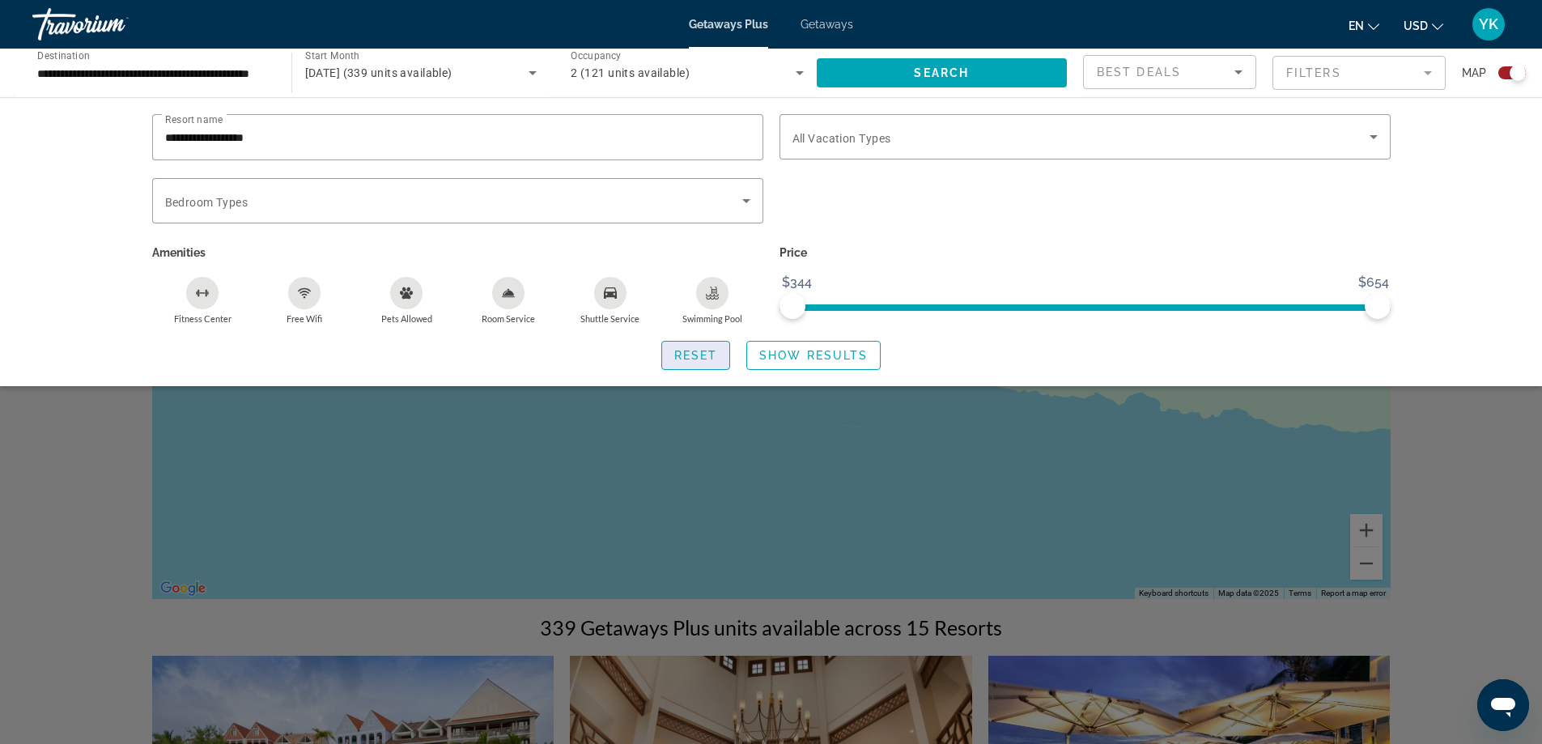
click at [698, 350] on span "Reset" at bounding box center [696, 355] width 44 height 13
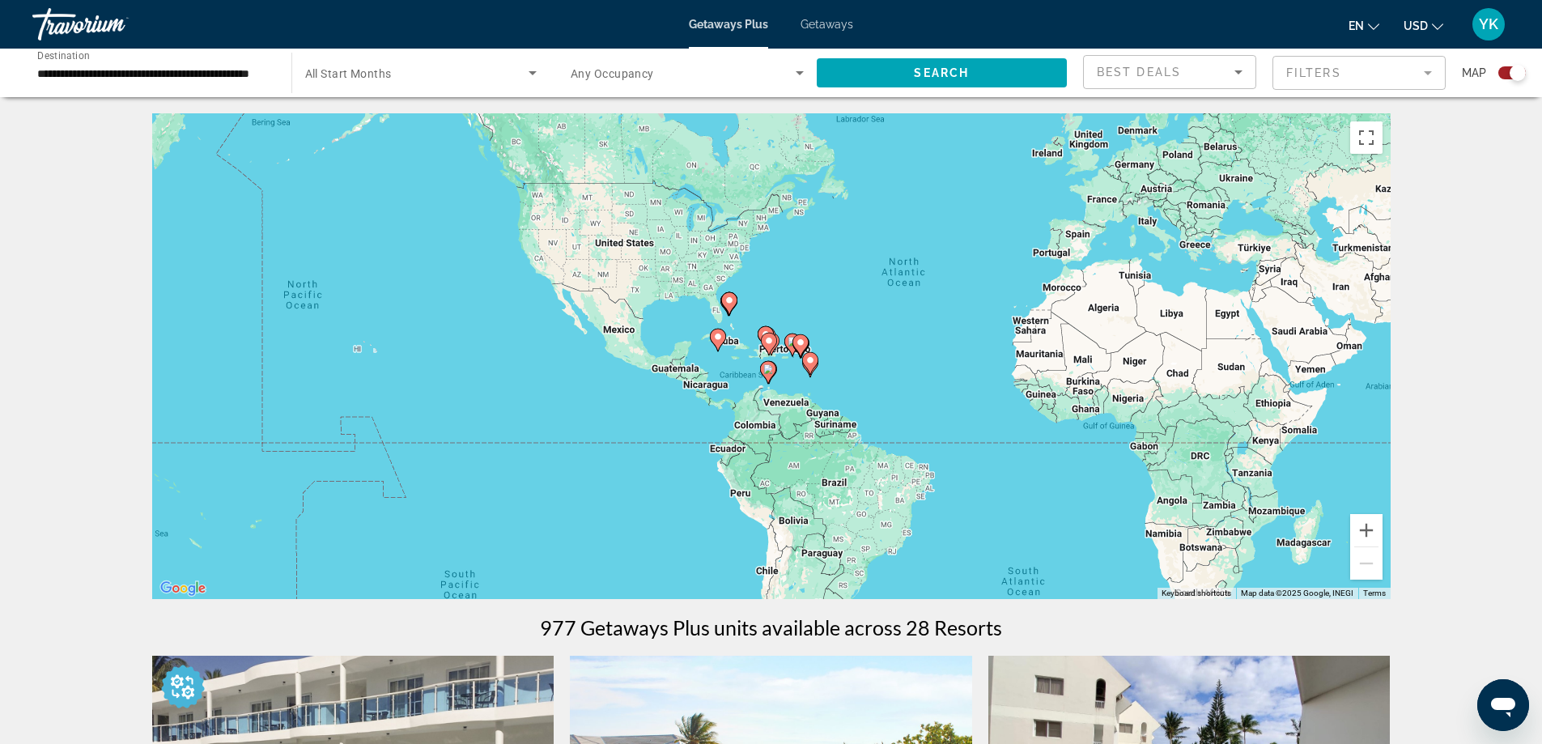
click at [535, 74] on icon "Search widget" at bounding box center [532, 72] width 19 height 19
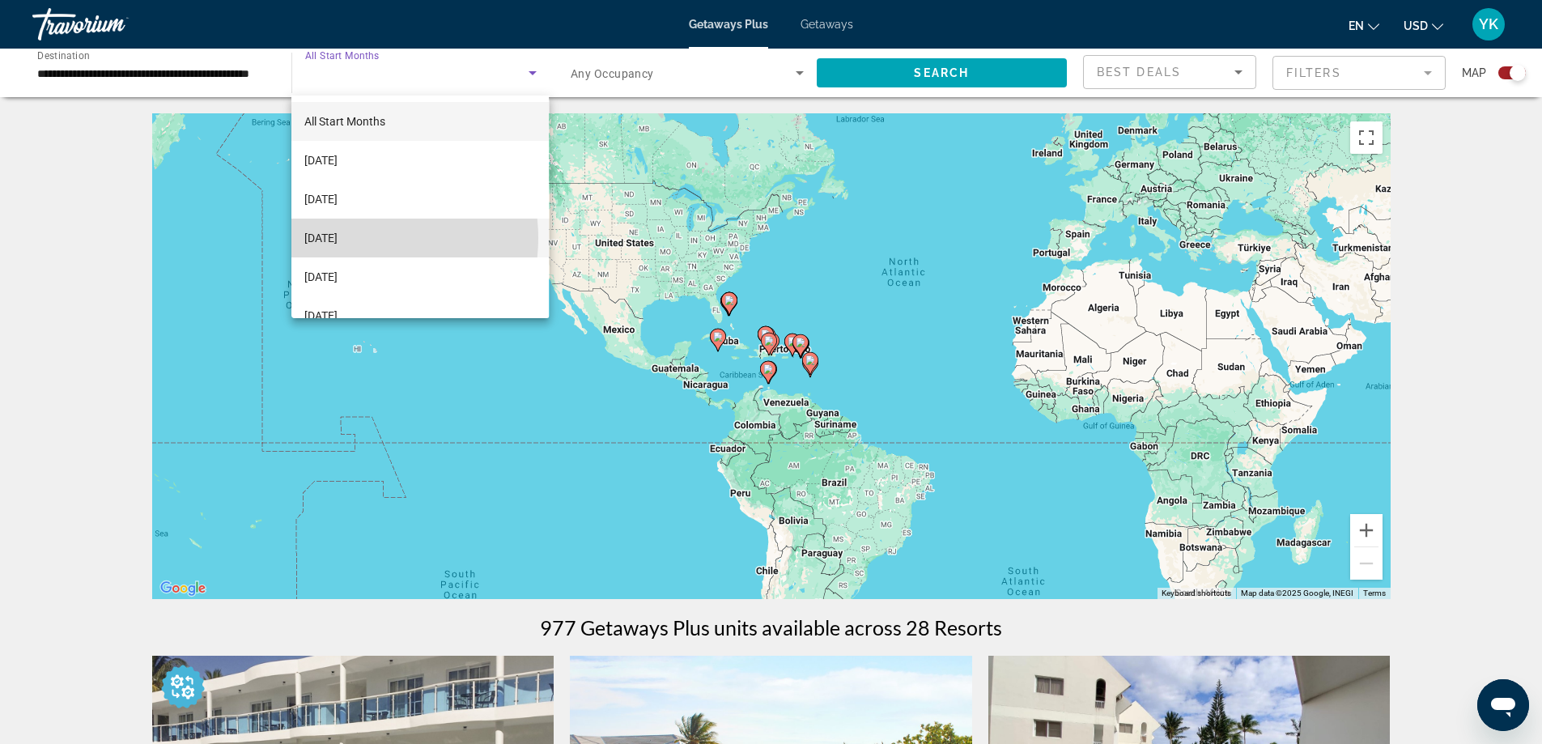
click at [338, 238] on span "[DATE]" at bounding box center [320, 237] width 33 height 19
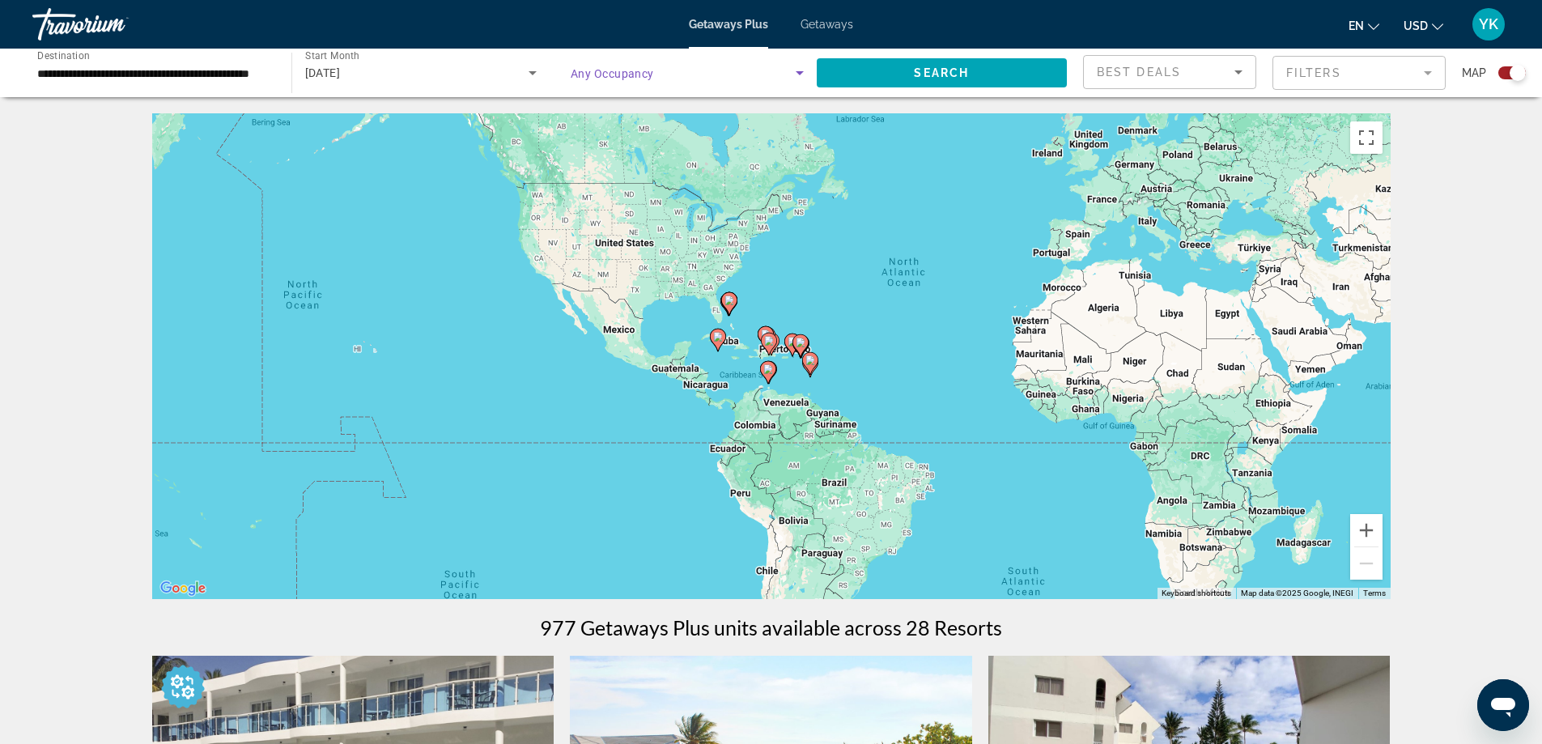
click at [787, 67] on span "Search widget" at bounding box center [683, 72] width 225 height 19
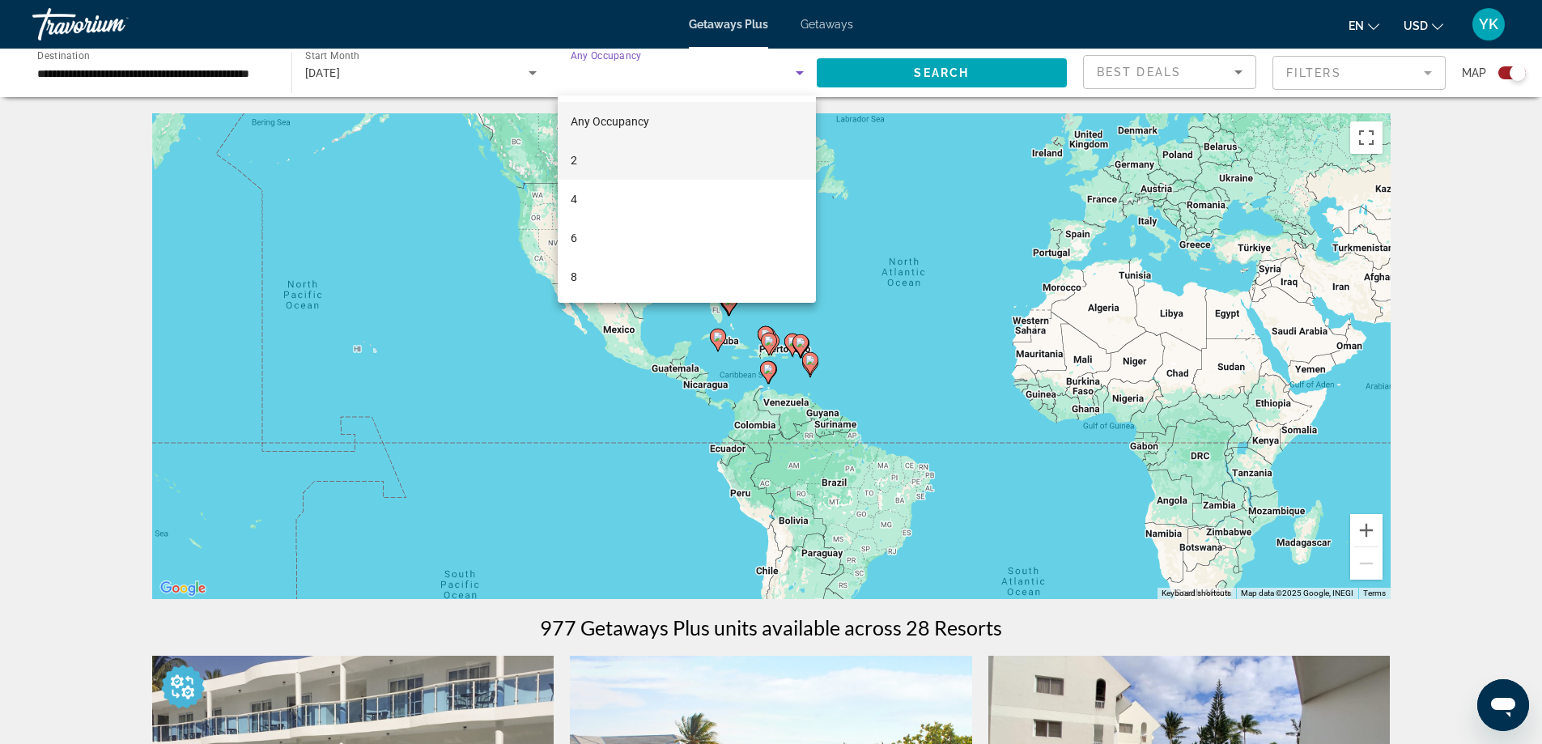
click at [575, 159] on span "2" at bounding box center [574, 160] width 6 height 19
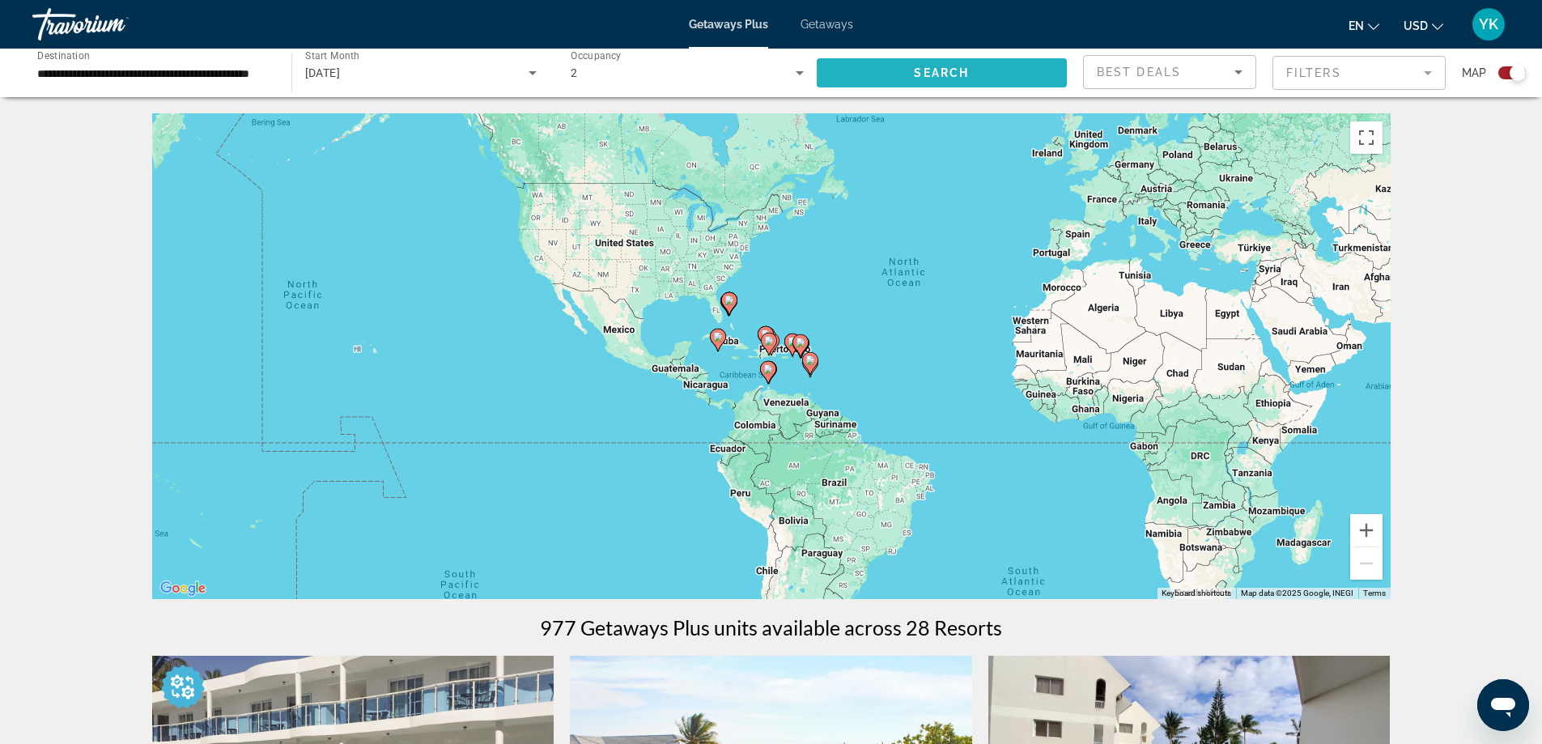
click at [955, 76] on span "Search" at bounding box center [941, 72] width 55 height 13
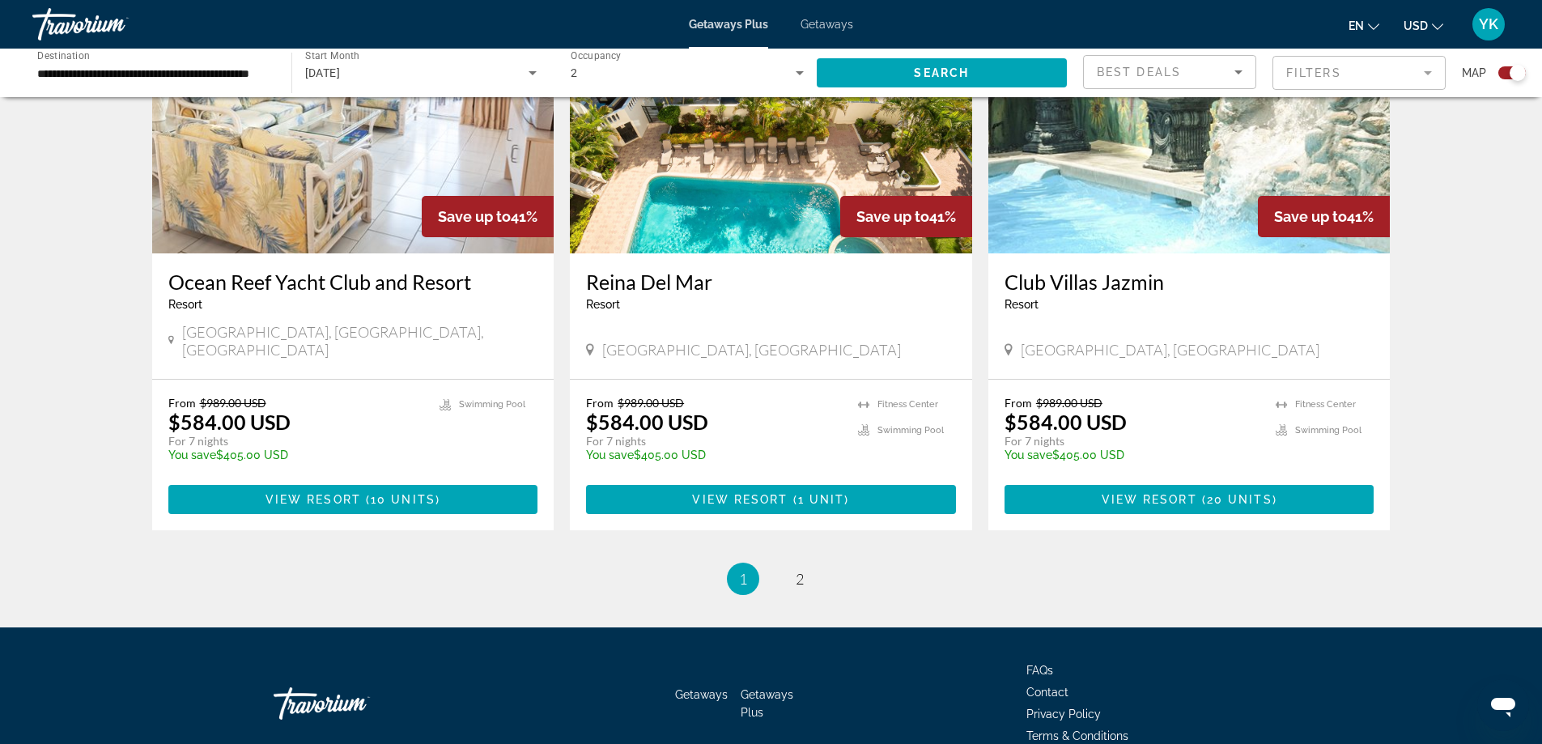
scroll to position [2401, 0]
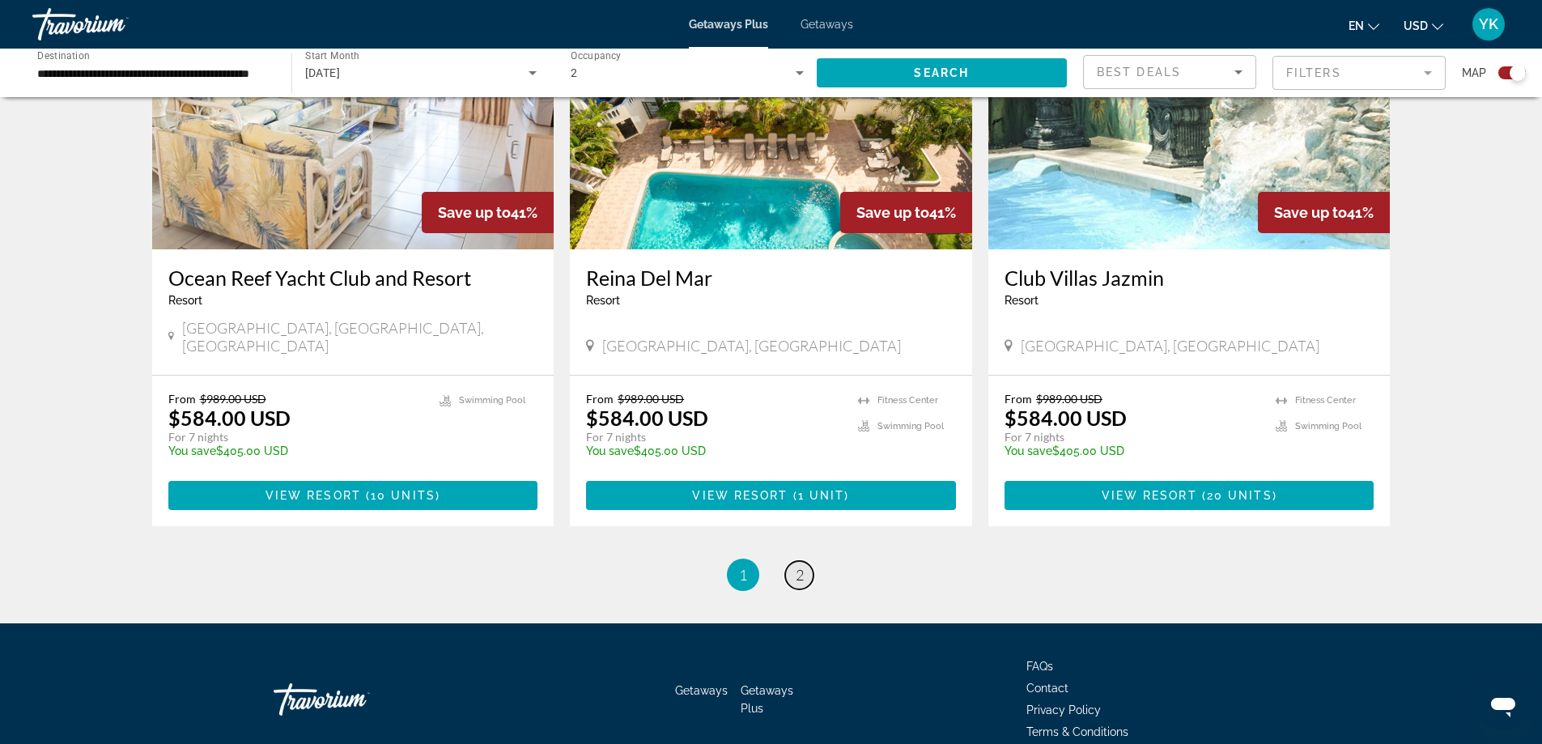
click at [804, 561] on link "page 2" at bounding box center [799, 575] width 28 height 28
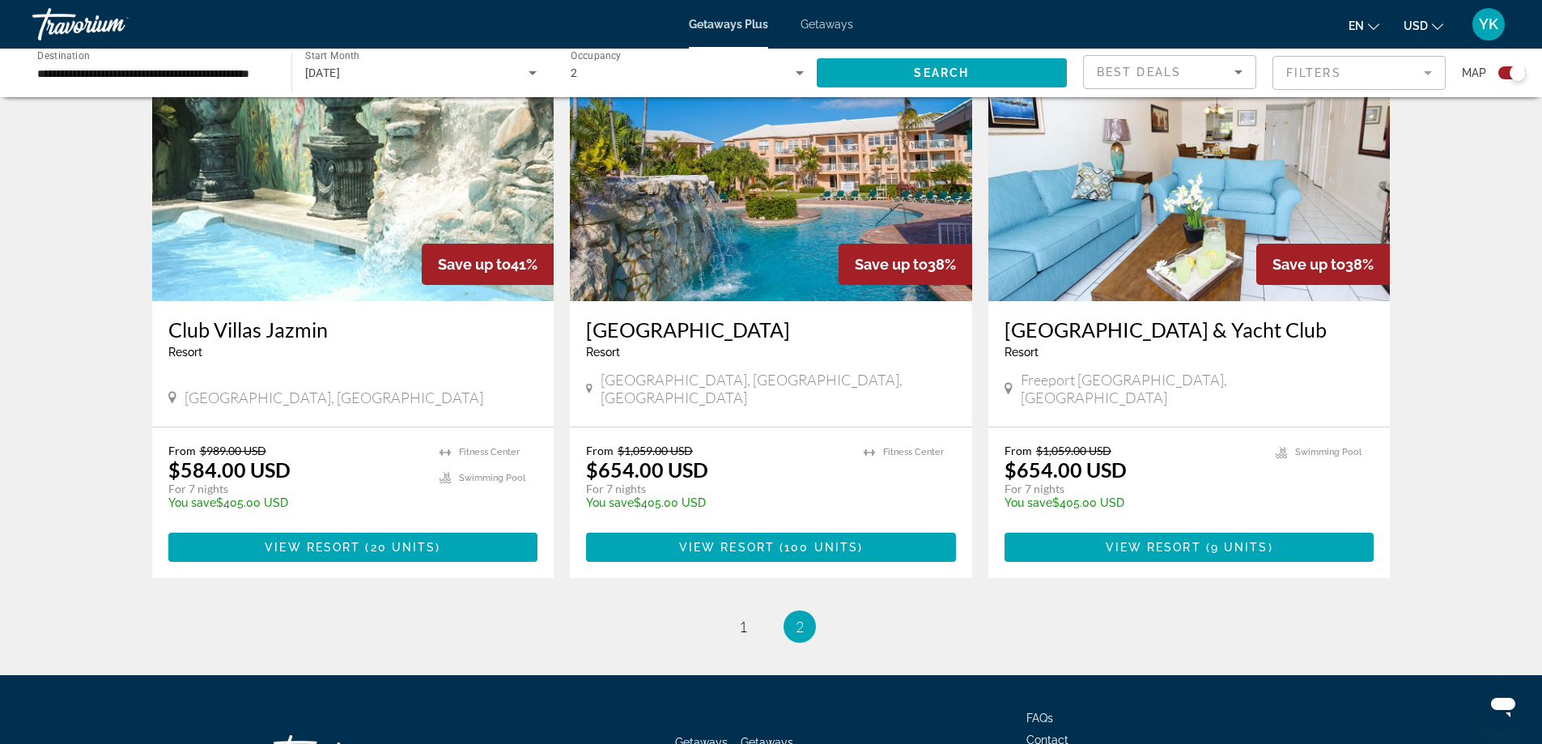
scroll to position [648, 0]
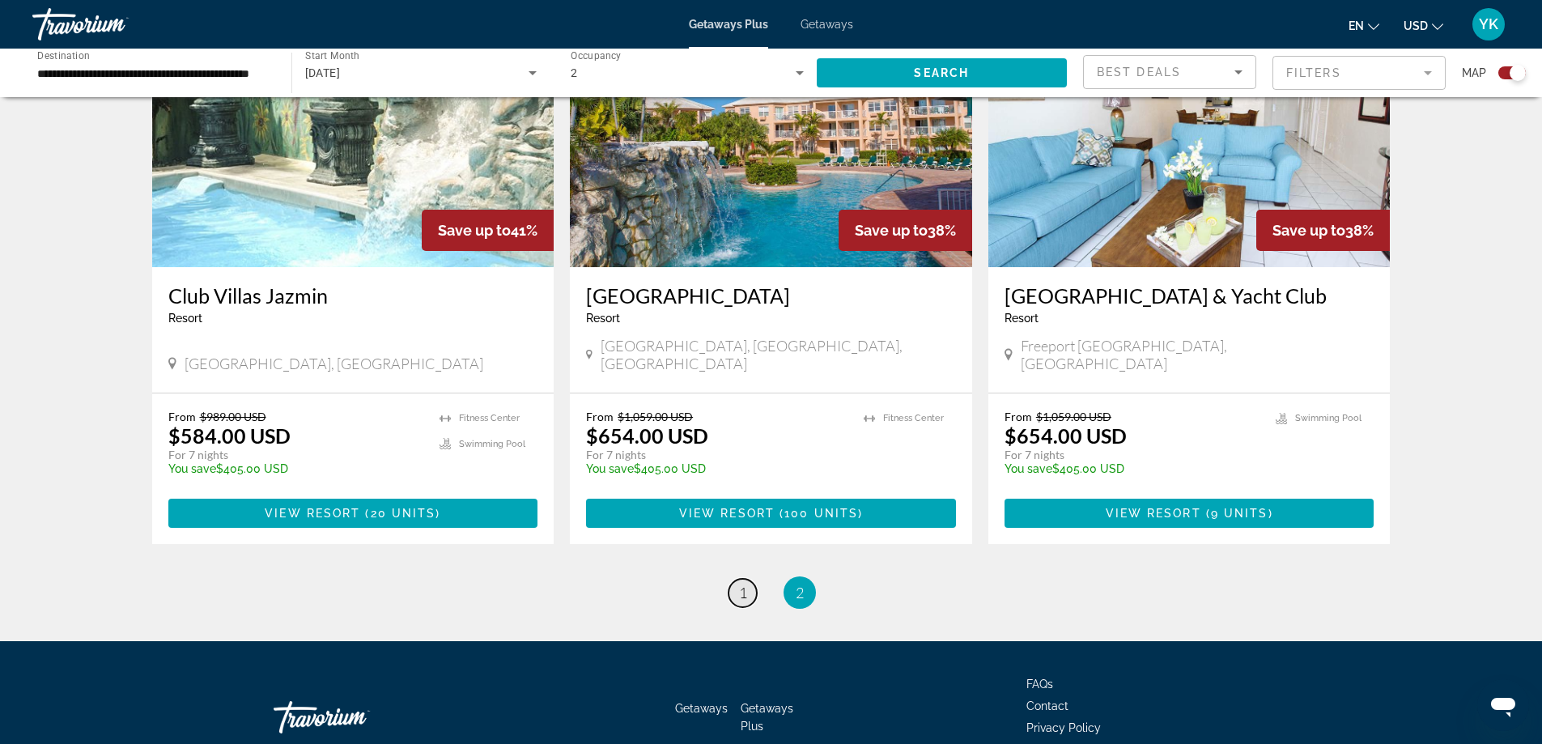
click at [740, 584] on span "1" at bounding box center [743, 593] width 8 height 18
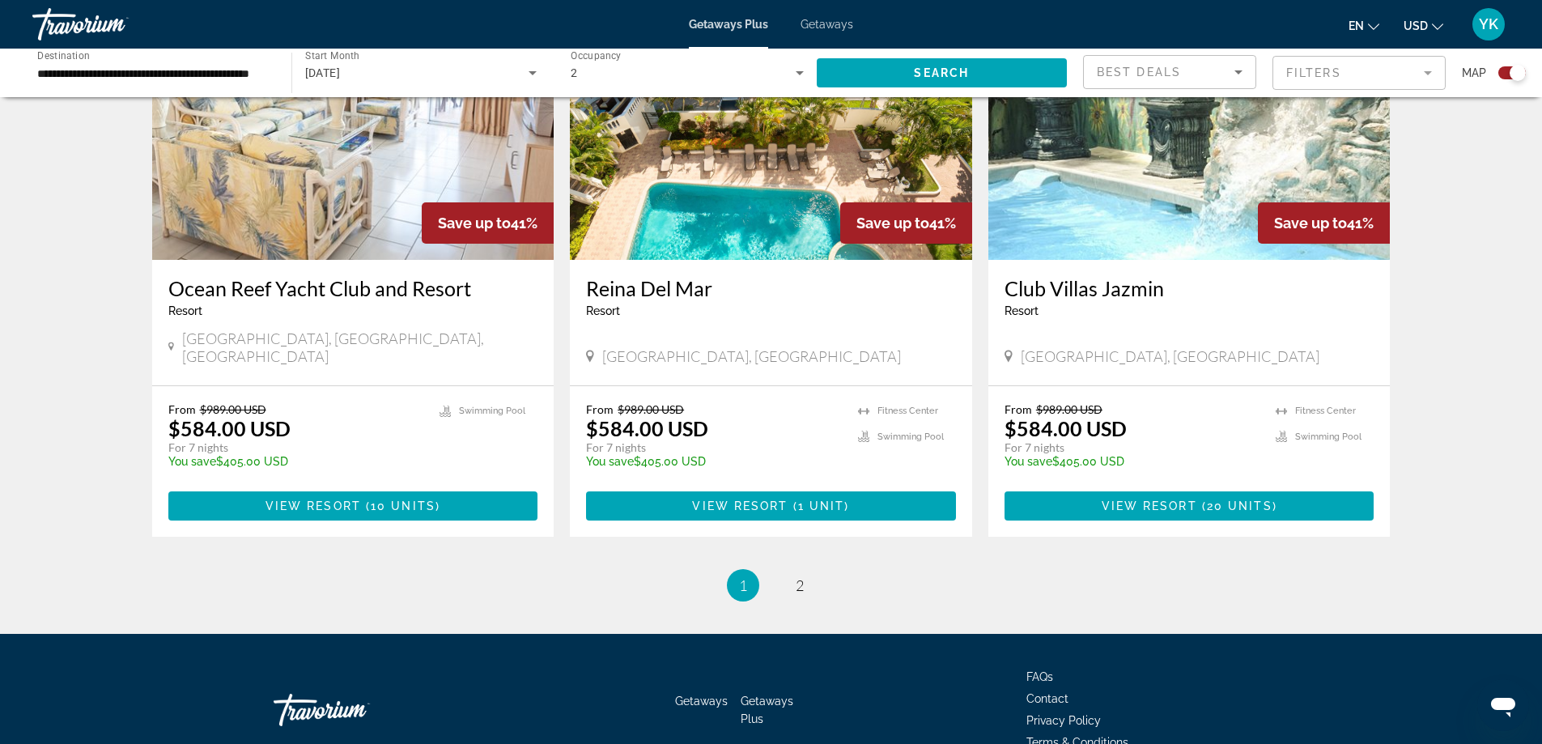
scroll to position [2401, 0]
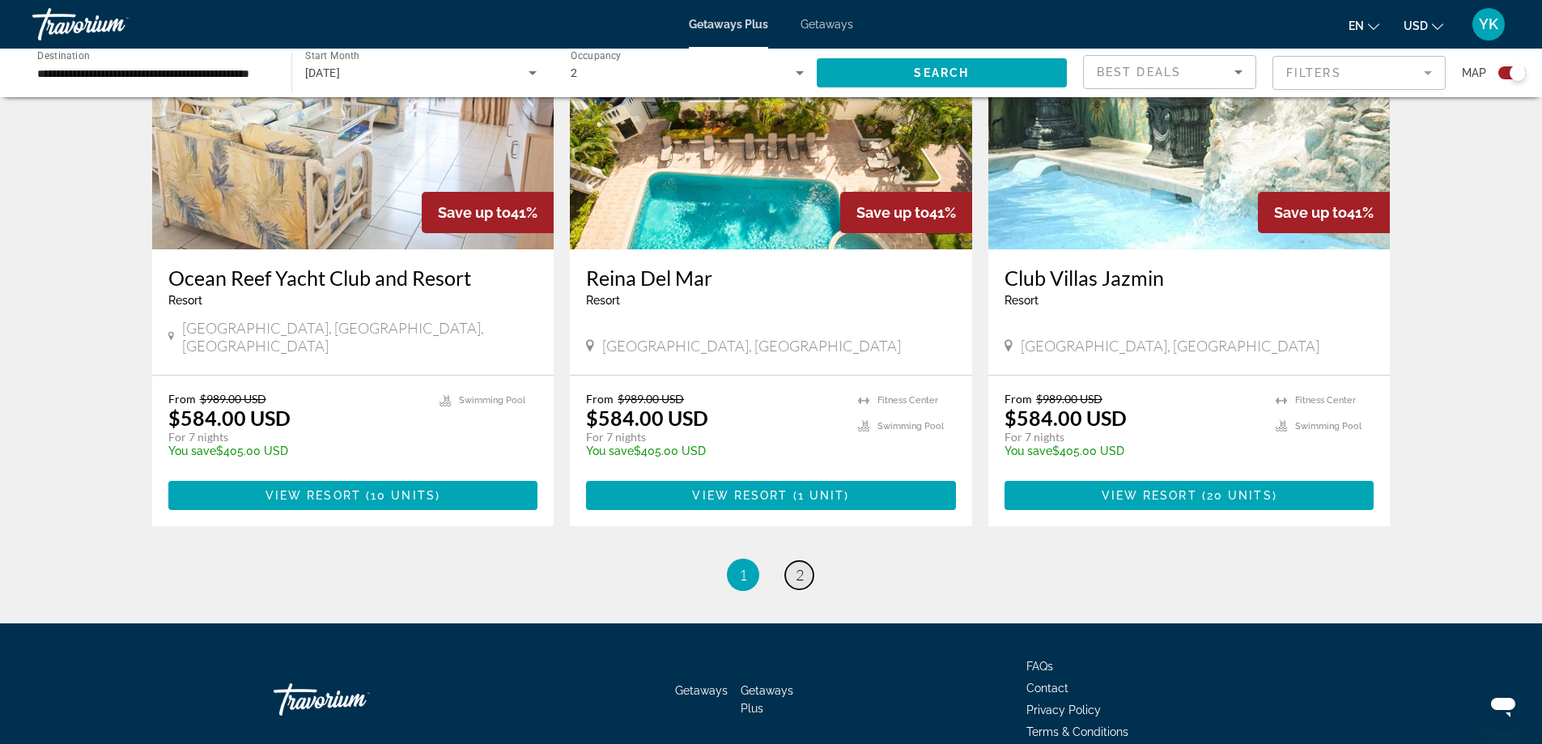
click at [800, 566] on span "2" at bounding box center [800, 575] width 8 height 18
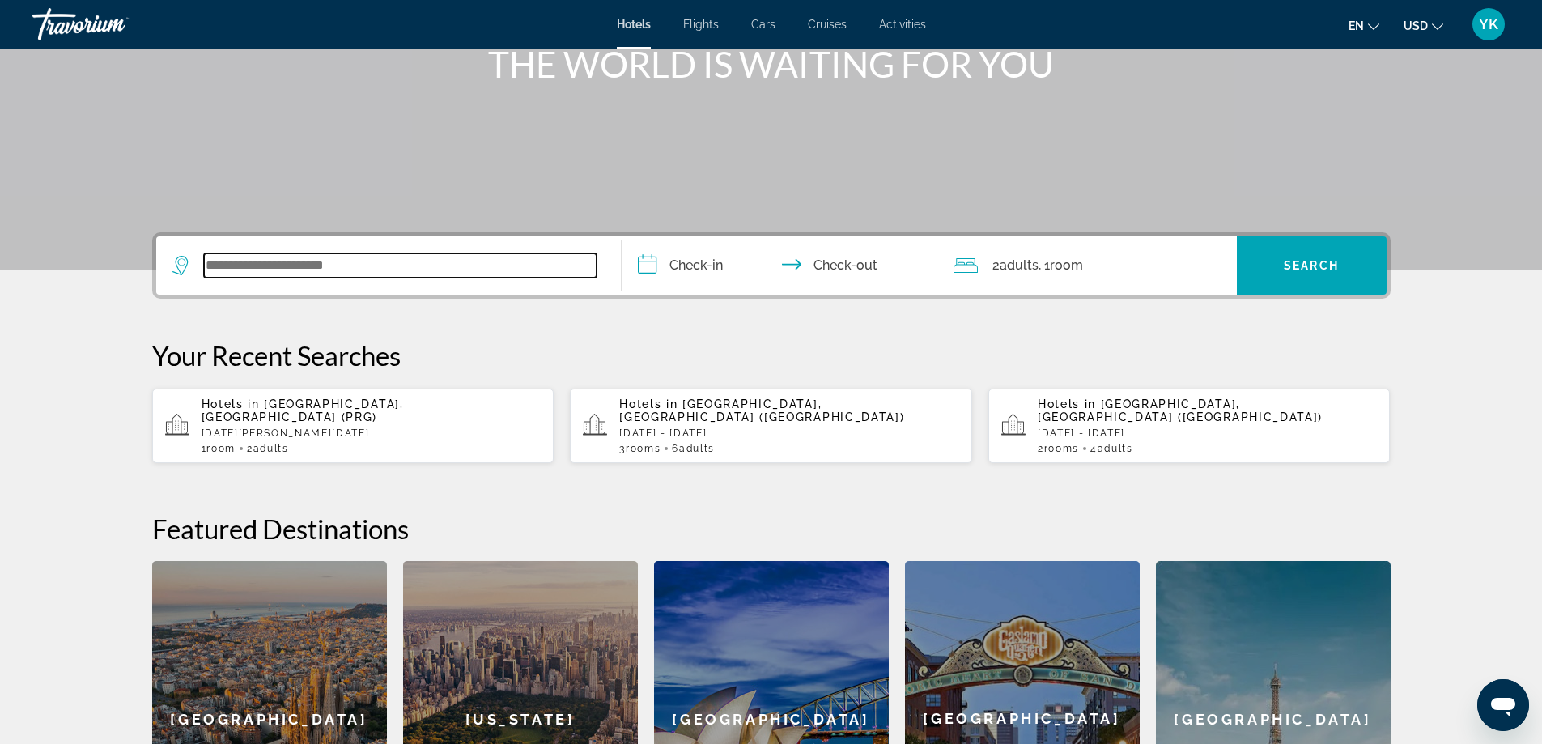
click at [435, 268] on input "Search widget" at bounding box center [400, 265] width 393 height 24
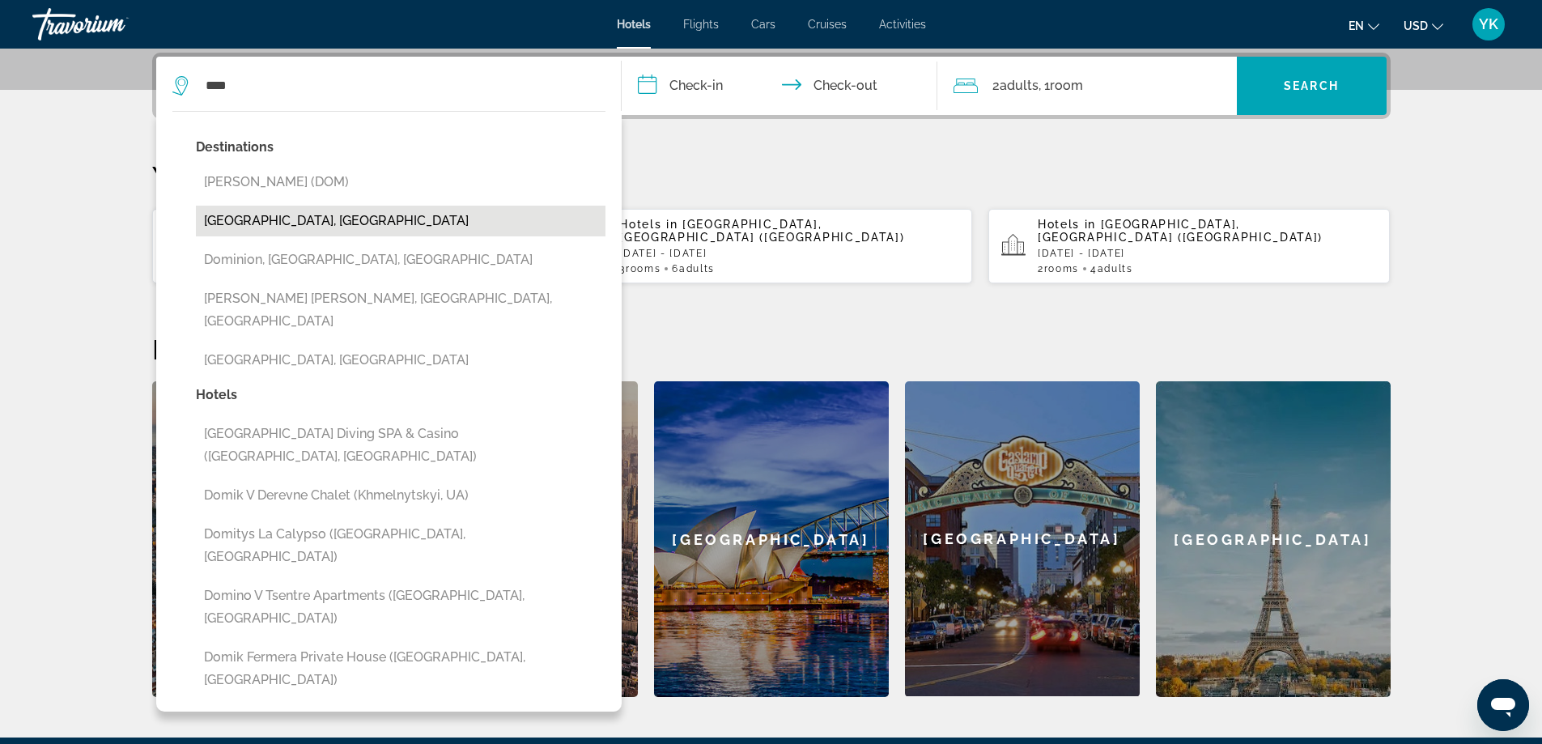
click at [345, 220] on button "Dominican Republic, Dominican Republic" at bounding box center [401, 221] width 410 height 31
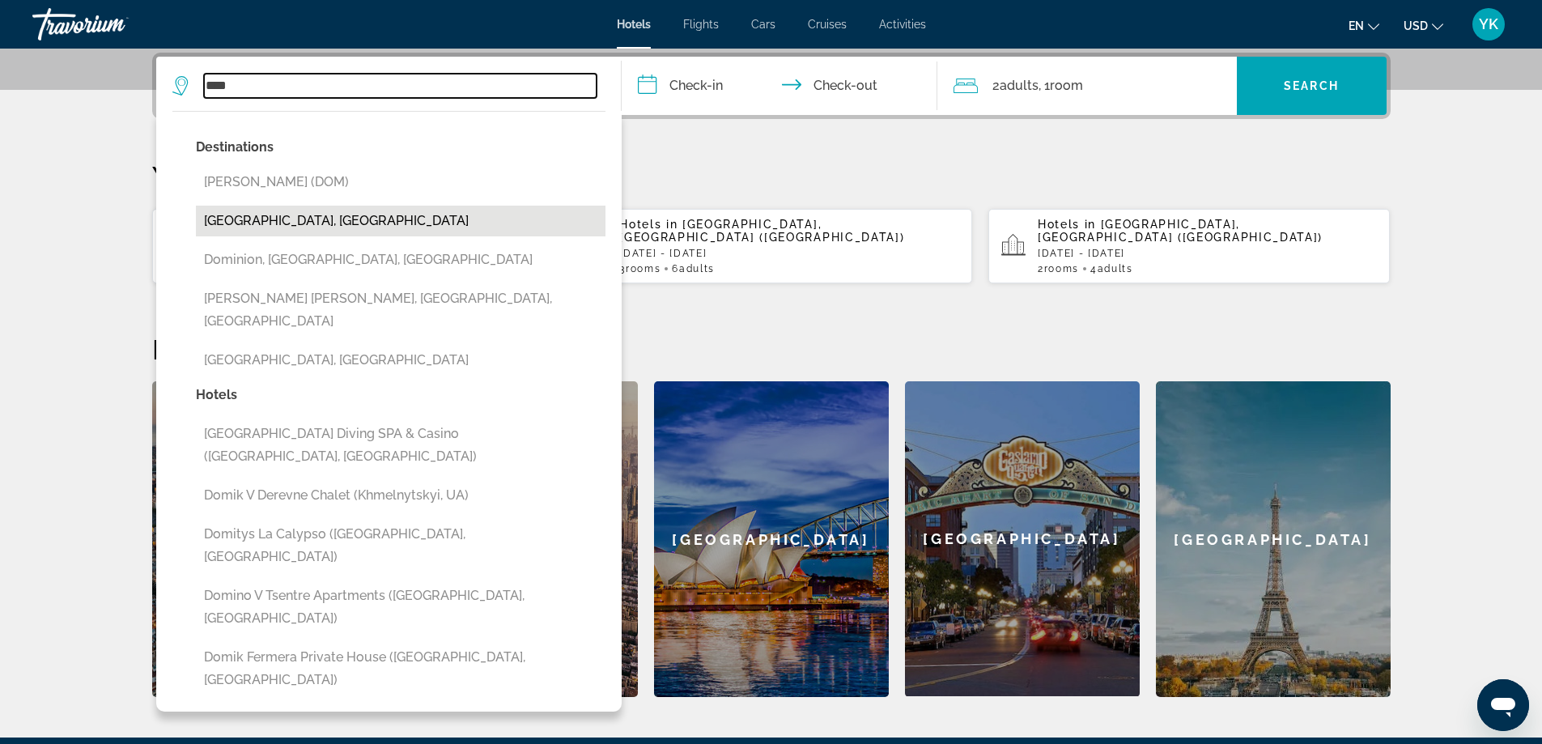
type input "**********"
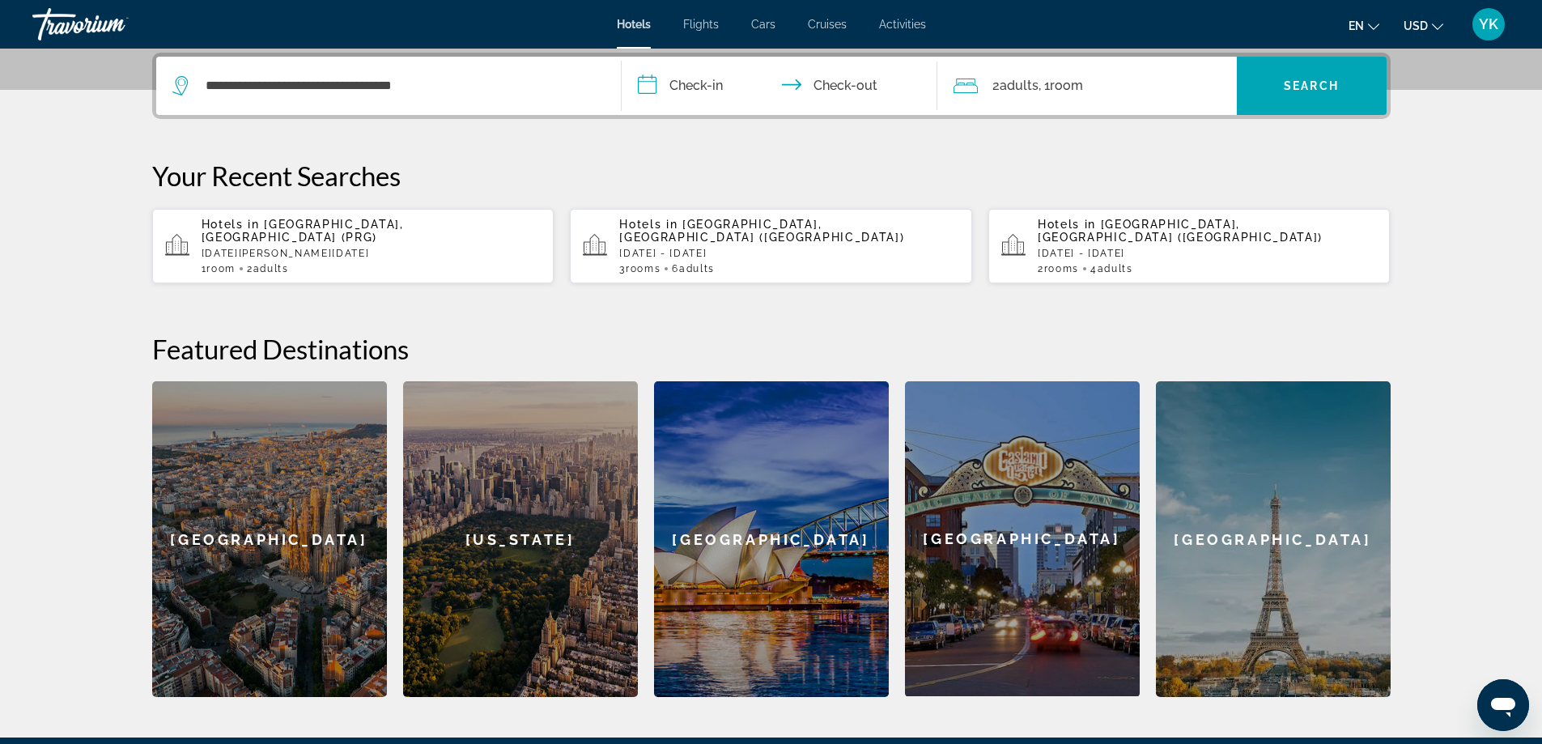
click at [688, 87] on input "**********" at bounding box center [783, 88] width 322 height 63
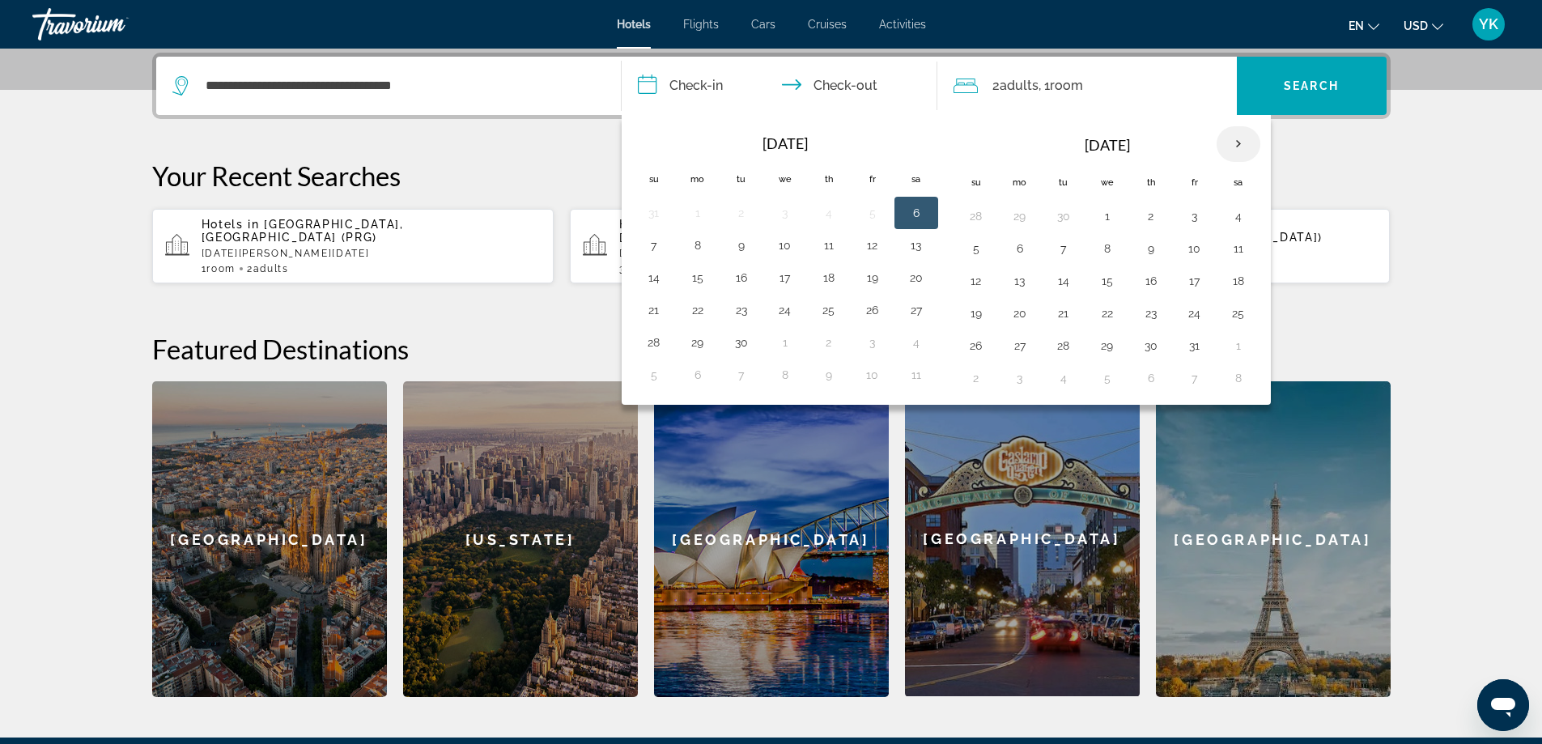
click at [1238, 146] on th "Next month" at bounding box center [1239, 144] width 44 height 36
click at [1062, 317] on button "18" at bounding box center [1064, 313] width 26 height 23
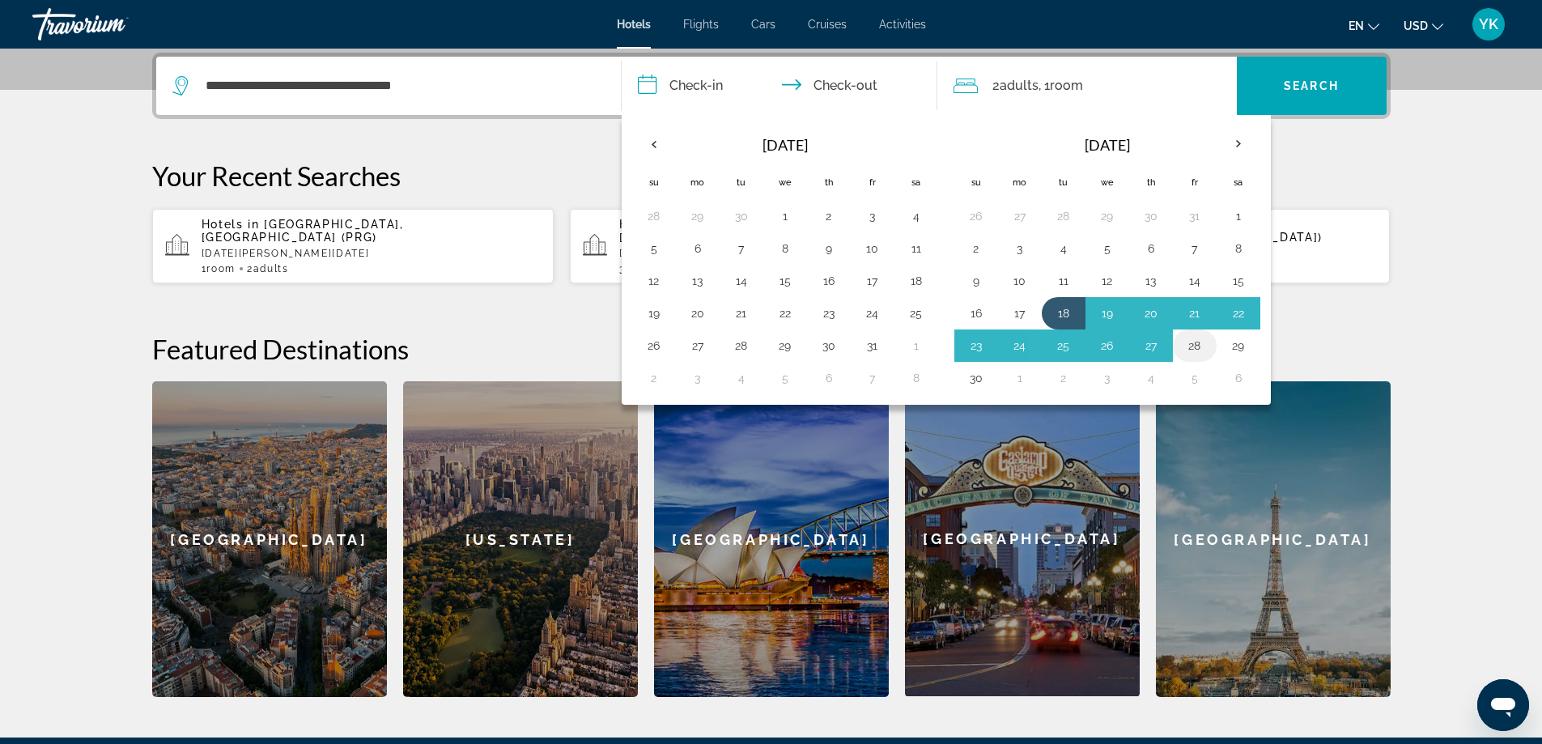
click at [1198, 348] on button "28" at bounding box center [1195, 345] width 26 height 23
type input "**********"
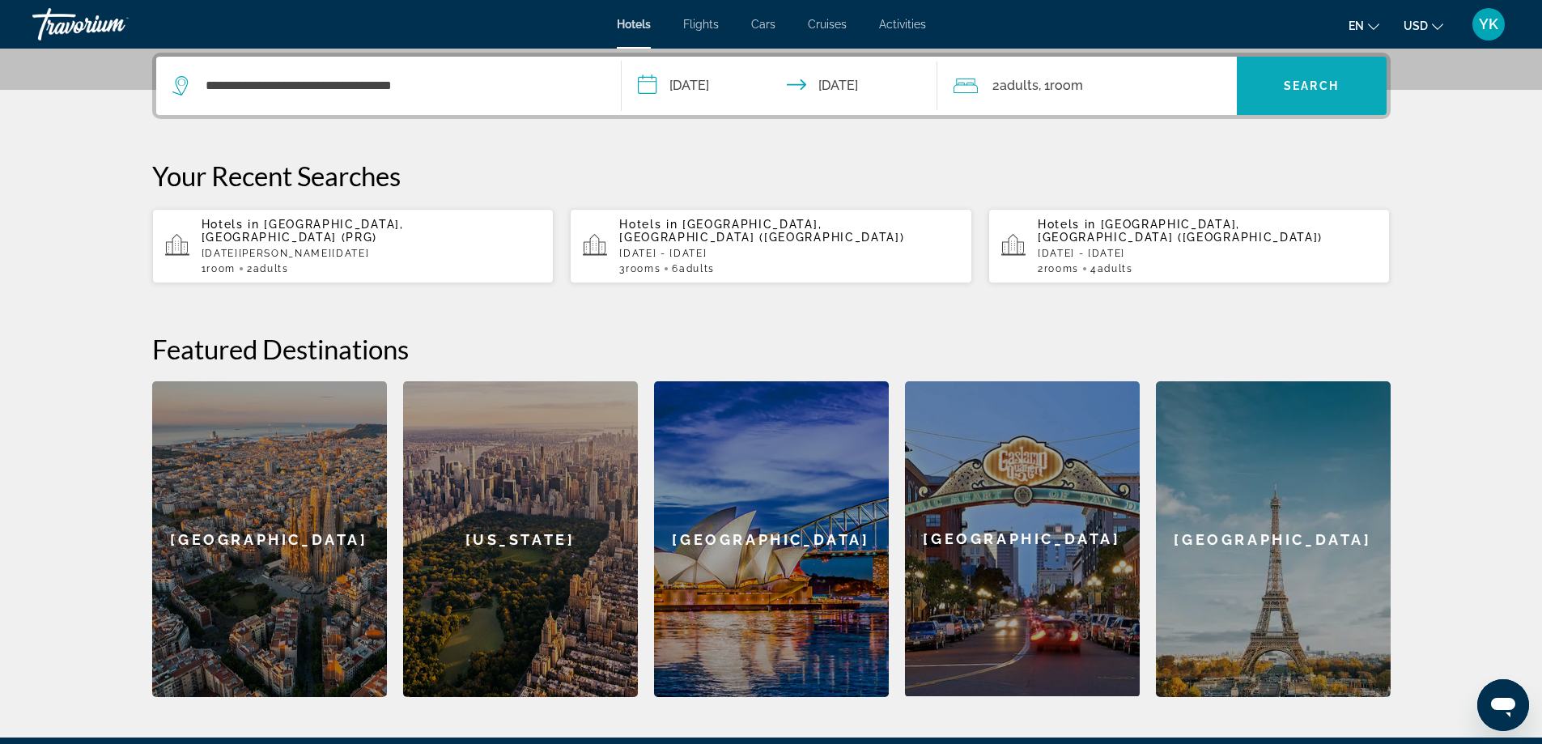
click at [1333, 90] on span "Search" at bounding box center [1311, 85] width 55 height 13
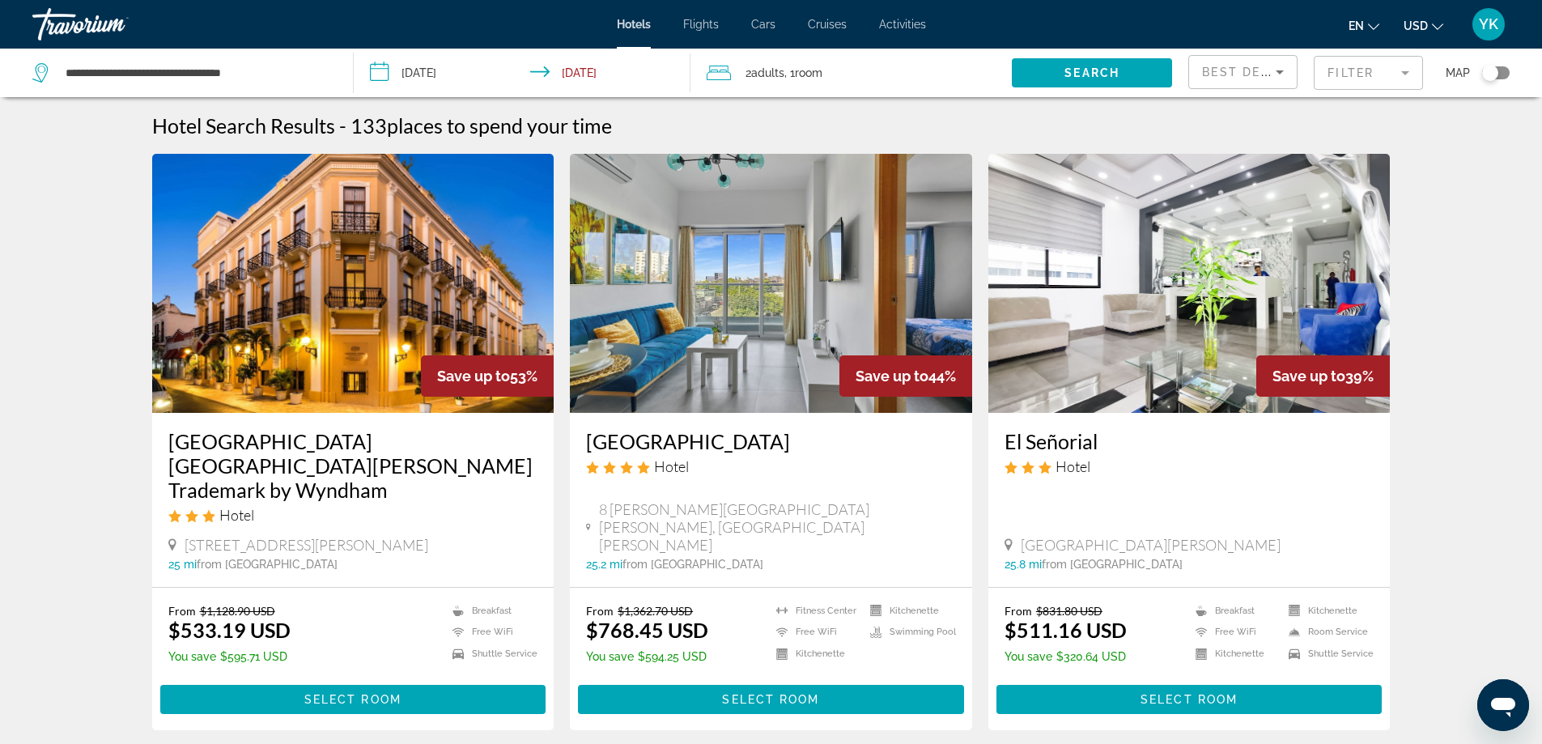
click at [1405, 76] on mat-form-field "Filter" at bounding box center [1368, 73] width 109 height 34
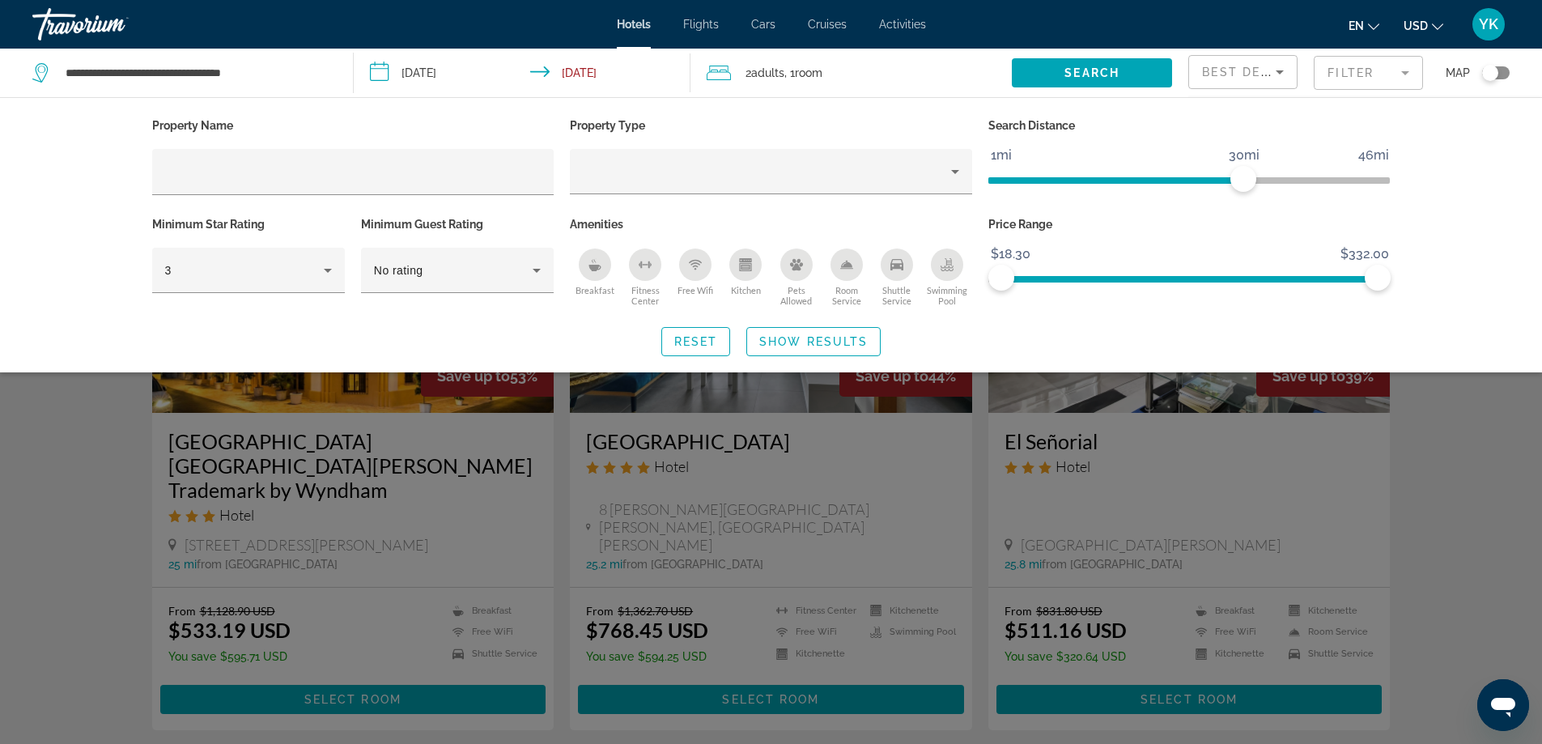
click at [694, 270] on icon "Free Wifi" at bounding box center [695, 264] width 13 height 13
click at [592, 267] on icon "Breakfast" at bounding box center [595, 268] width 12 height 6
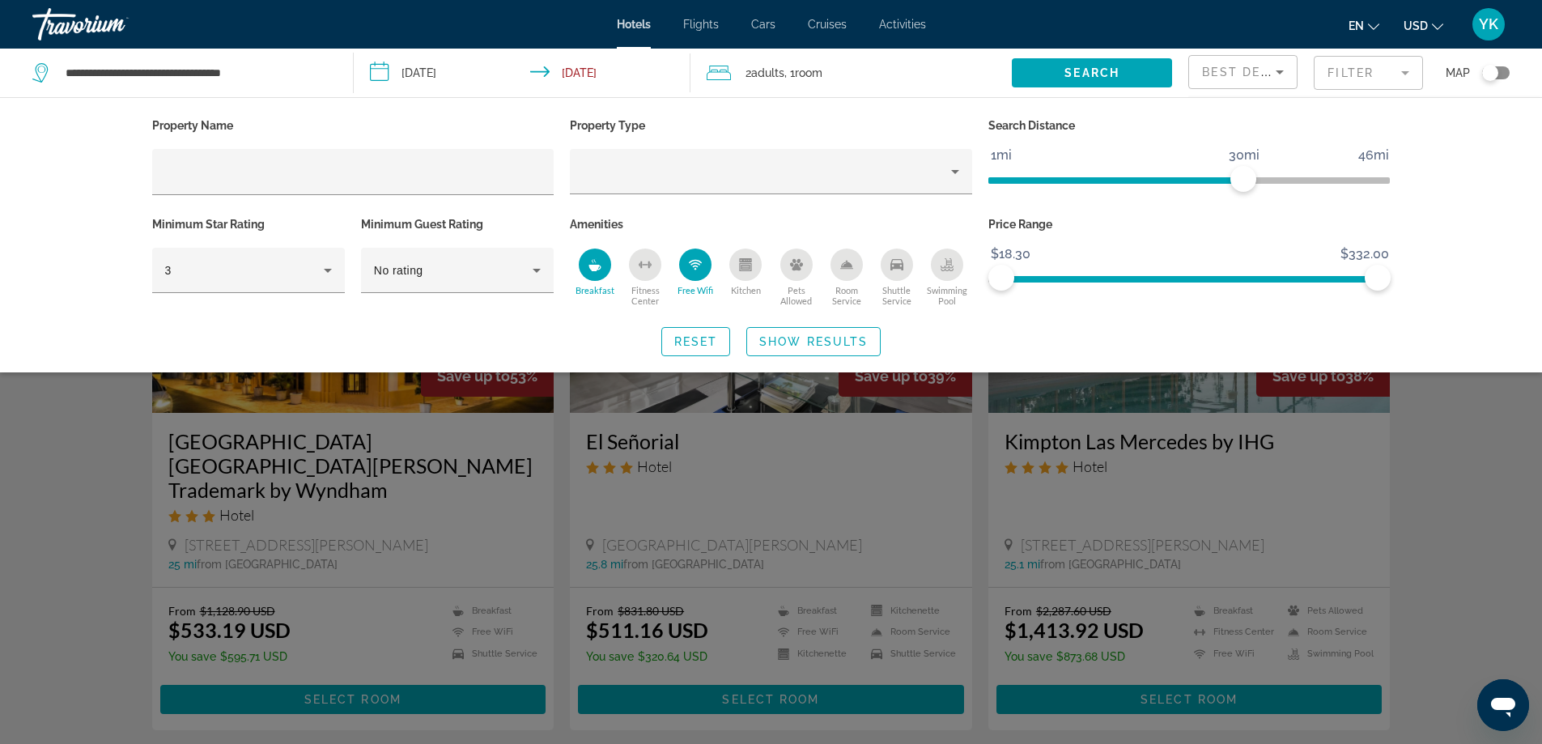
click at [885, 271] on div "Shuttle Service" at bounding box center [897, 265] width 32 height 32
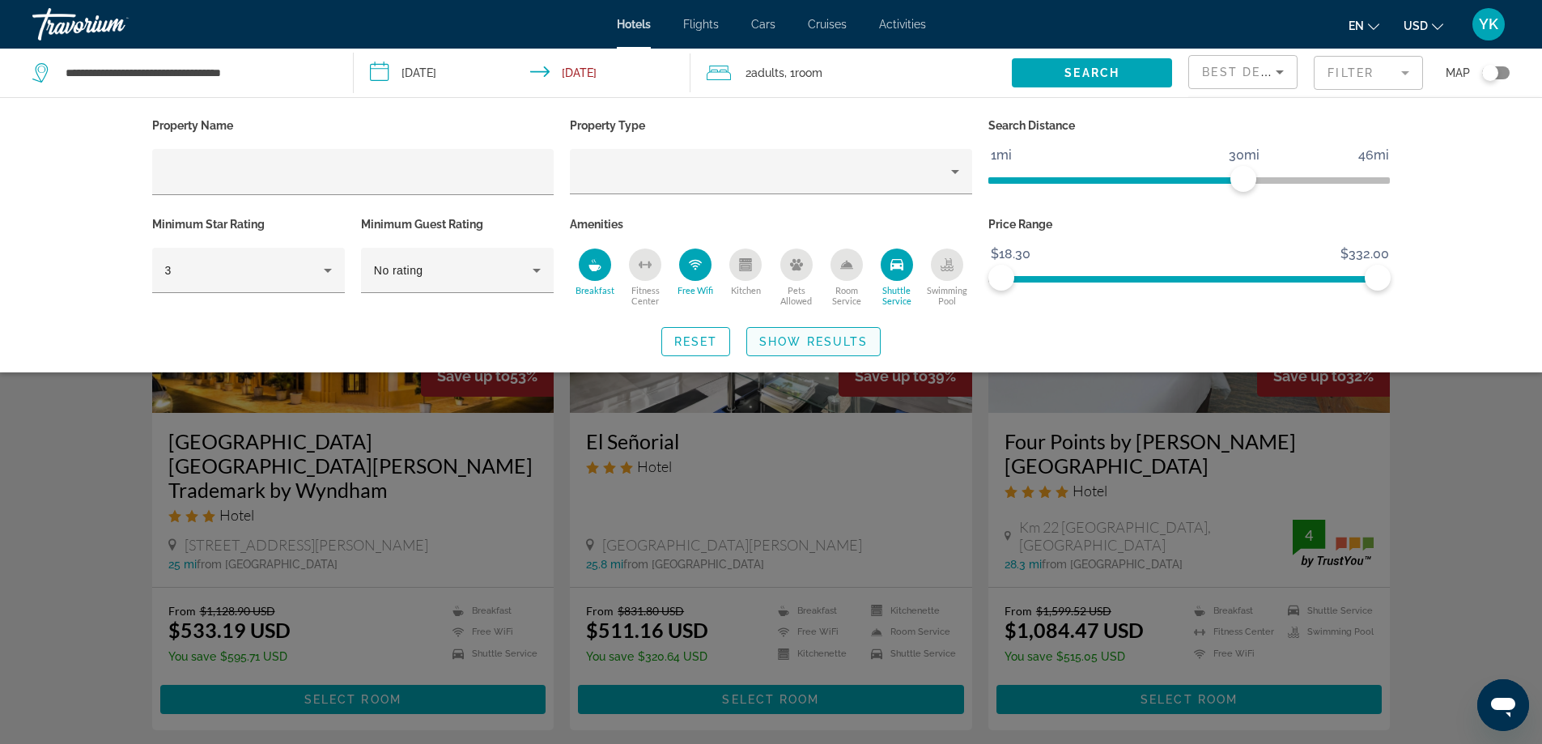
click at [789, 339] on span "Show Results" at bounding box center [813, 341] width 108 height 13
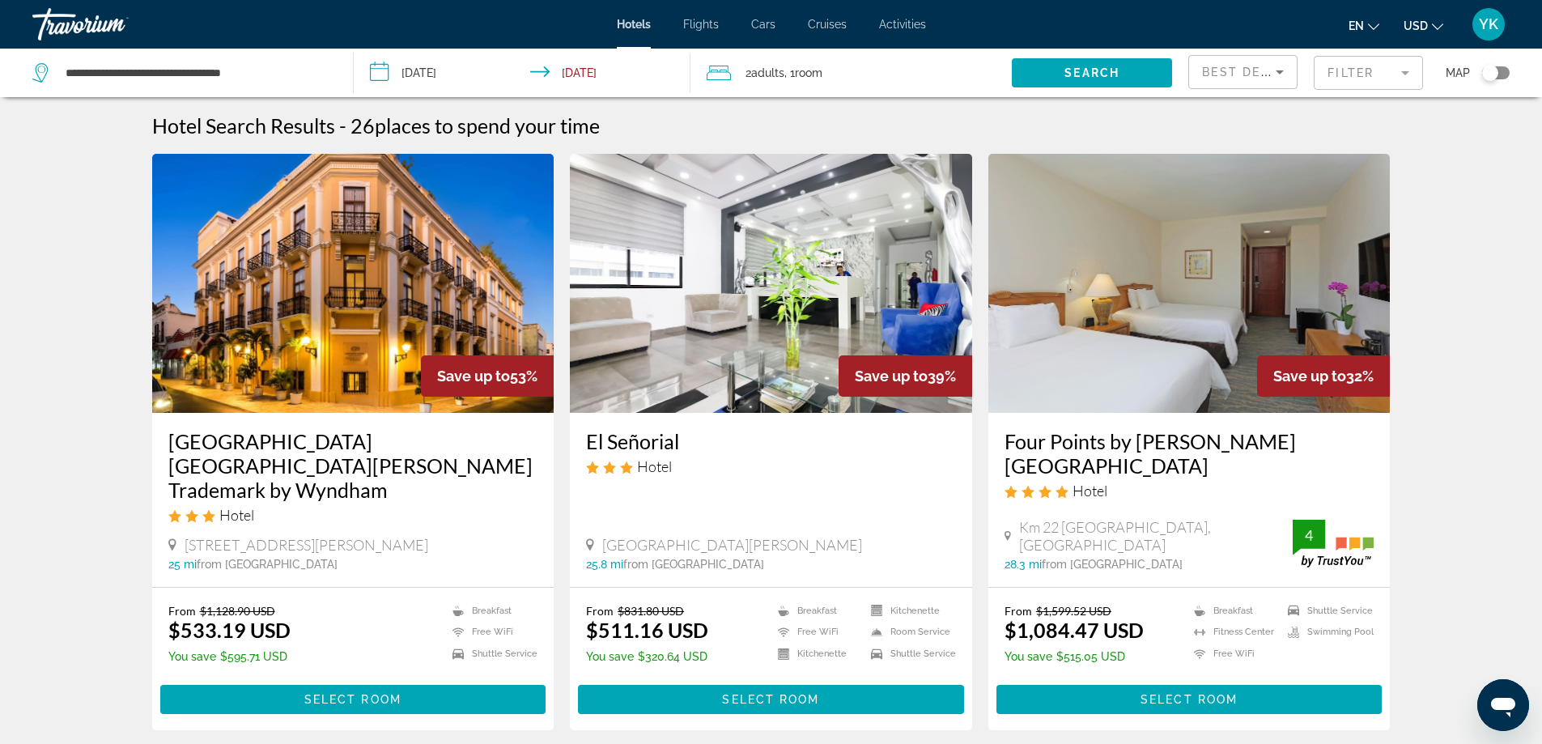
click at [1373, 70] on mat-form-field "Filter" at bounding box center [1368, 73] width 109 height 34
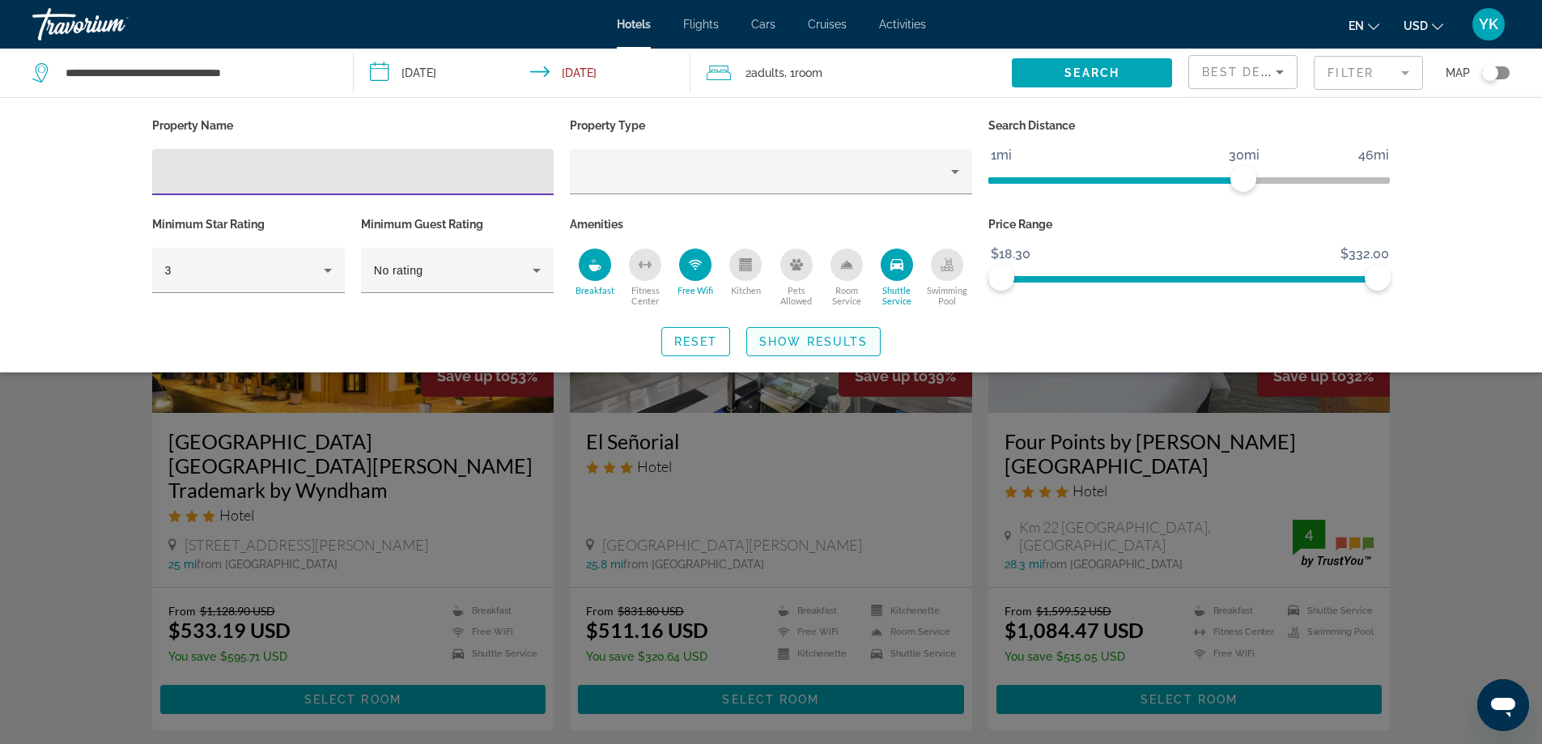
click at [816, 343] on span "Show Results" at bounding box center [813, 341] width 108 height 13
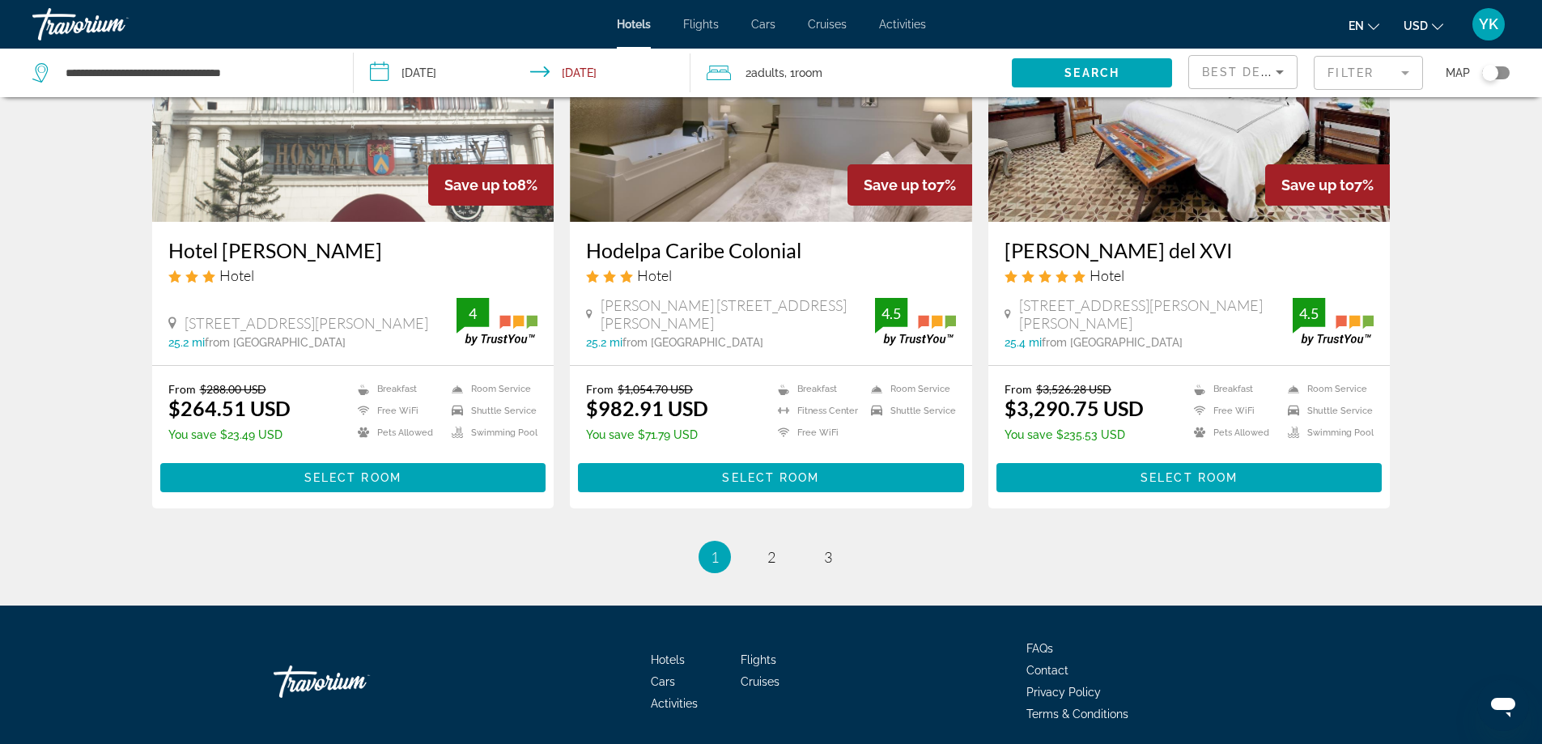
scroll to position [2009, 0]
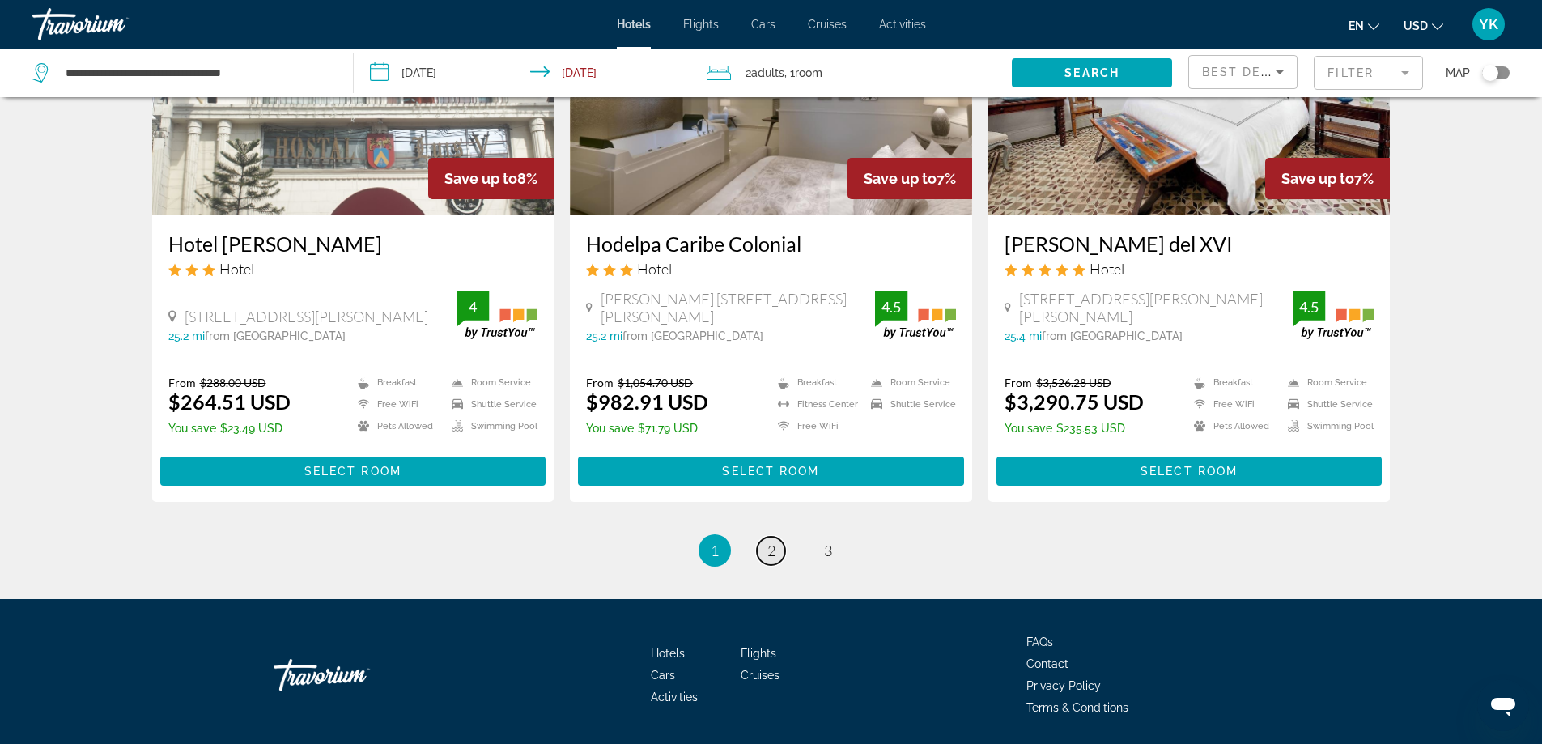
click at [768, 542] on span "2" at bounding box center [771, 551] width 8 height 18
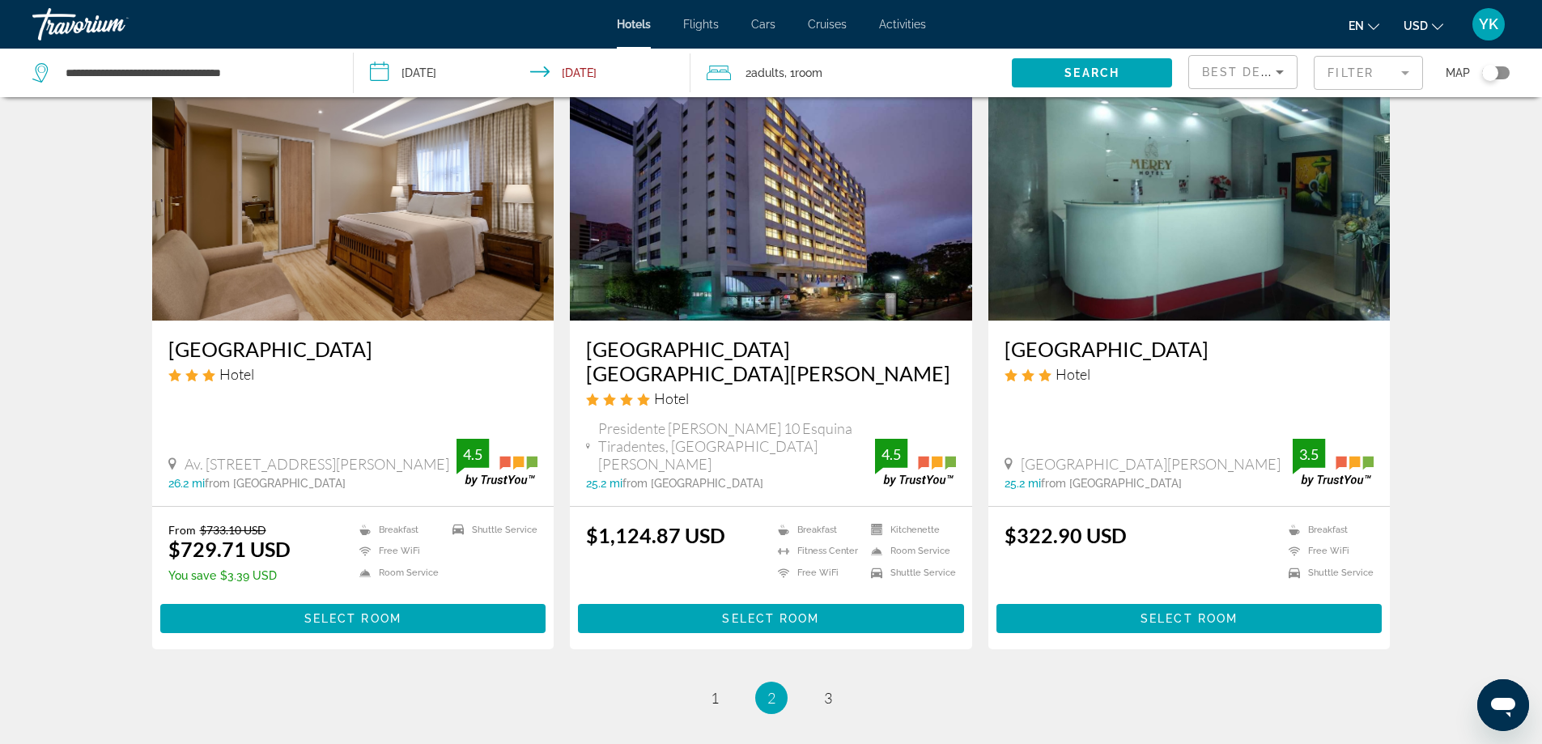
scroll to position [1943, 0]
